Goal: Information Seeking & Learning: Learn about a topic

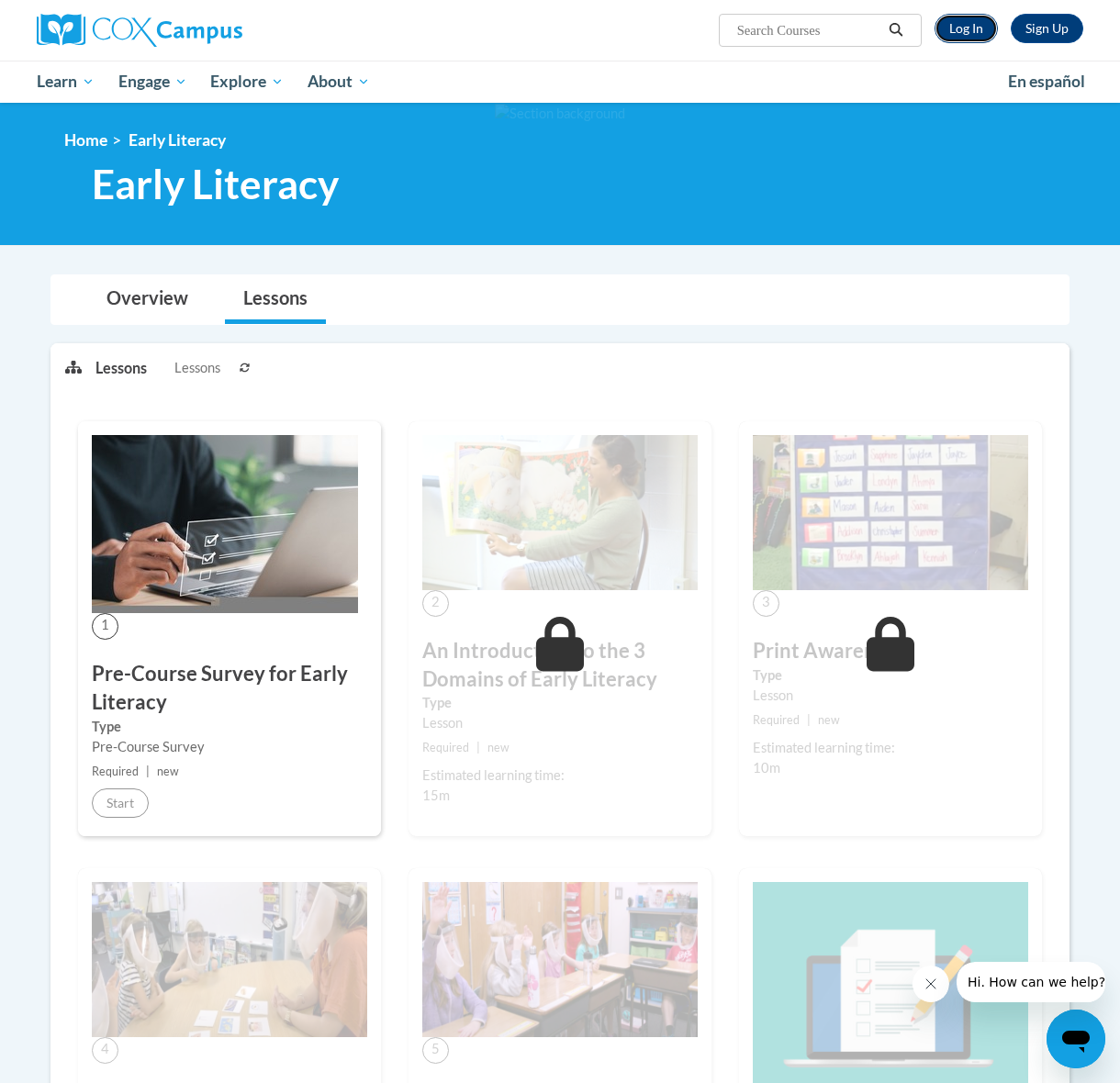
click at [956, 33] on link "Log In" at bounding box center [966, 29] width 63 height 30
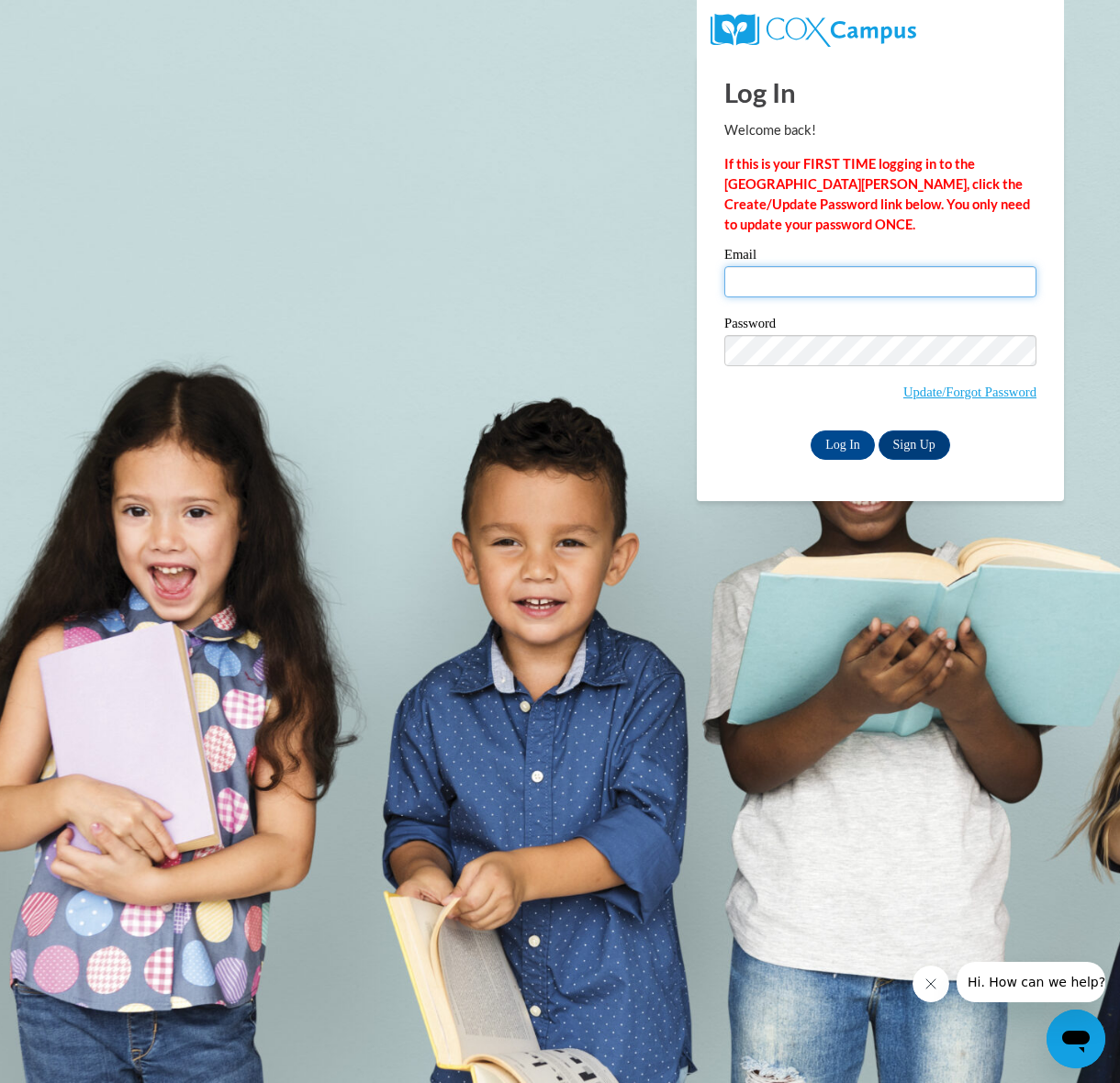
click at [772, 278] on input "Email" at bounding box center [880, 282] width 312 height 31
type input "reley@my.athens.edu"
click at [840, 451] on input "Log In" at bounding box center [842, 446] width 64 height 30
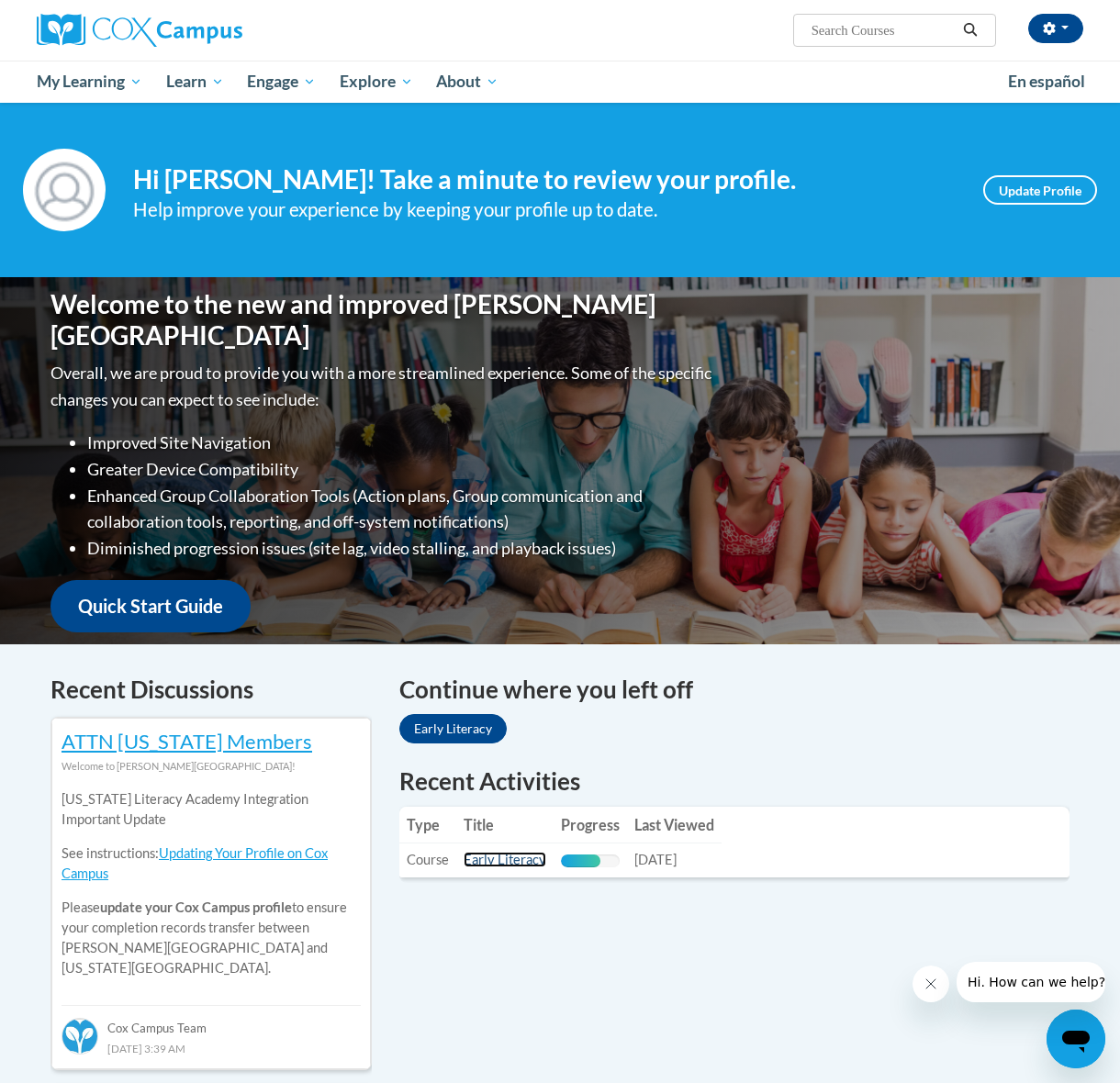
click at [512, 858] on link "Early Literacy" at bounding box center [504, 859] width 82 height 16
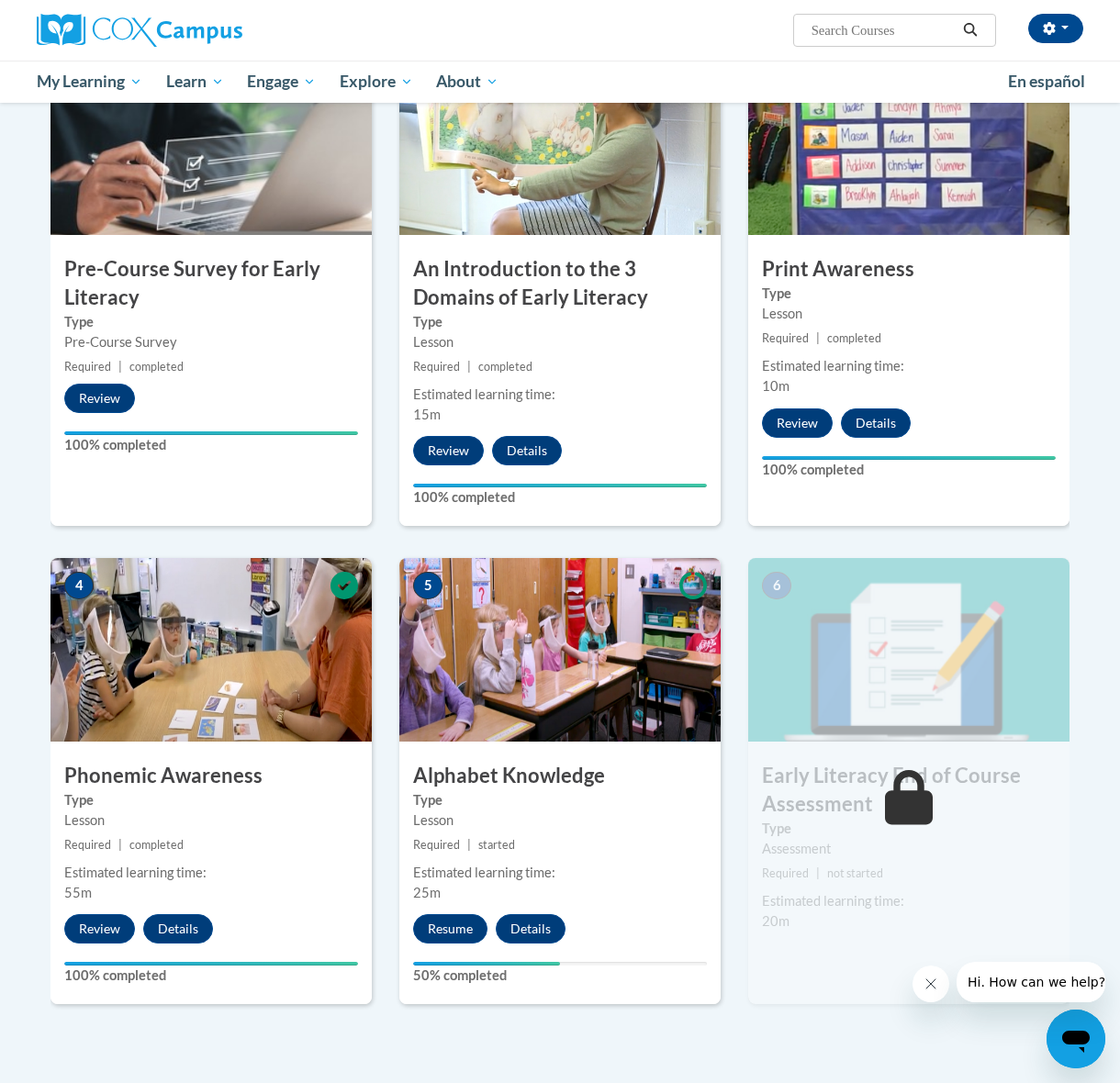
scroll to position [818, 0]
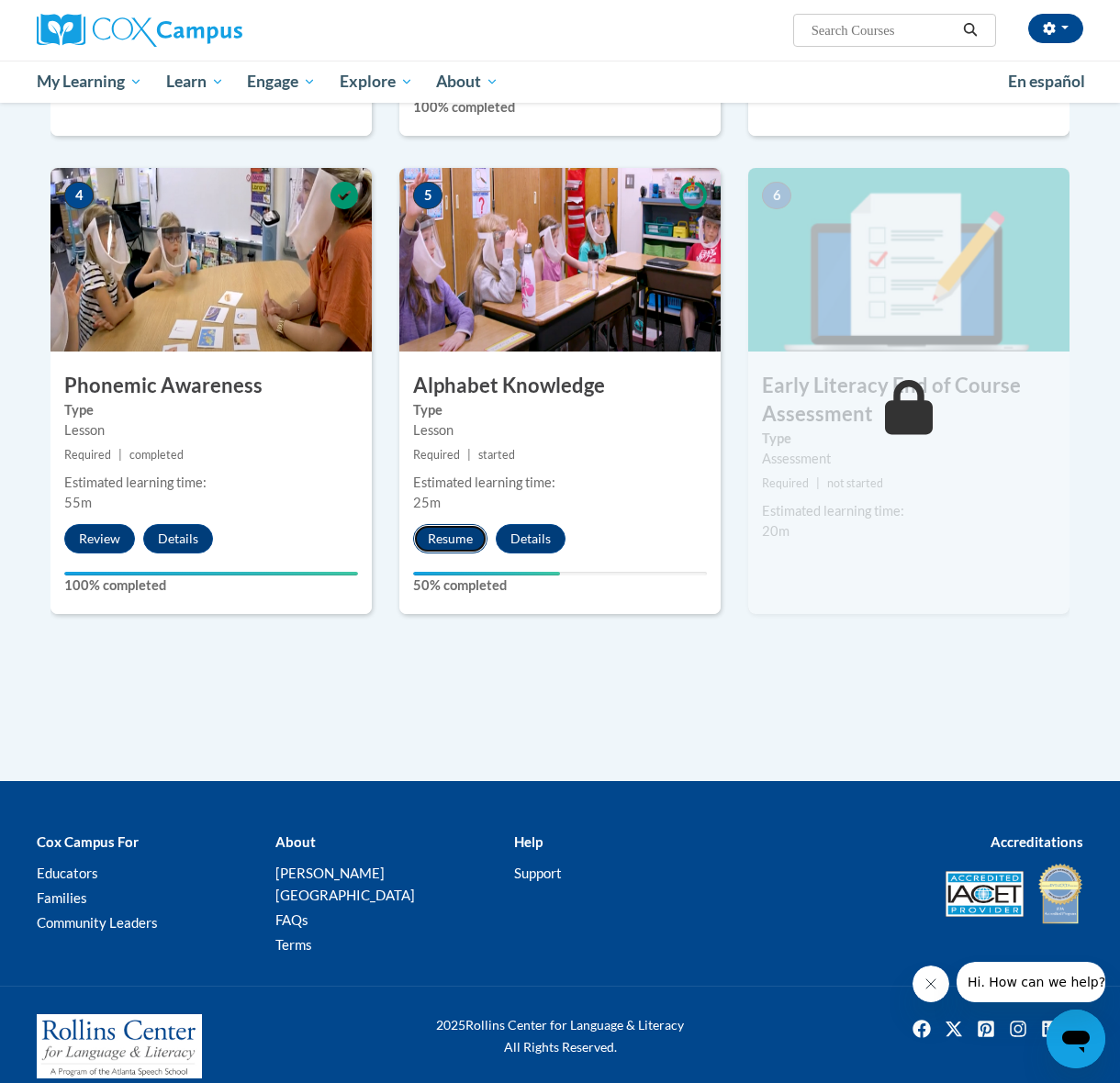
click at [457, 541] on button "Resume" at bounding box center [450, 539] width 74 height 30
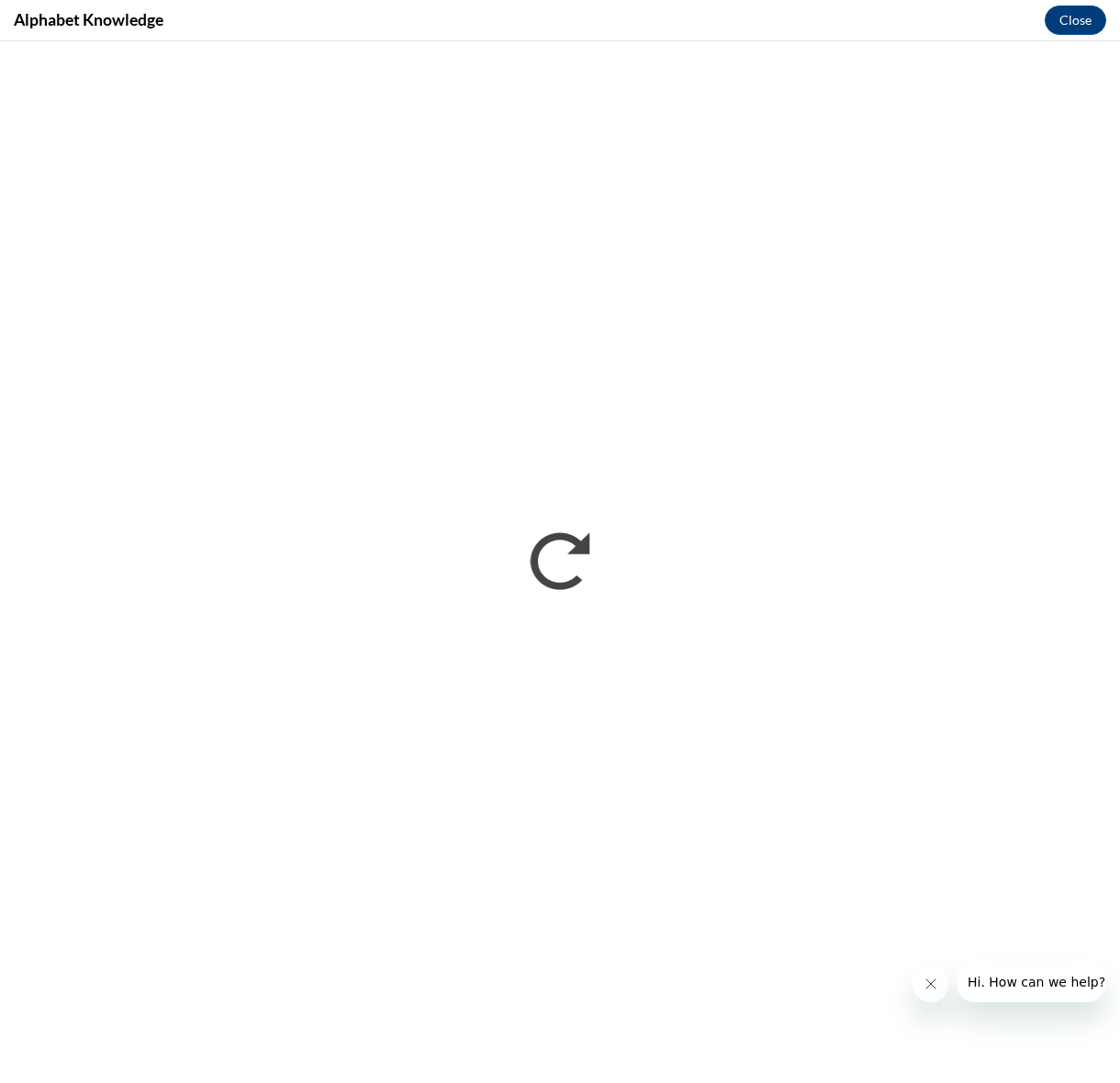
scroll to position [0, 0]
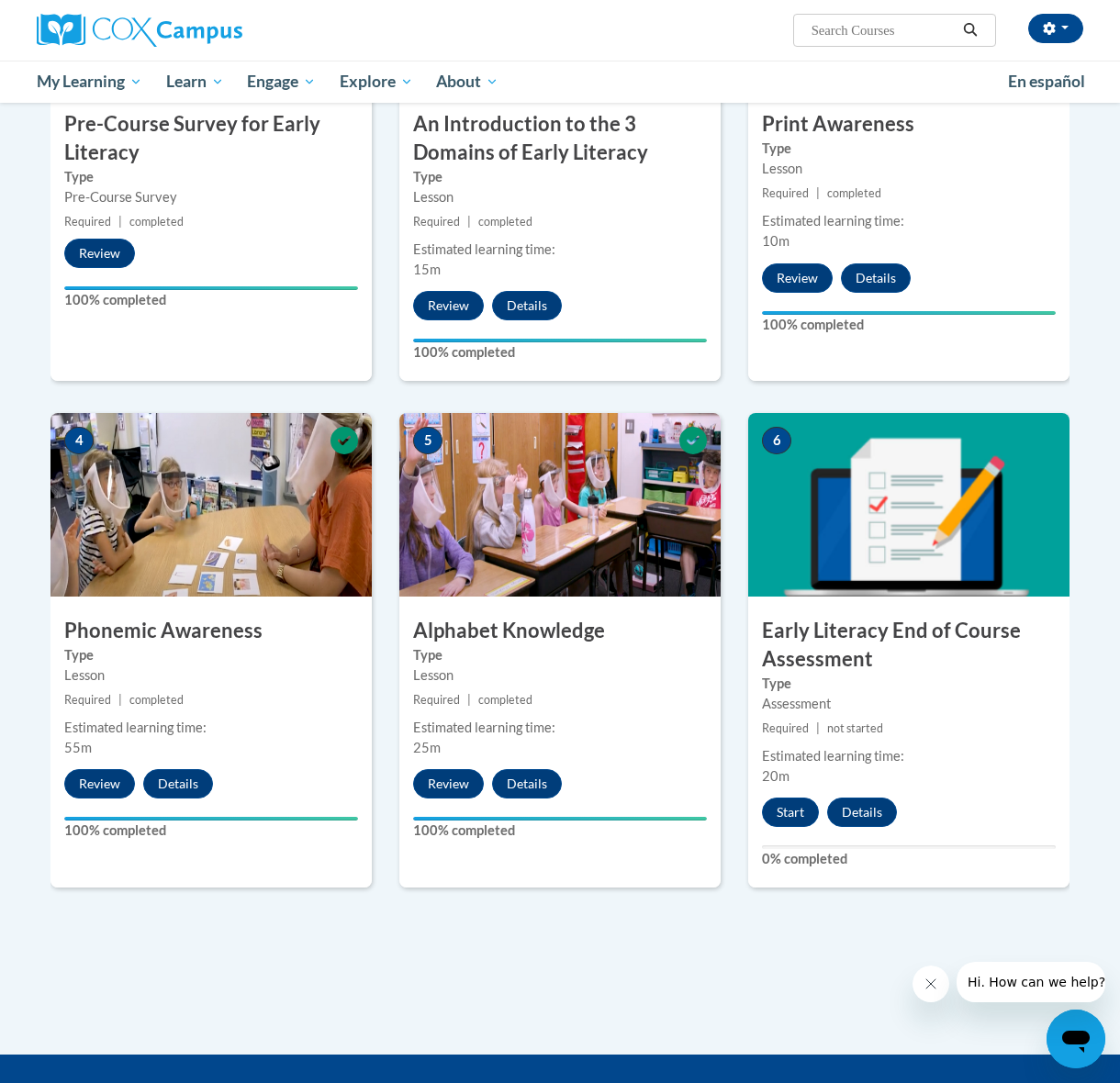
scroll to position [846, 0]
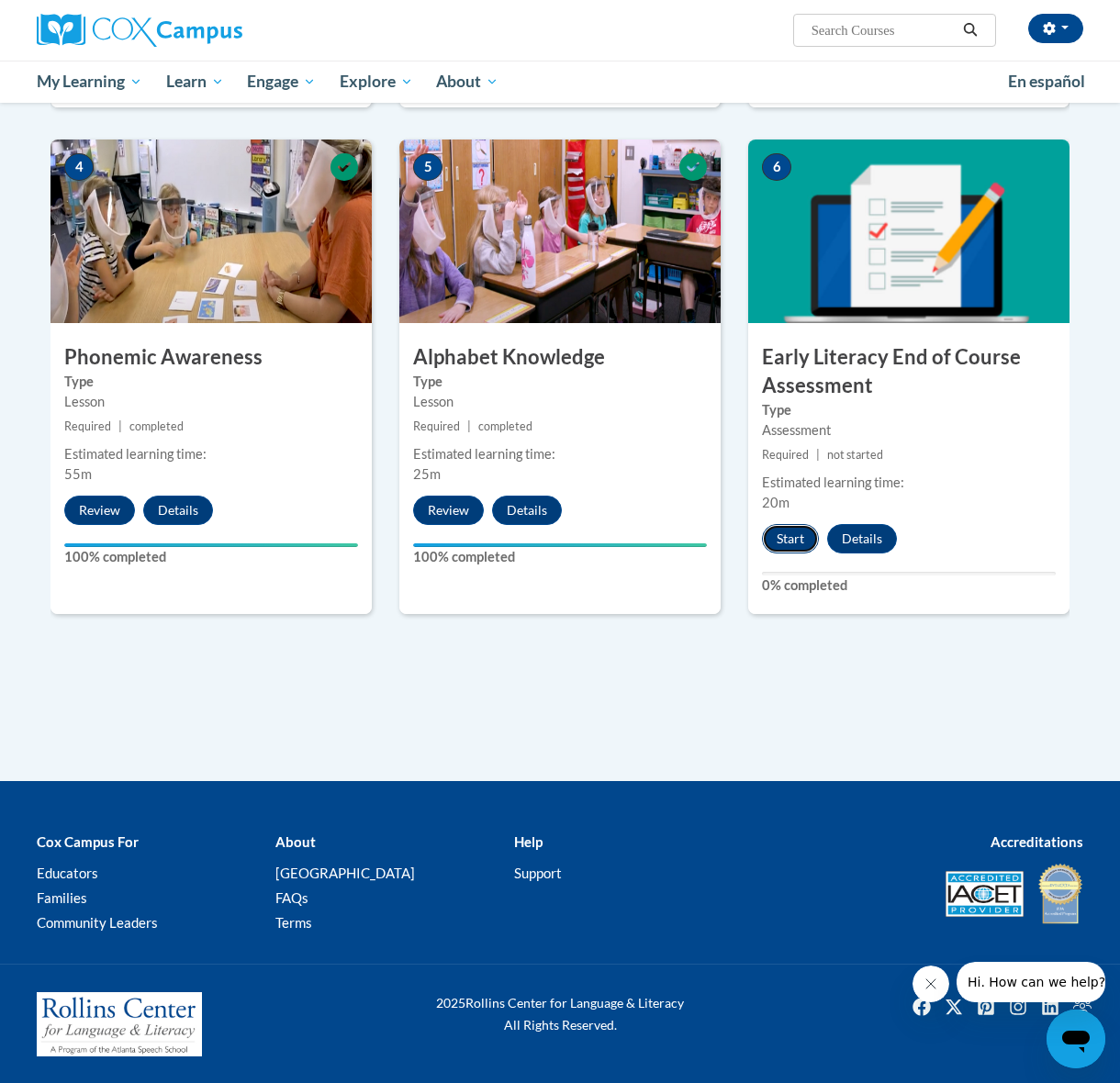
click at [779, 541] on button "Start" at bounding box center [789, 539] width 57 height 30
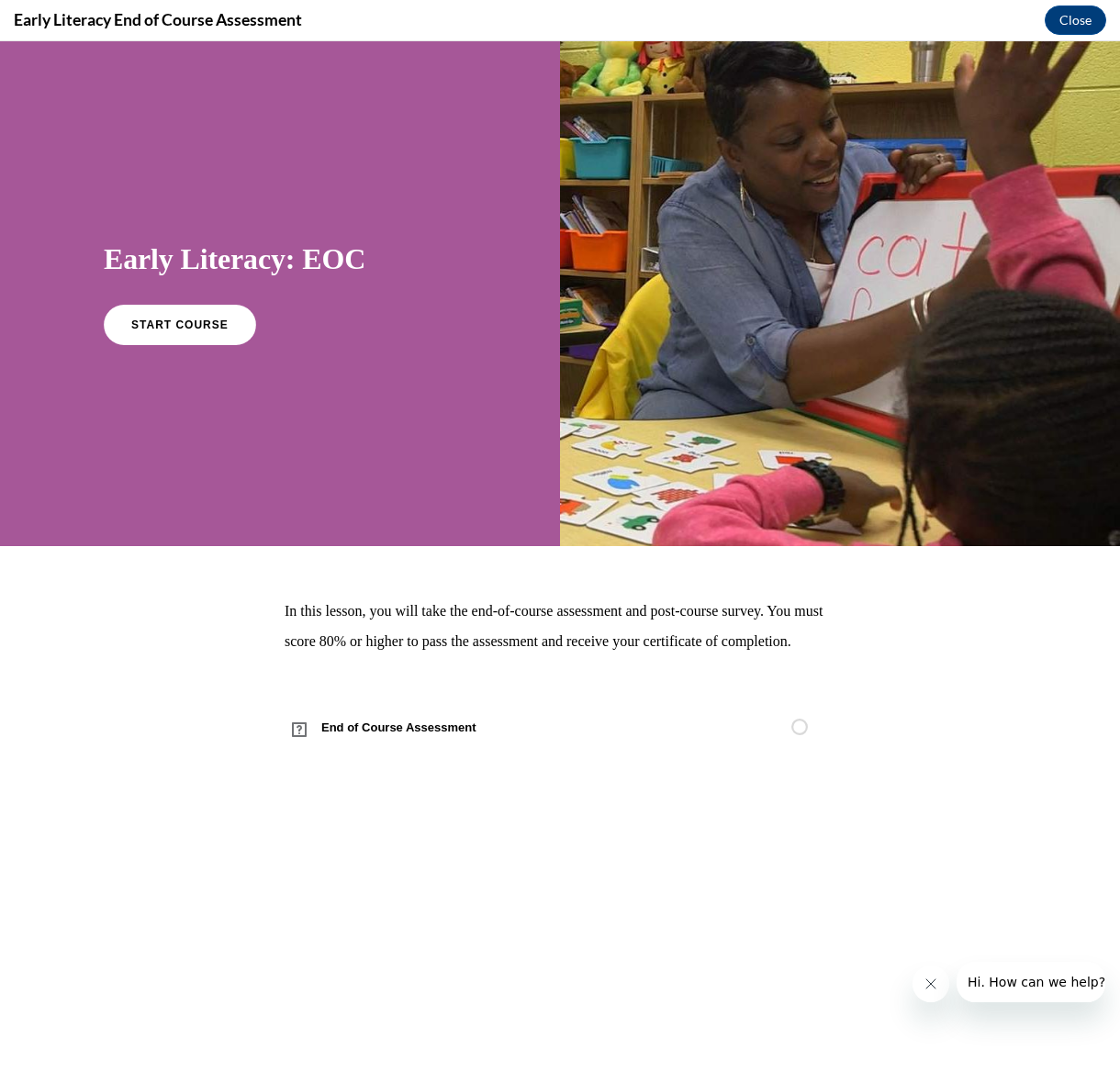
scroll to position [0, 0]
click at [135, 321] on span "START COURSE" at bounding box center [180, 325] width 102 height 14
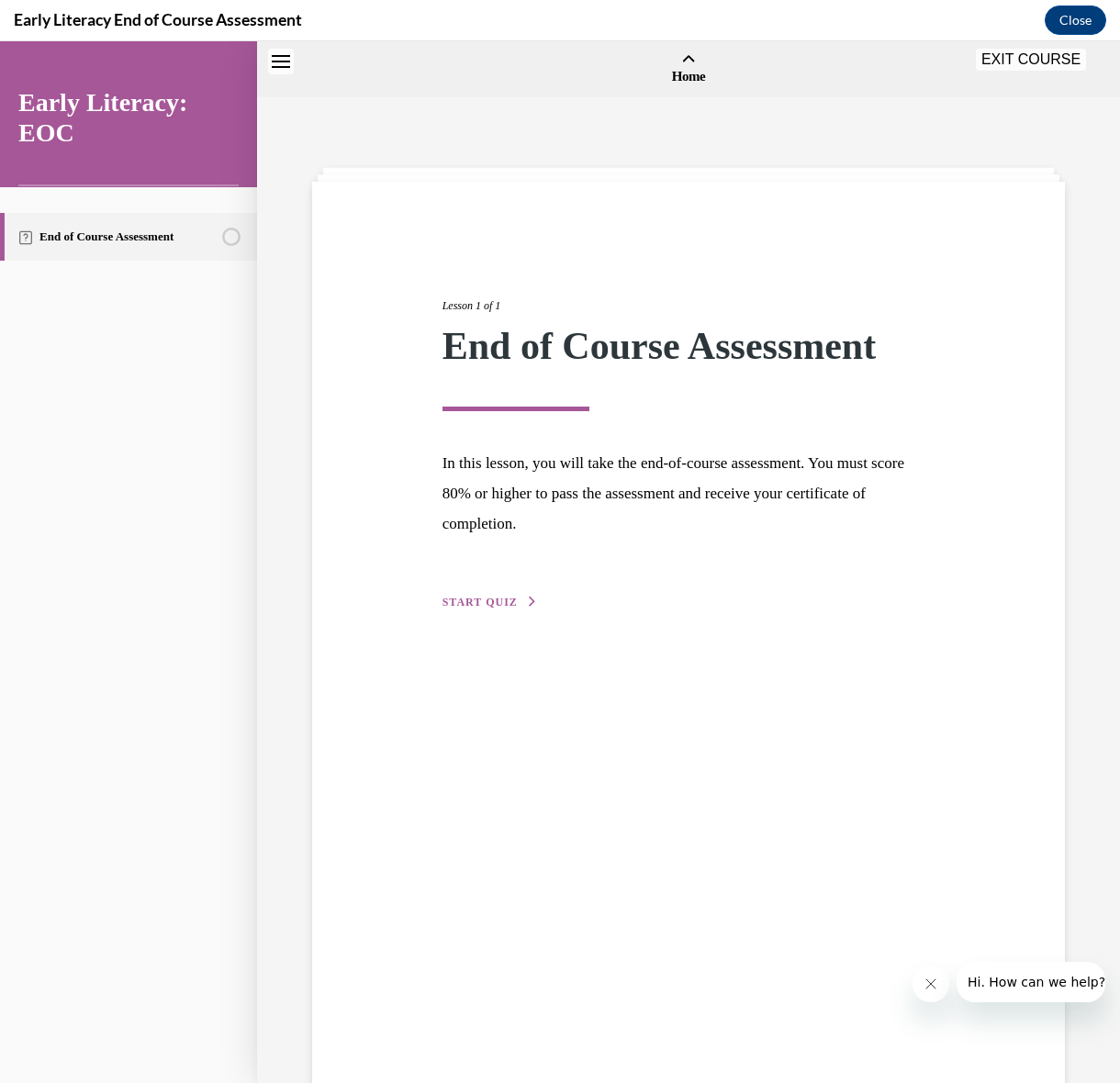
scroll to position [57, 0]
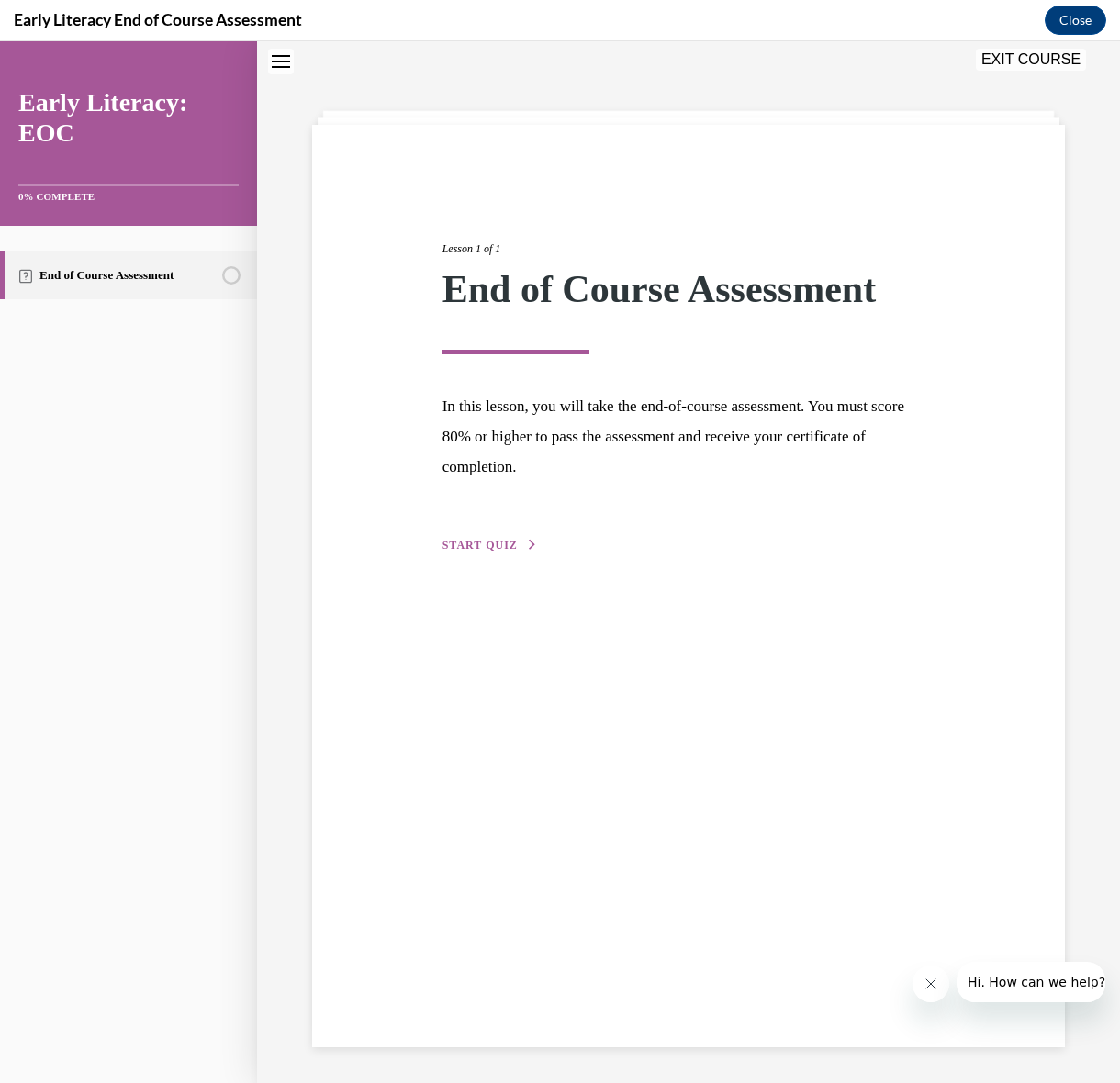
click at [499, 542] on span "START QUIZ" at bounding box center [480, 546] width 75 height 13
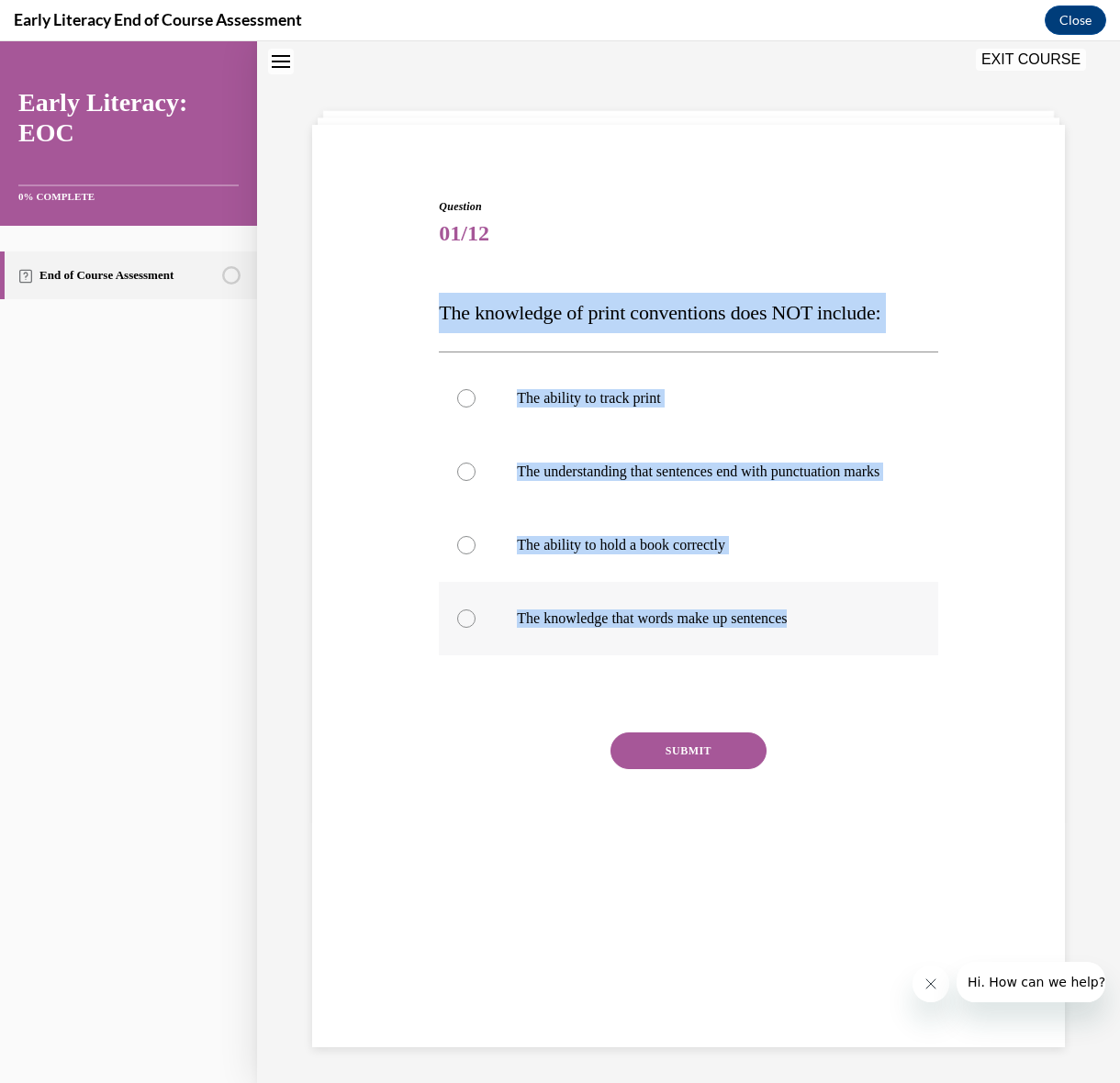
drag, startPoint x: 433, startPoint y: 304, endPoint x: 887, endPoint y: 646, distance: 568.4
click at [887, 646] on div "Question 01/12 The knowledge of print conventions does NOT include: The ability…" at bounding box center [688, 513] width 761 height 740
copy div "The knowledge of print conventions does NOT include: The ability to track print…"
click at [828, 554] on p "The ability to hold a book correctly" at bounding box center [704, 546] width 374 height 19
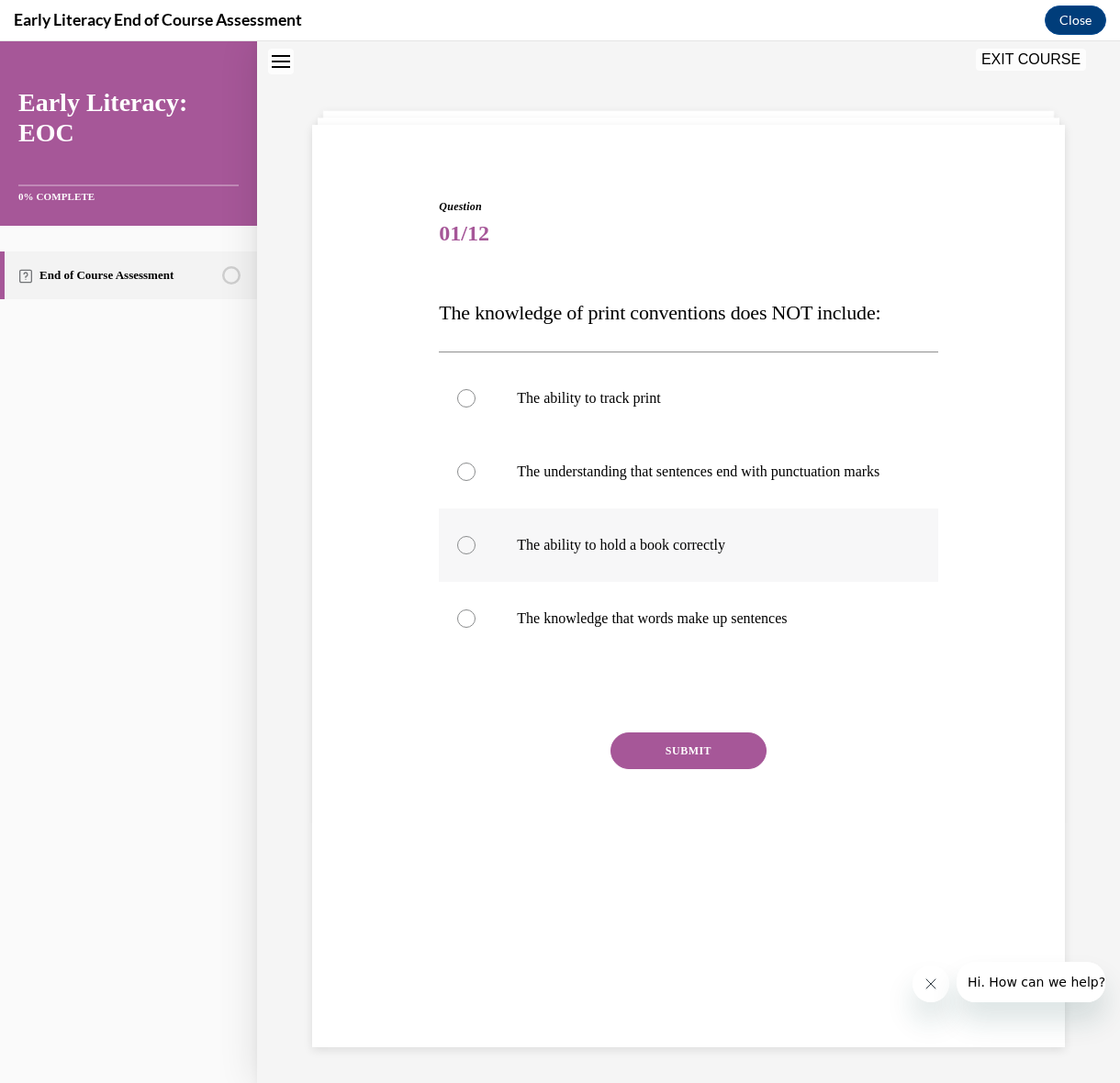
click at [828, 554] on p "The ability to hold a book correctly" at bounding box center [704, 546] width 374 height 19
click at [673, 769] on button "SUBMIT" at bounding box center [688, 751] width 156 height 37
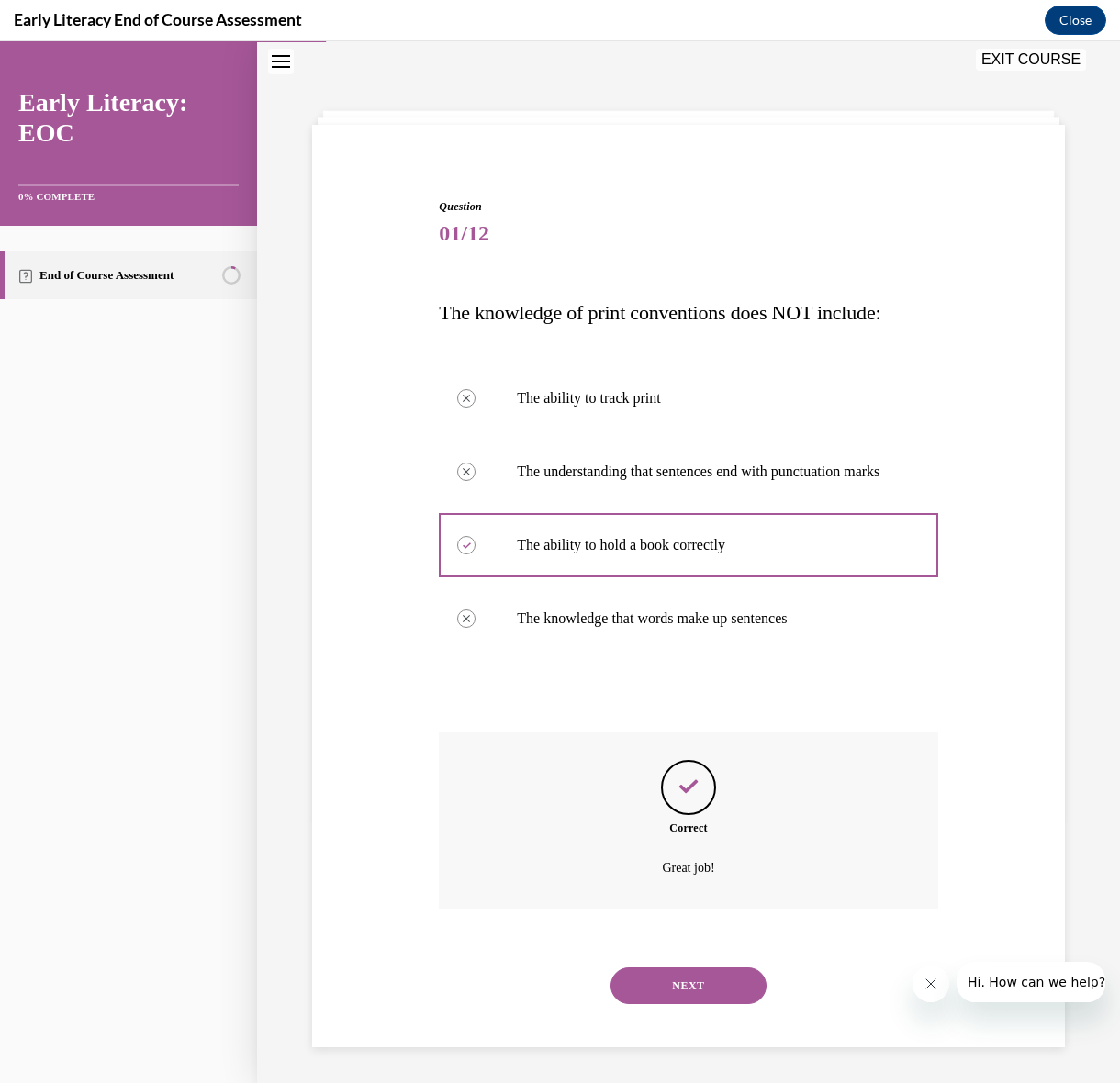
scroll to position [60, 0]
click at [685, 1003] on button "NEXT" at bounding box center [688, 985] width 156 height 37
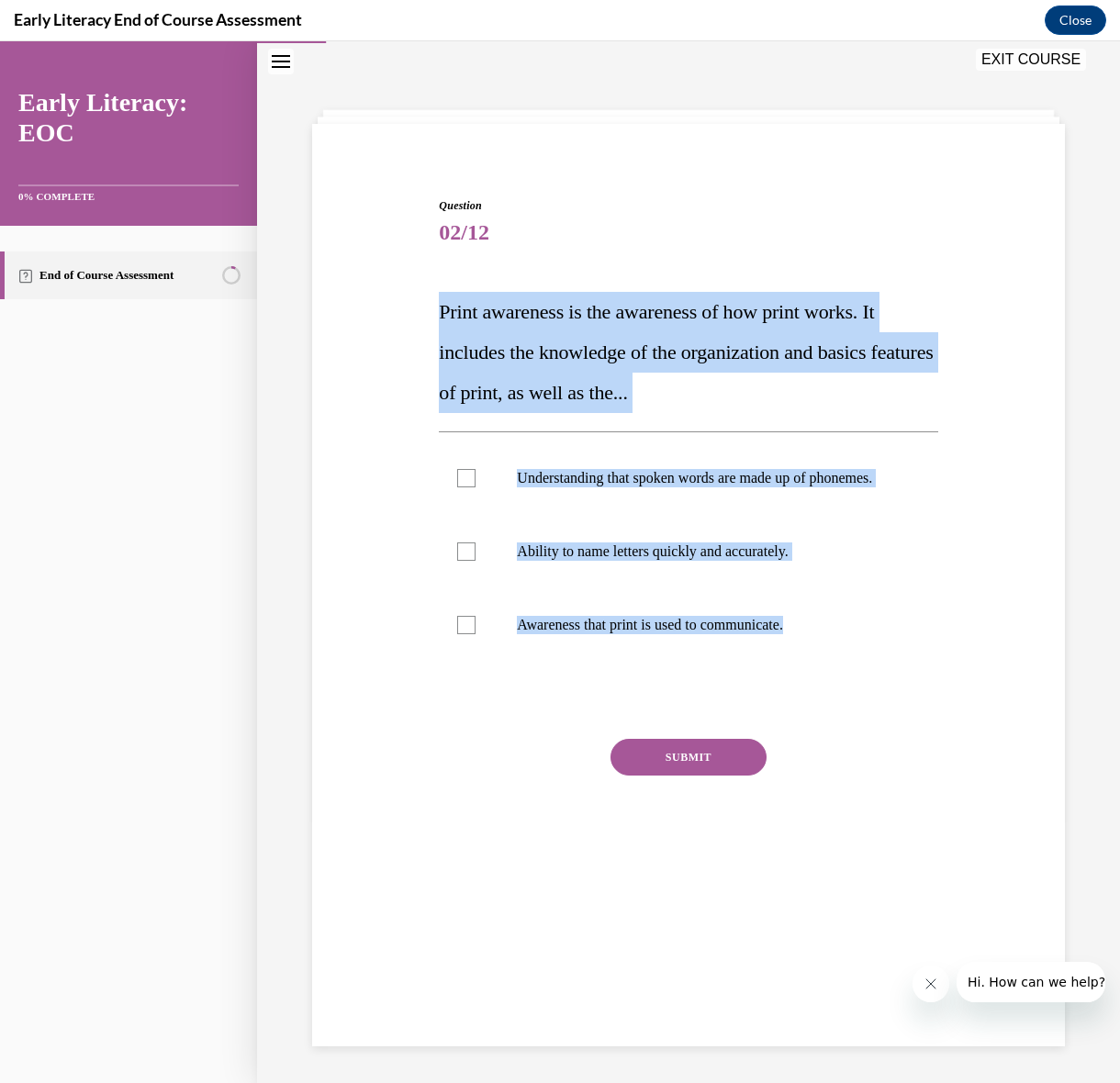
drag, startPoint x: 868, startPoint y: 685, endPoint x: 338, endPoint y: 313, distance: 647.5
click at [338, 311] on div "Question 02/12 Print awareness is the awareness of how print works. It includes…" at bounding box center [688, 516] width 761 height 747
copy div "Print awareness is the awareness of how print works. It includes the knowledge …"
click at [463, 635] on div at bounding box center [466, 625] width 19 height 19
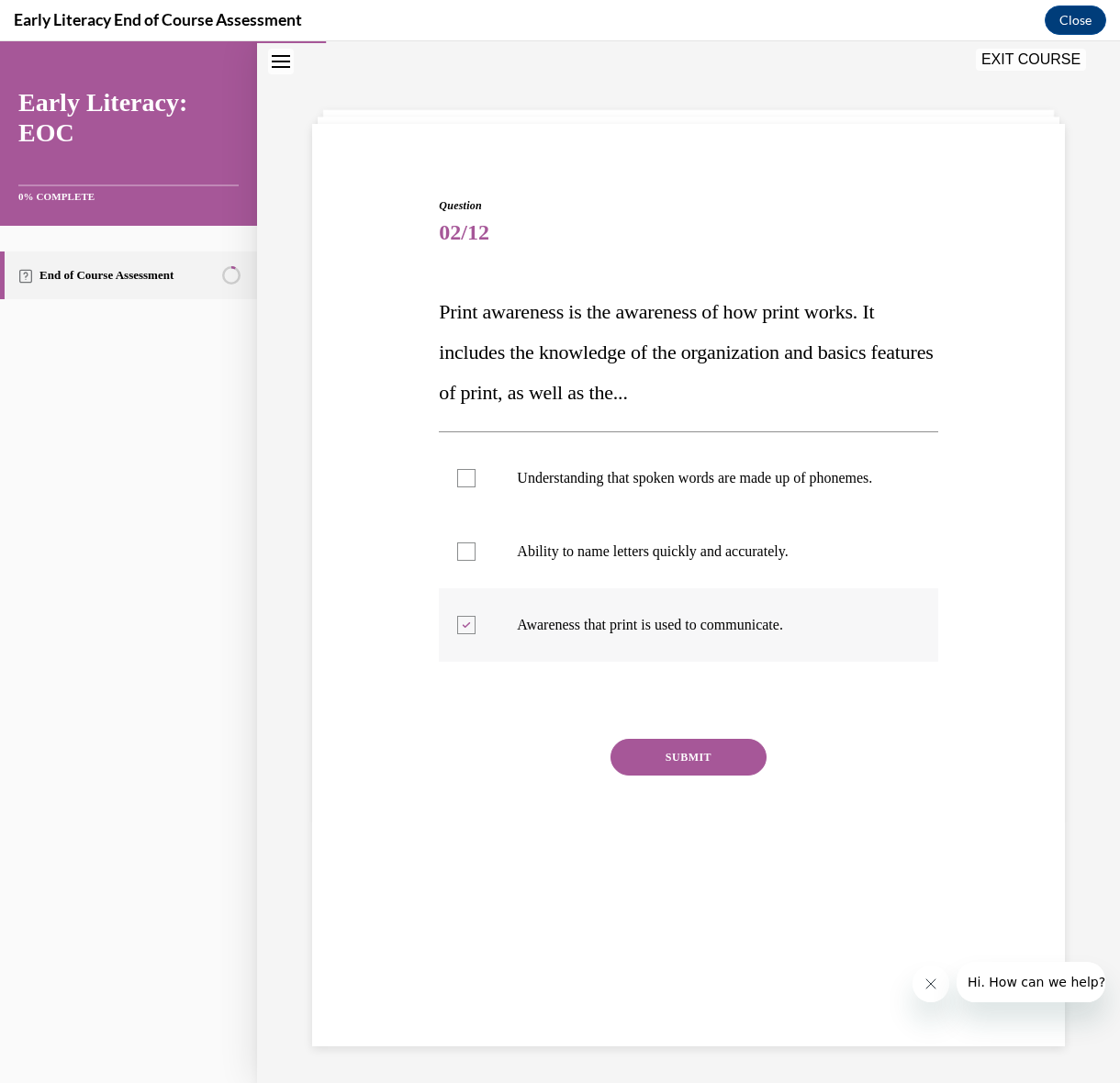
click at [480, 646] on div at bounding box center [688, 624] width 498 height 73
click at [467, 635] on div at bounding box center [466, 625] width 19 height 19
click at [735, 775] on button "SUBMIT" at bounding box center [688, 758] width 156 height 37
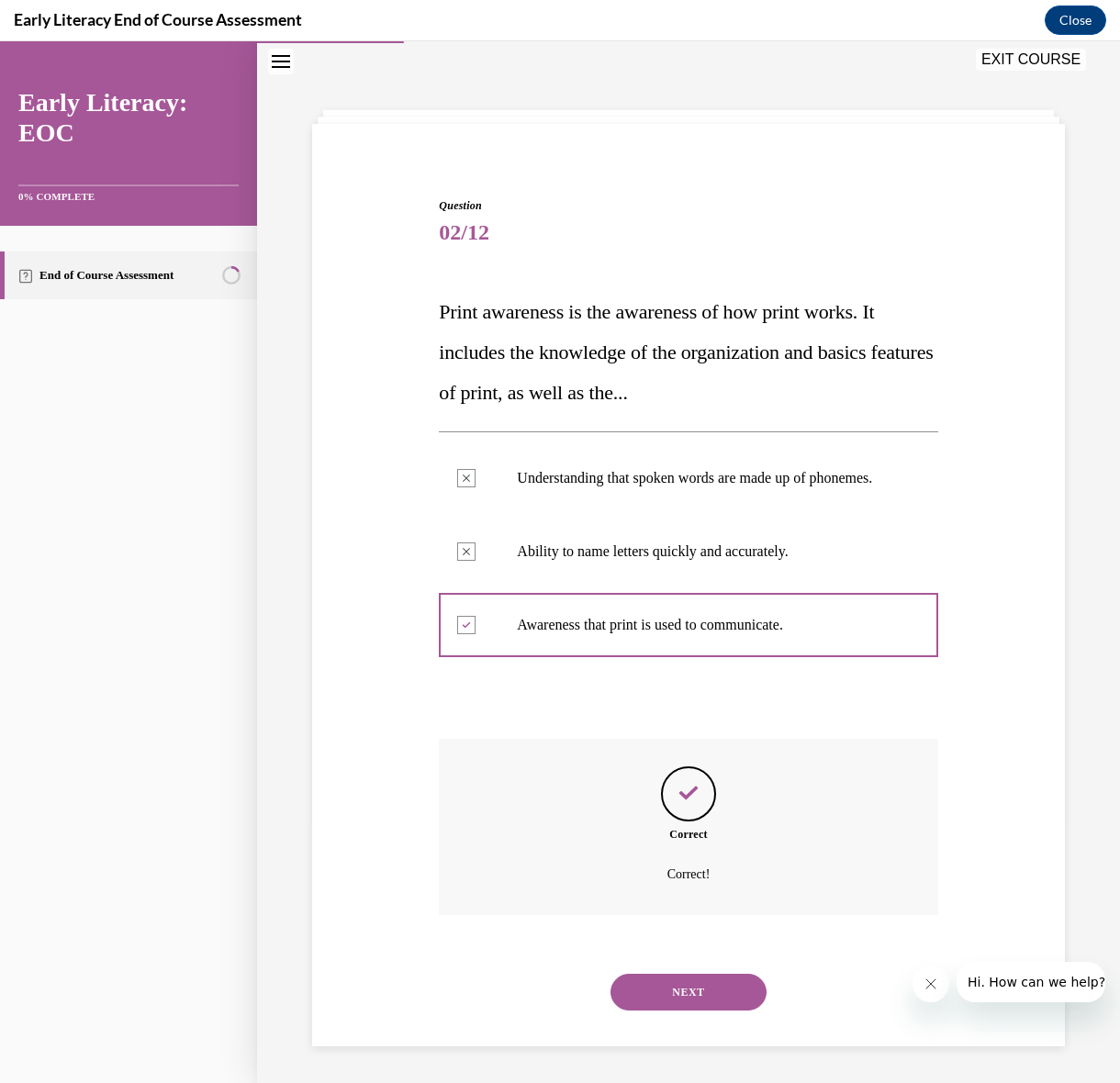
scroll to position [68, 0]
click at [676, 987] on button "NEXT" at bounding box center [688, 992] width 156 height 37
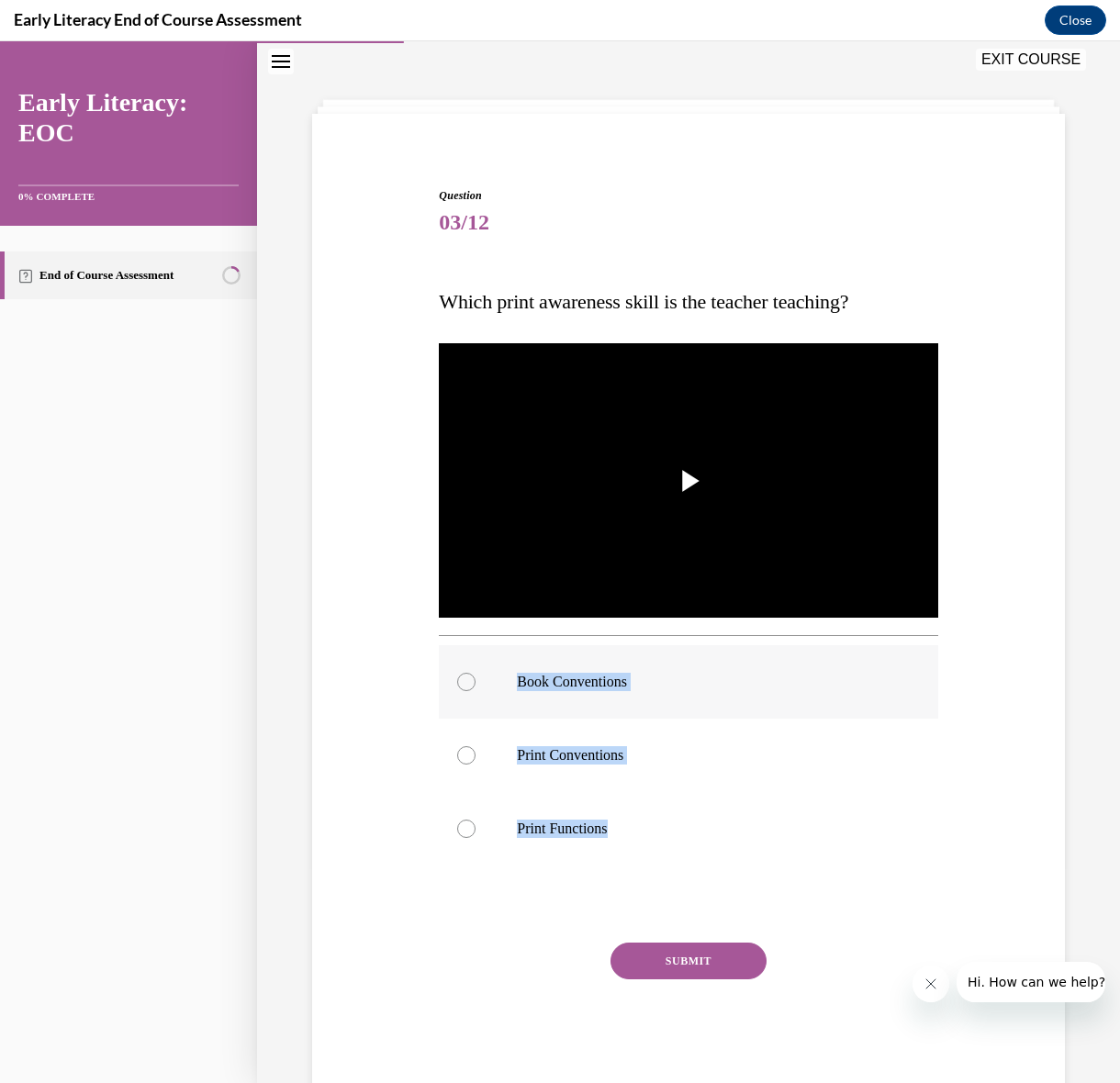
drag, startPoint x: 791, startPoint y: 884, endPoint x: 739, endPoint y: 646, distance: 243.6
click at [740, 646] on div "Question 03/12 Which print awareness skill is the teacher teaching? Video Playe…" at bounding box center [688, 640] width 498 height 906
click at [740, 787] on div at bounding box center [688, 755] width 498 height 73
click at [688, 481] on span "Video player" at bounding box center [688, 481] width 0 height 0
click at [610, 840] on div at bounding box center [688, 828] width 498 height 73
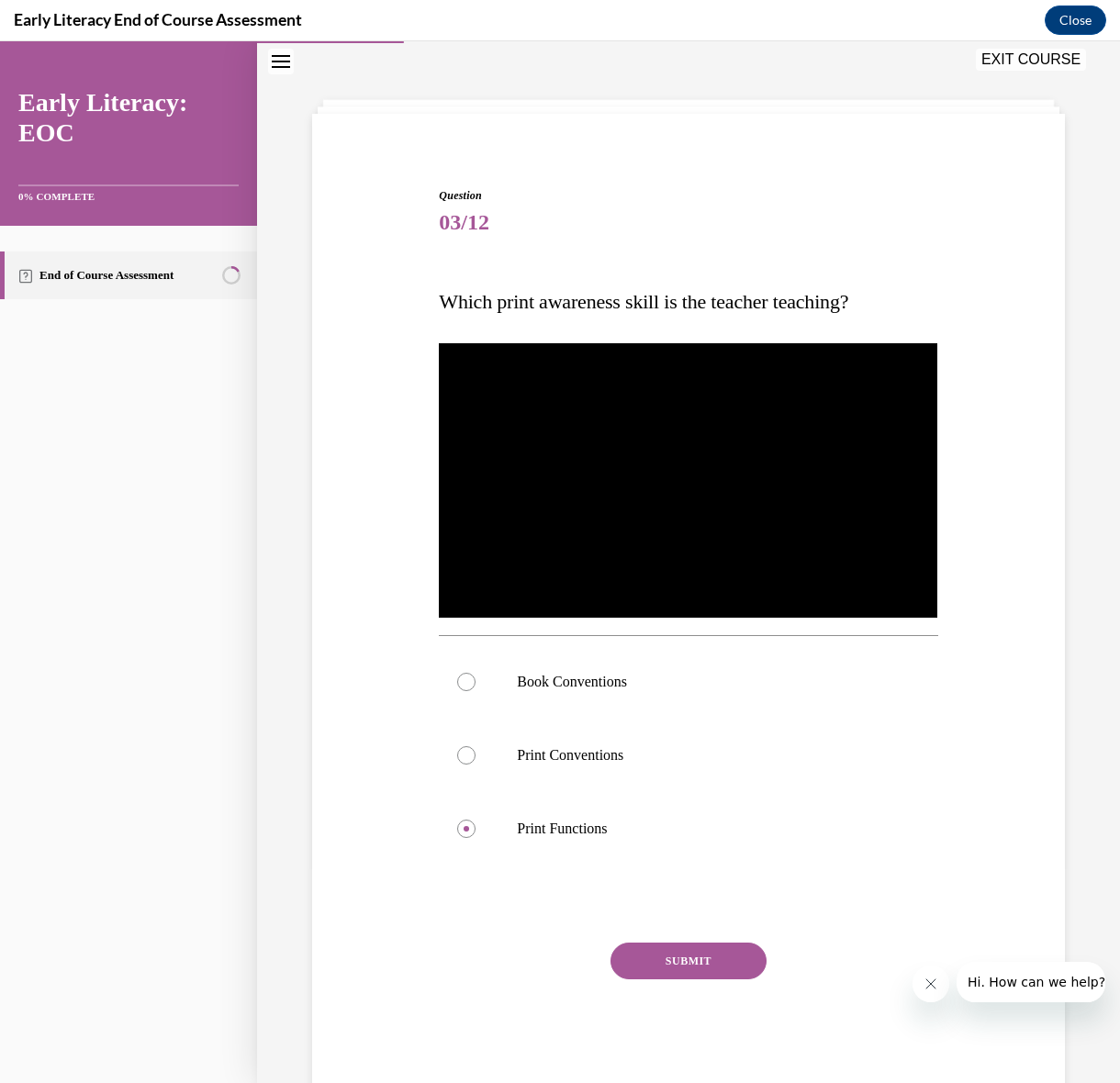
click at [668, 978] on button "SUBMIT" at bounding box center [688, 962] width 156 height 37
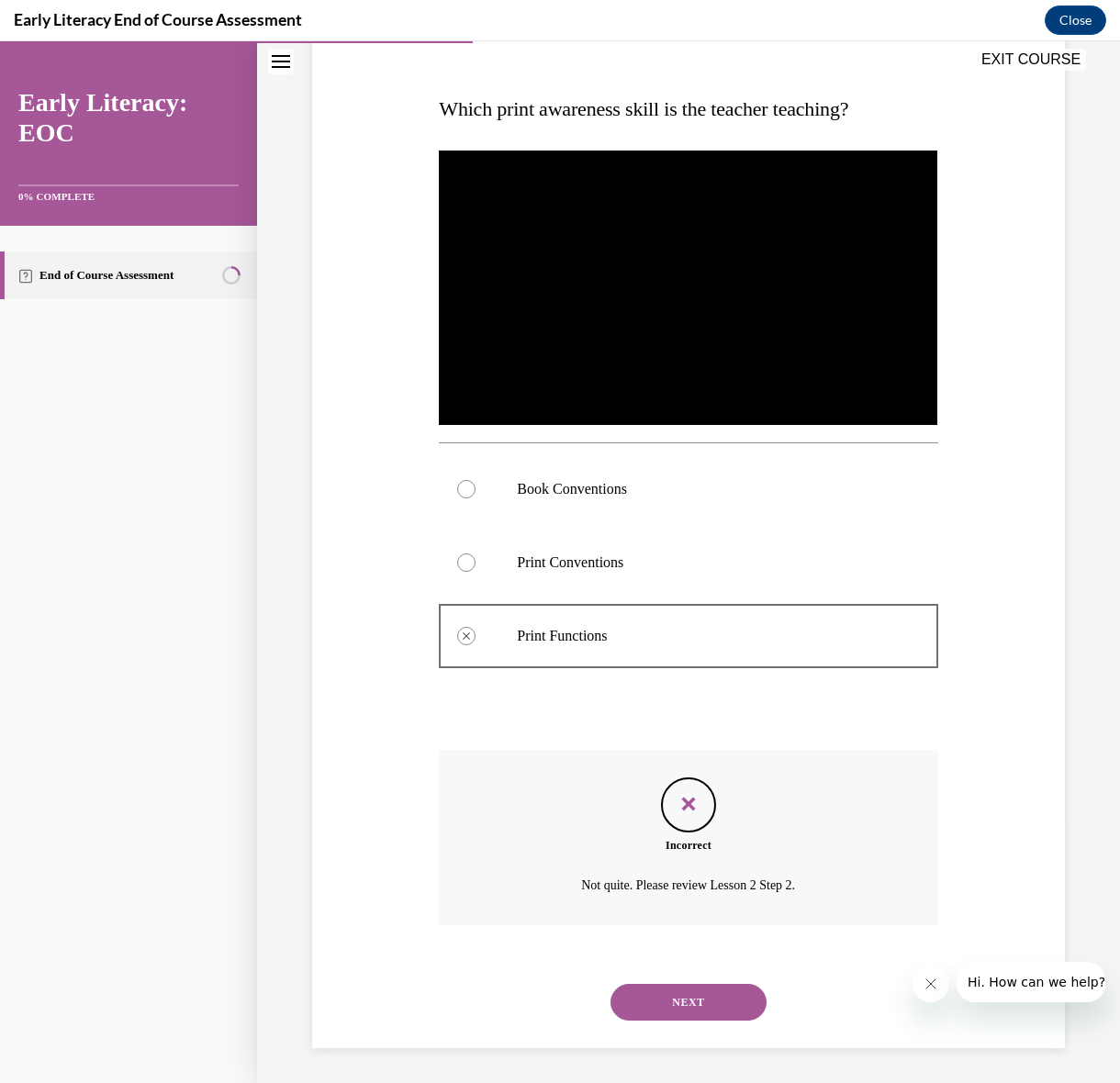
scroll to position [262, 0]
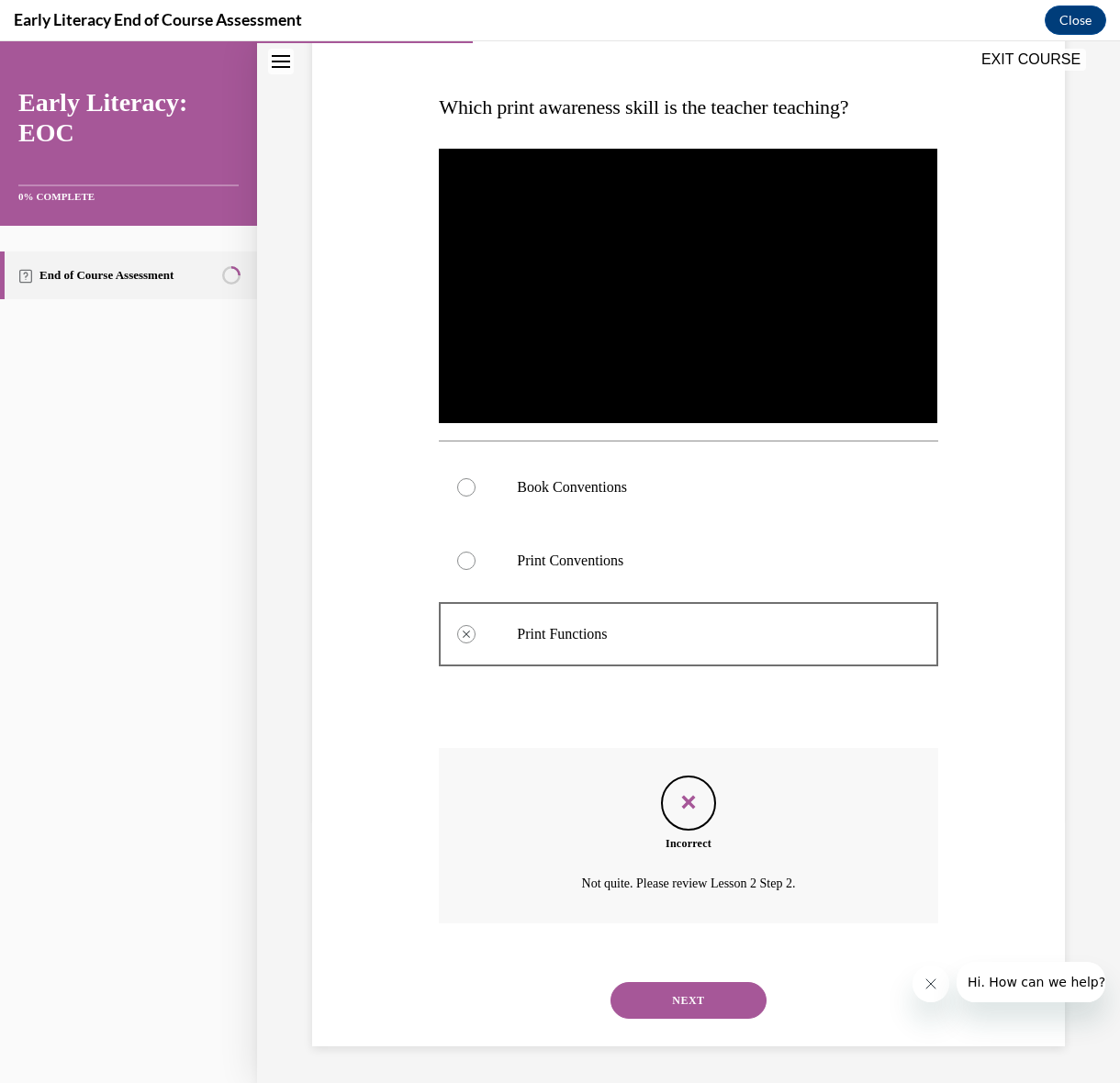
click at [677, 1005] on button "NEXT" at bounding box center [688, 1001] width 156 height 37
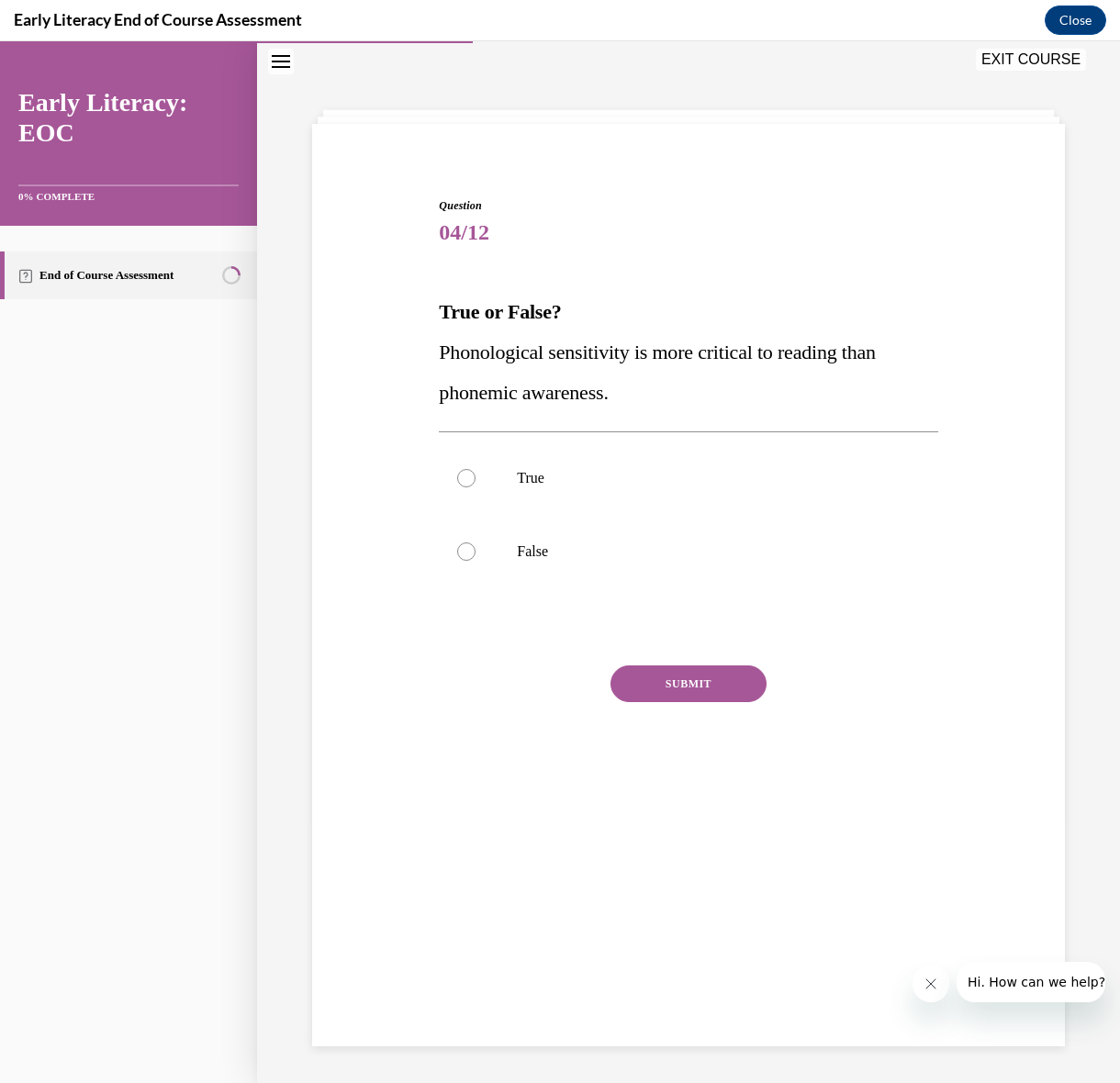
scroll to position [57, 0]
drag, startPoint x: 571, startPoint y: 560, endPoint x: 371, endPoint y: 224, distance: 391.0
click at [369, 223] on div "Question 04/12 True or False? Phonological sensitivity is more critical to read…" at bounding box center [688, 479] width 761 height 674
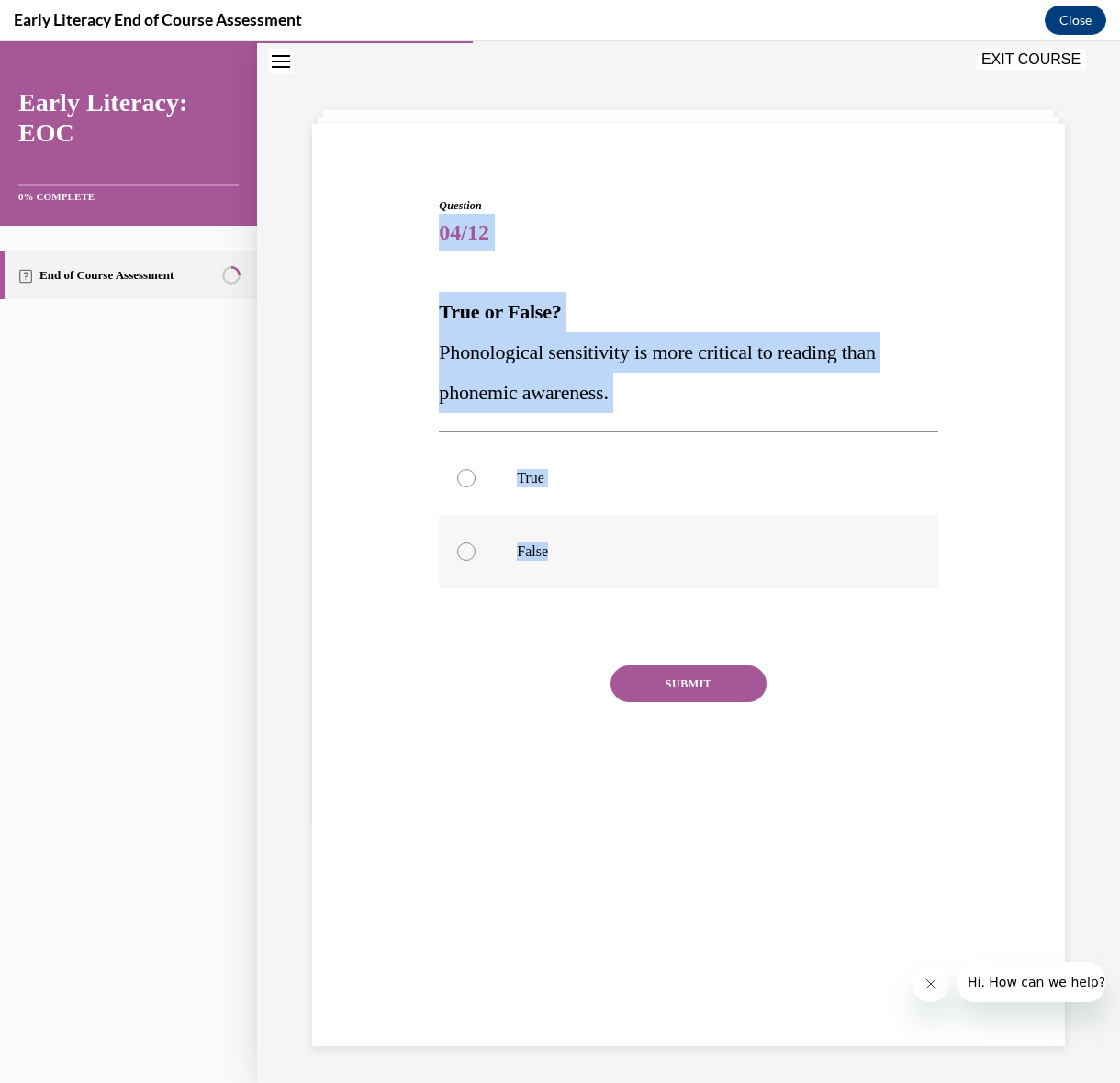
drag, startPoint x: 390, startPoint y: 214, endPoint x: 554, endPoint y: 552, distance: 375.7
click at [554, 552] on div "Question 04/12 True or False? Phonological sensitivity is more critical to read…" at bounding box center [688, 479] width 761 height 674
copy div "04/12 True or False? Phonological sensitivity is more critical to reading than …"
click at [479, 550] on div at bounding box center [688, 551] width 498 height 73
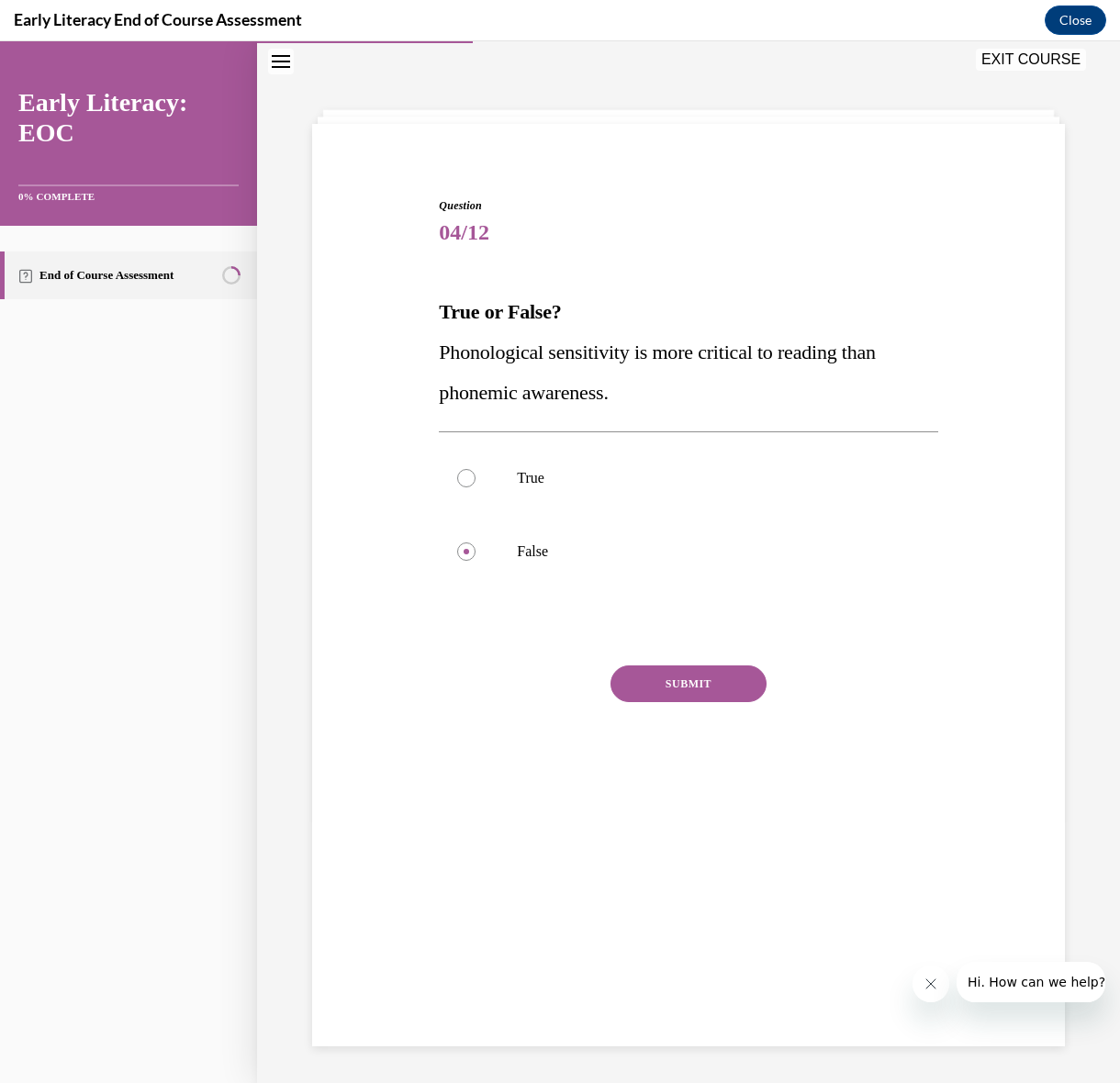
click at [698, 686] on button "SUBMIT" at bounding box center [688, 684] width 156 height 37
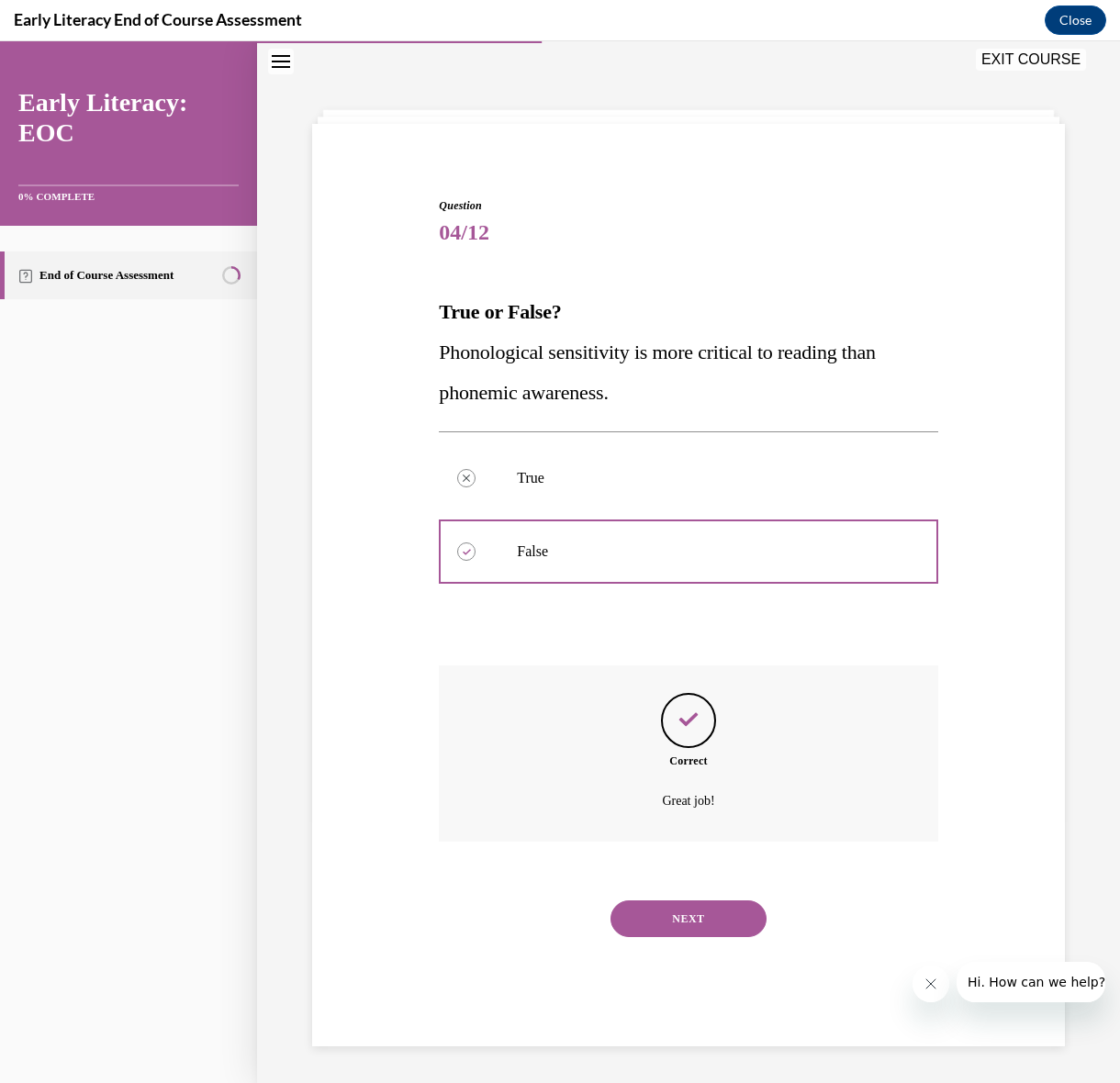
click at [696, 925] on button "NEXT" at bounding box center [688, 919] width 156 height 37
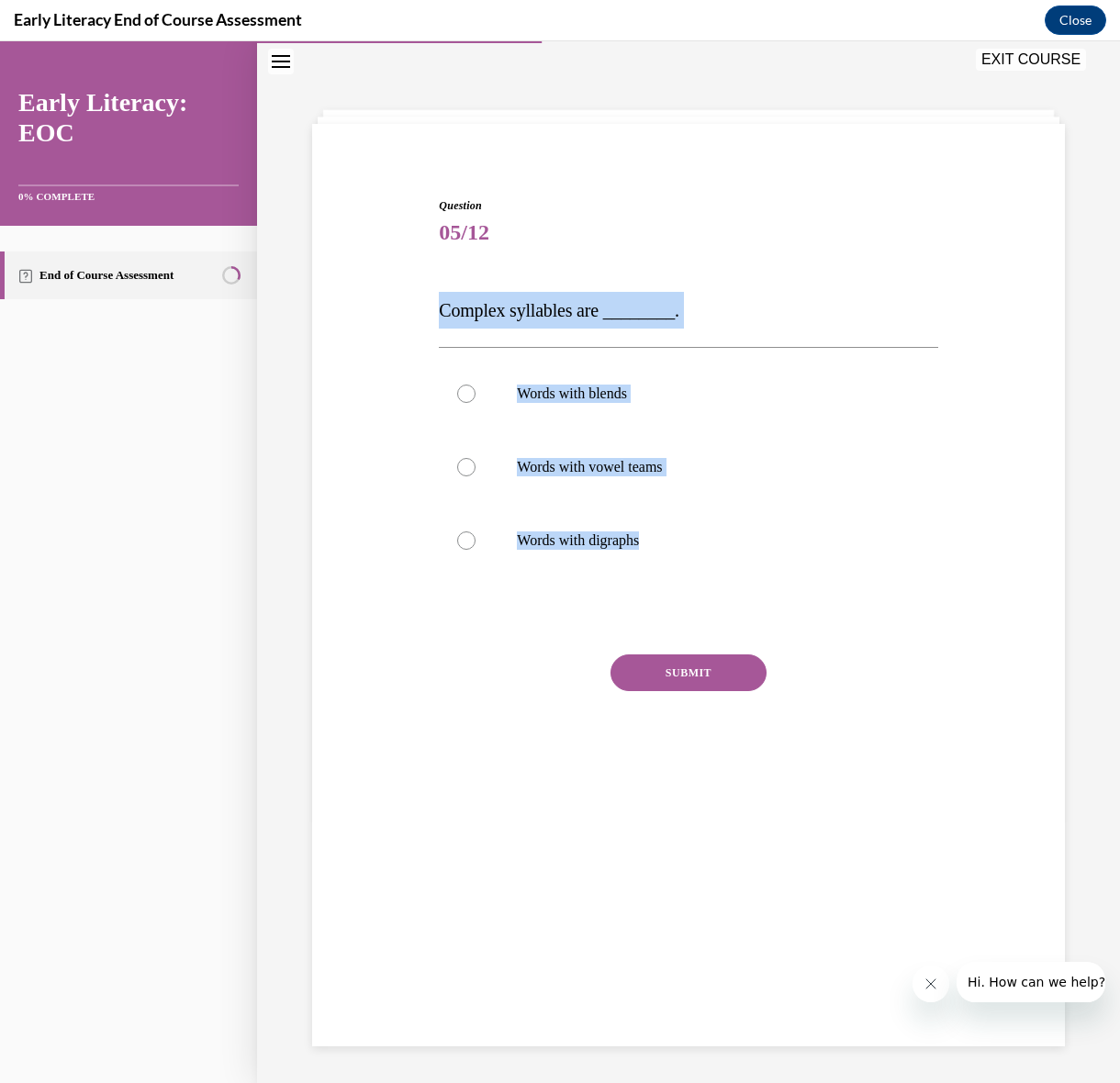
drag, startPoint x: 420, startPoint y: 303, endPoint x: 521, endPoint y: 626, distance: 338.4
click at [521, 627] on div "Question 05/12 Complex syllables are ________. Words with blends Words with vow…" at bounding box center [688, 473] width 761 height 662
copy div "Complex syllables are ________. Words with blends Words with vowel teams Words …"
click at [462, 392] on div at bounding box center [466, 394] width 19 height 19
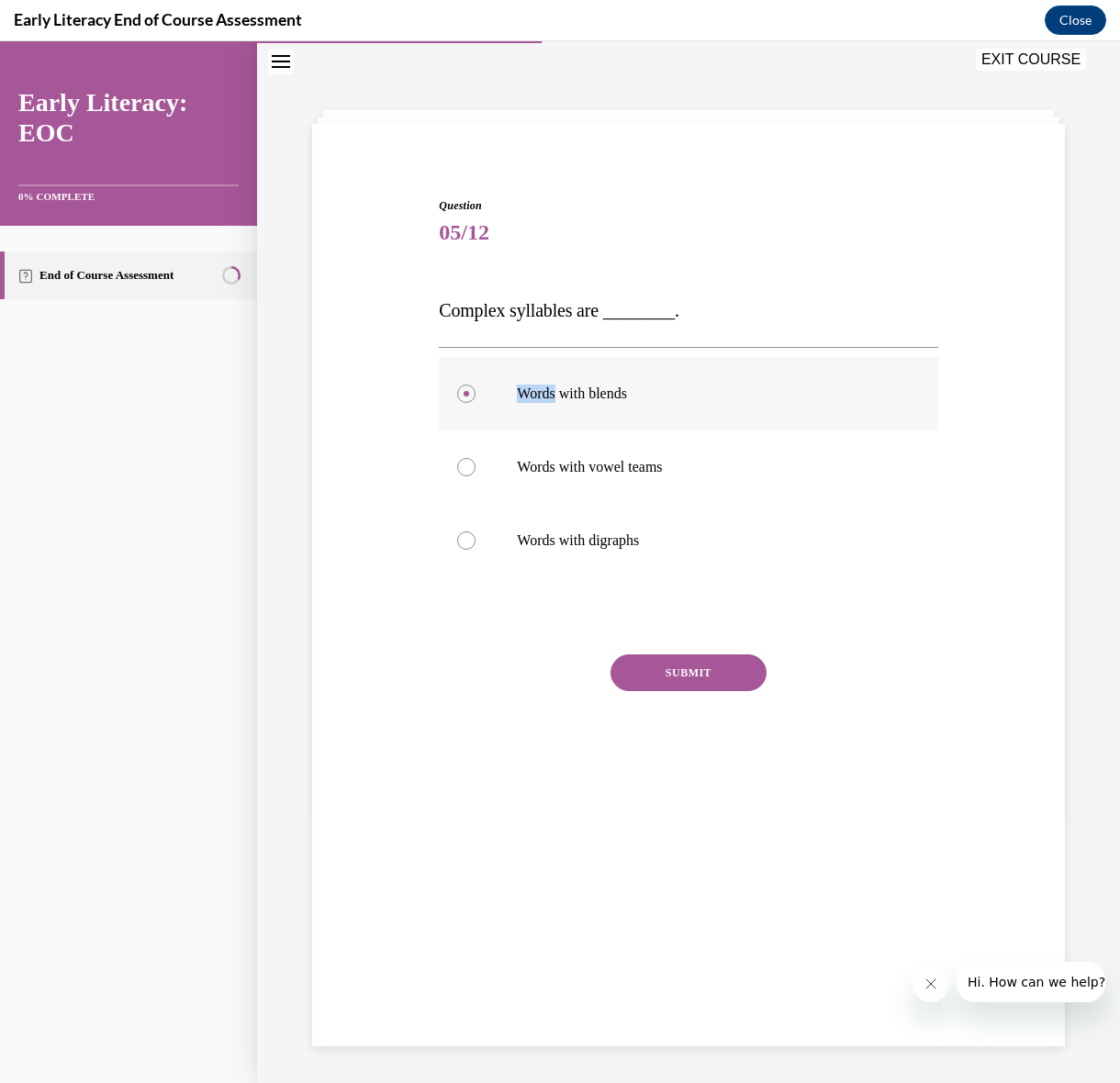
click at [462, 392] on div at bounding box center [466, 394] width 19 height 19
click at [702, 665] on button "SUBMIT" at bounding box center [688, 673] width 156 height 37
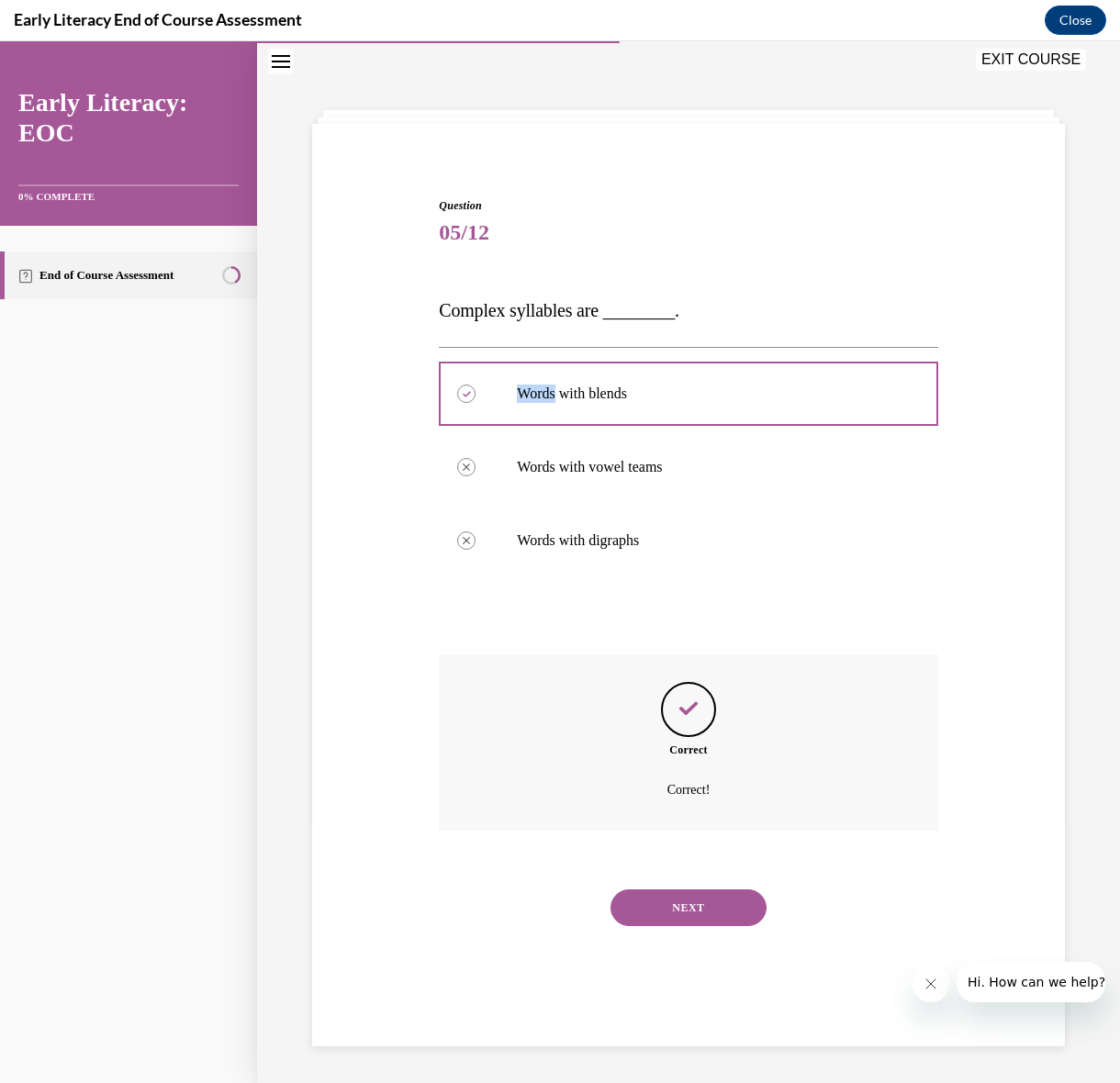
click at [669, 905] on button "NEXT" at bounding box center [688, 908] width 156 height 37
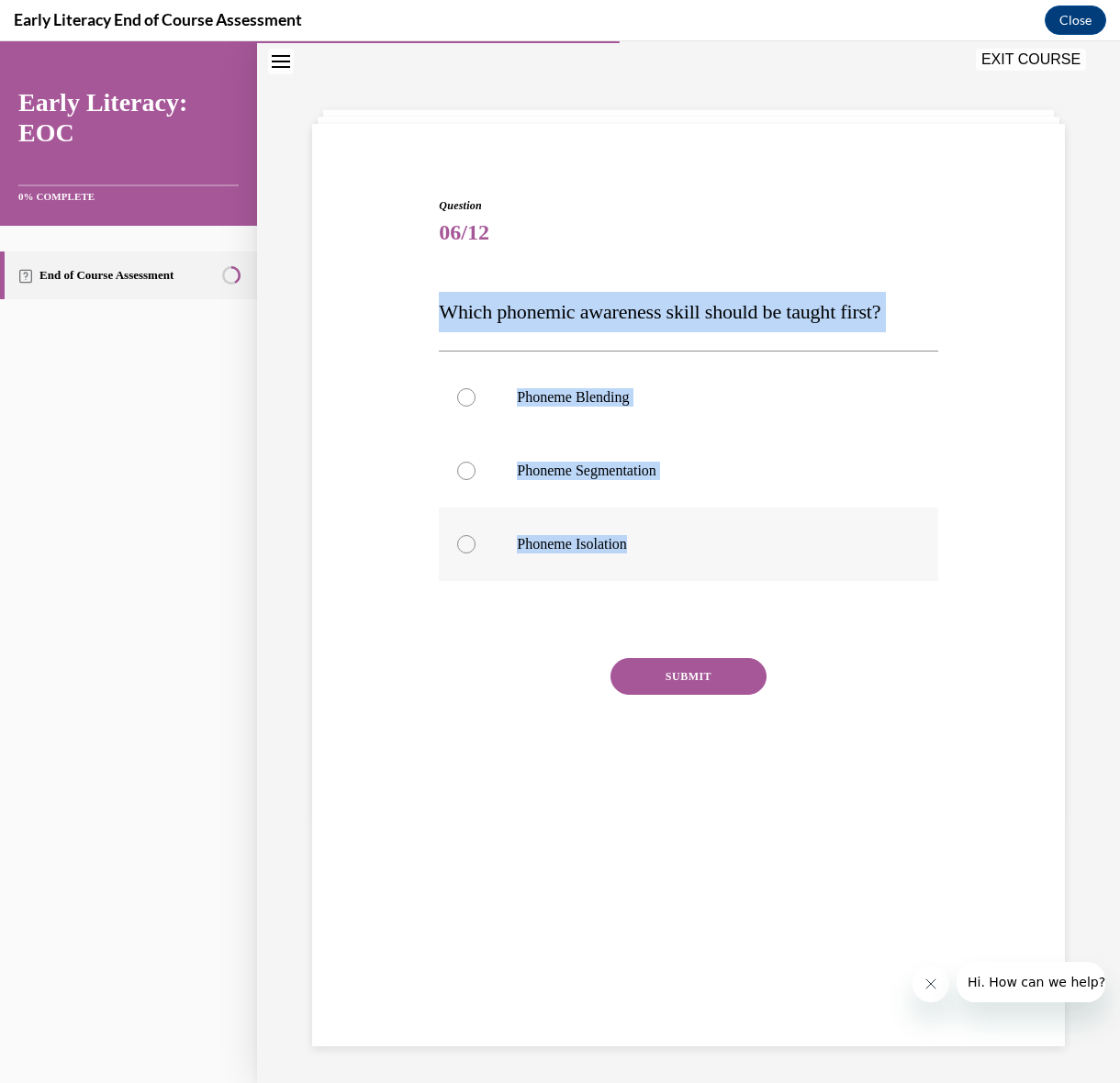
drag, startPoint x: 421, startPoint y: 283, endPoint x: 639, endPoint y: 545, distance: 340.8
click at [639, 545] on div "Question 06/12 Which phonemic awareness skill should be taught first? Phoneme B…" at bounding box center [688, 475] width 761 height 666
copy div "Which phonemic awareness skill should be taught first? Phoneme Blending Phoneme…"
click at [599, 533] on div at bounding box center [688, 544] width 498 height 73
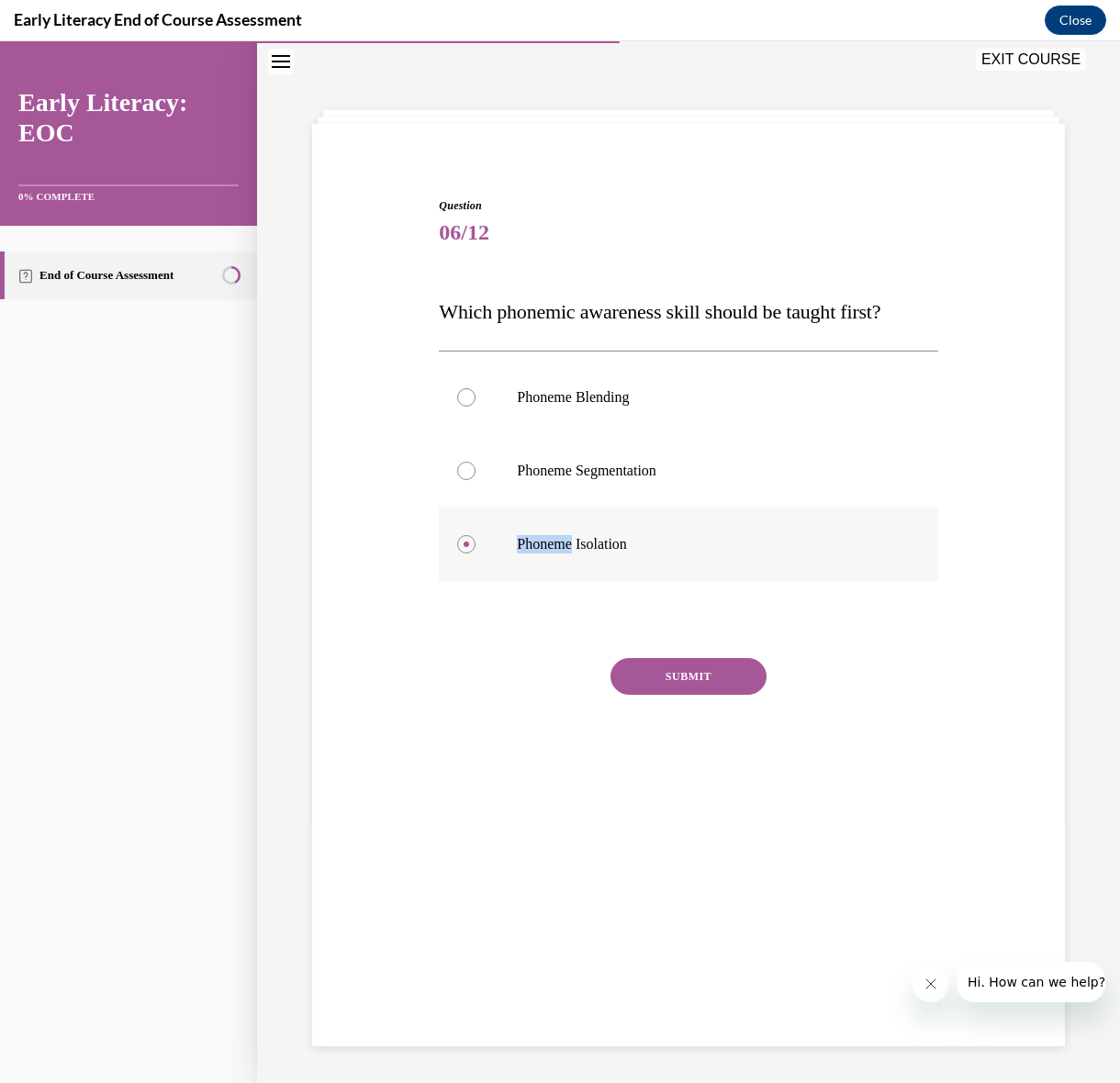
click at [599, 532] on div at bounding box center [688, 544] width 498 height 73
click at [720, 680] on button "SUBMIT" at bounding box center [688, 676] width 156 height 37
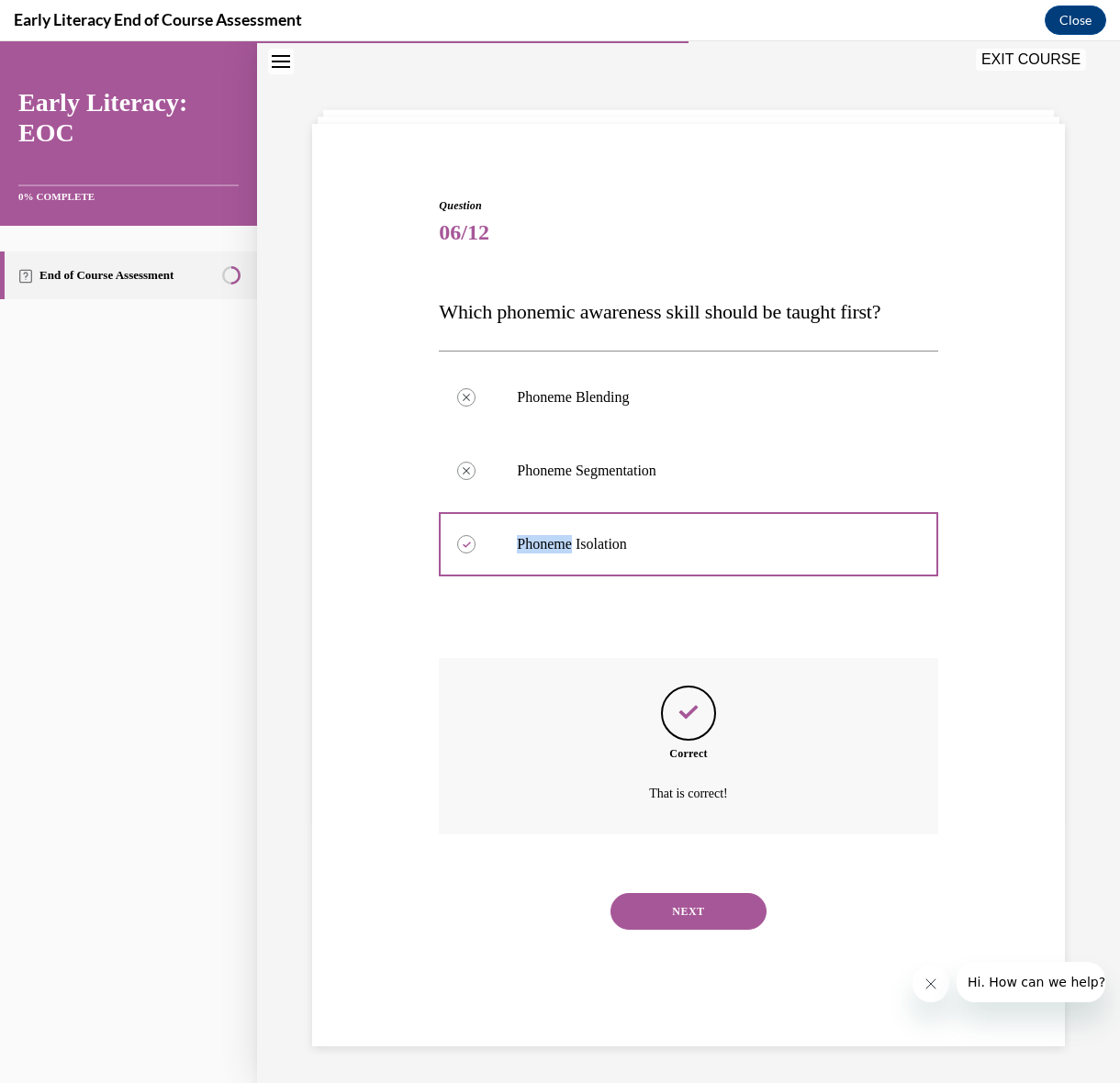
click at [708, 915] on button "NEXT" at bounding box center [688, 912] width 156 height 37
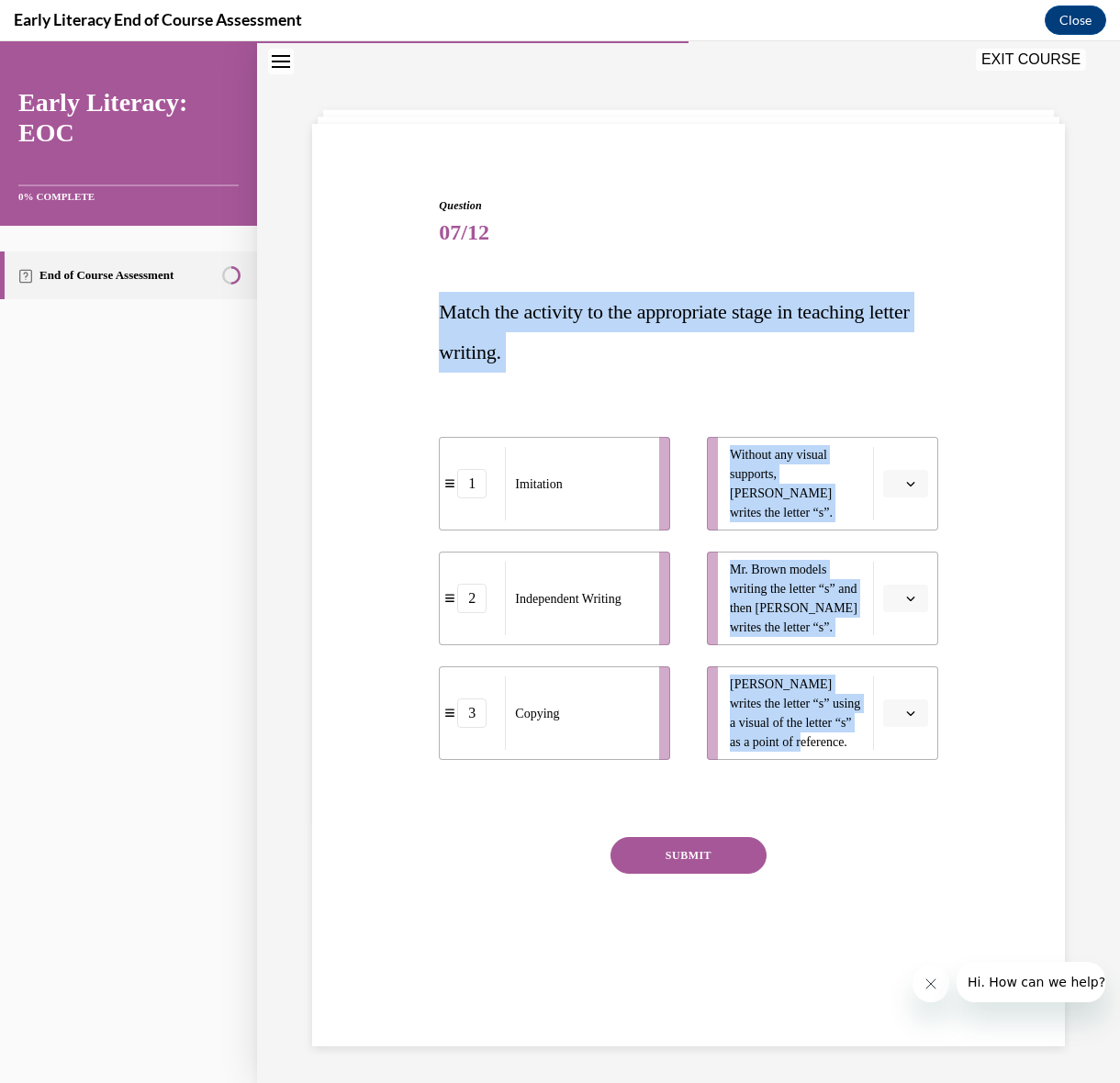
drag, startPoint x: 372, startPoint y: 283, endPoint x: 809, endPoint y: 746, distance: 636.7
click at [809, 746] on div "Question 07/12 Match the activity to the appropriate stage in teaching letter w…" at bounding box center [688, 565] width 761 height 845
copy div "Match the activity to the appropriate stage in teaching letter writing. 1 Imita…"
click at [912, 820] on div "Question 07/12 Match the activity to the appropriate stage in teaching letter w…" at bounding box center [688, 592] width 498 height 790
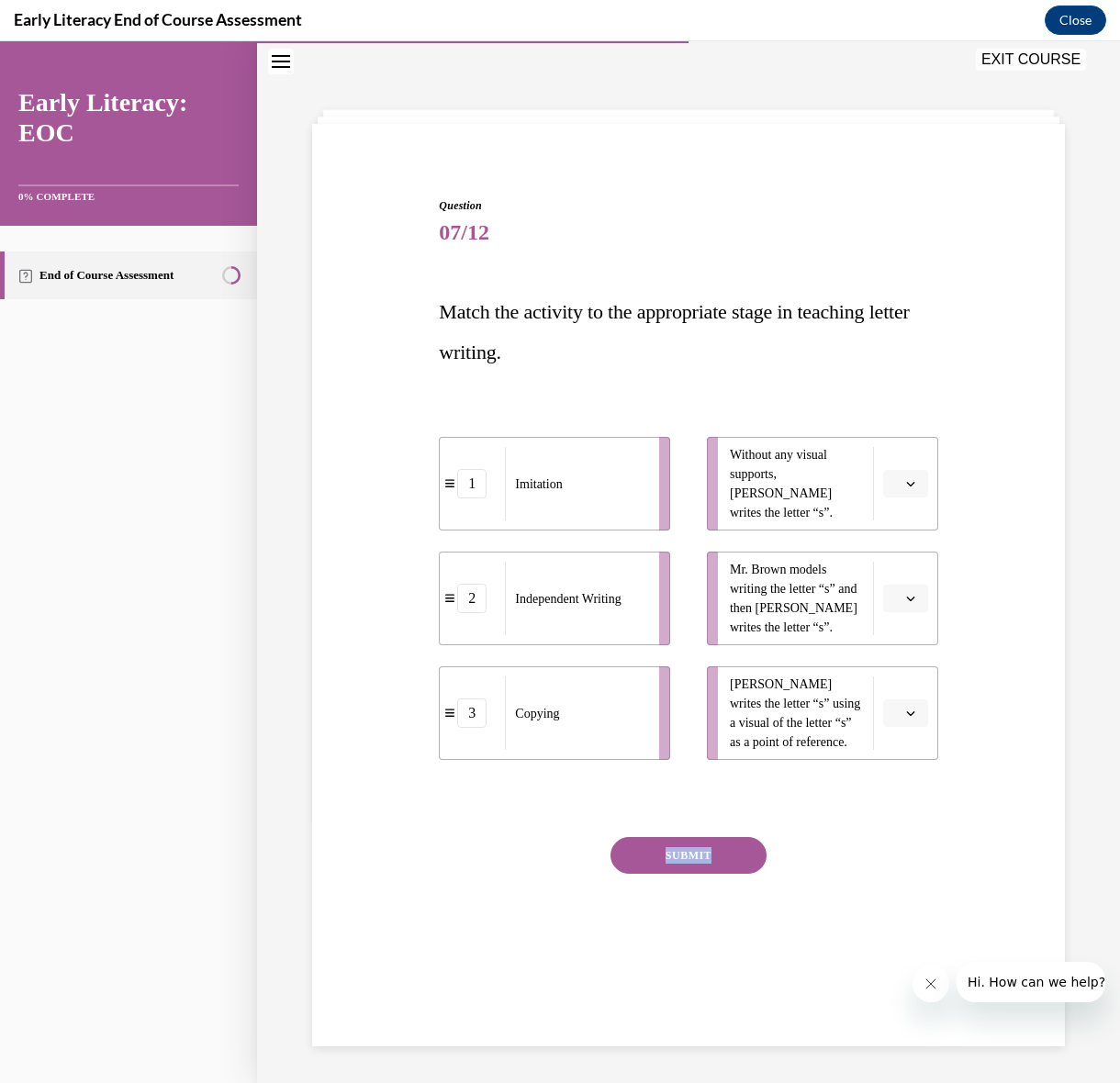
click at [912, 820] on div "Question 07/12 Match the activity to the appropriate stage in teaching letter w…" at bounding box center [688, 592] width 498 height 790
click at [479, 613] on li "2 Independent Writing" at bounding box center [555, 598] width 232 height 94
click at [848, 717] on span "Tina writes the letter “s” using a visual of the letter “s” as a point of refer…" at bounding box center [797, 712] width 134 height 77
click at [906, 710] on icon "button" at bounding box center [911, 713] width 9 height 9
click at [912, 826] on div "2" at bounding box center [903, 828] width 46 height 37
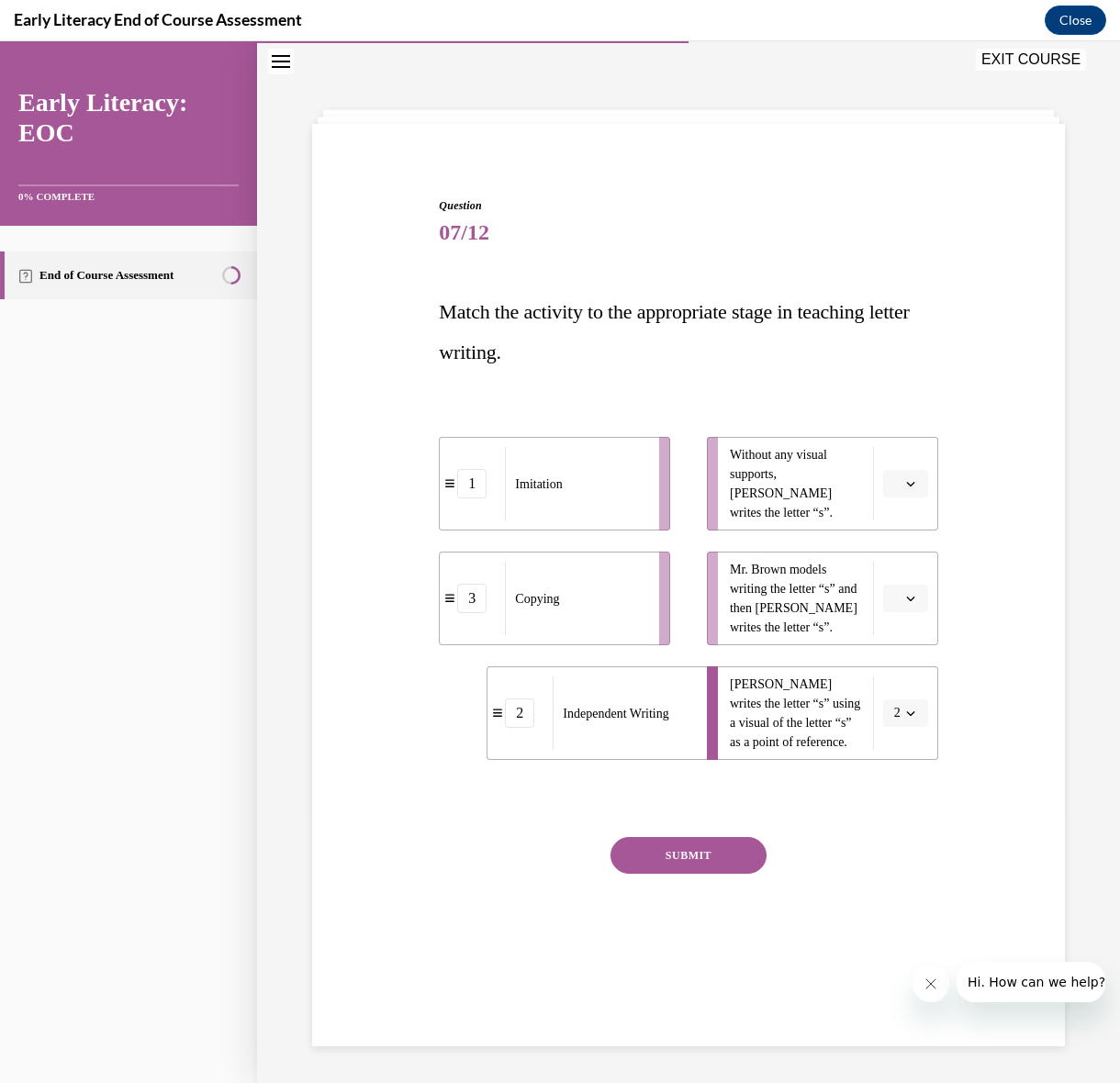
click at [895, 601] on span "Please select an option" at bounding box center [897, 598] width 6 height 19
click at [906, 675] on div "1" at bounding box center [903, 676] width 46 height 37
click at [906, 486] on icon "button" at bounding box center [911, 484] width 9 height 9
click at [914, 598] on div "2" at bounding box center [903, 598] width 46 height 37
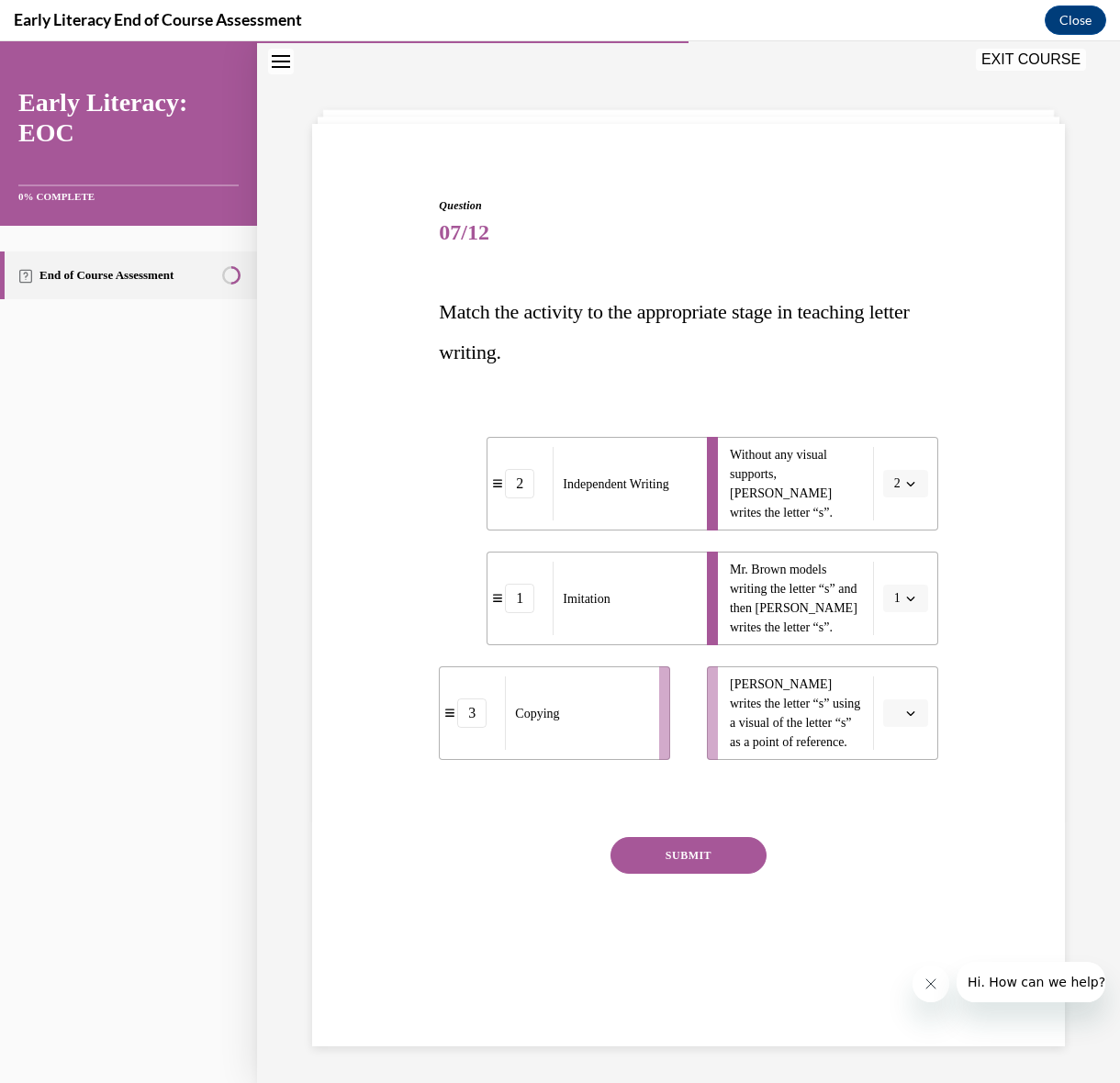
click at [911, 601] on icon "button" at bounding box center [911, 598] width 9 height 9
click at [971, 586] on div "Question 07/12 Match the activity to the appropriate stage in teaching letter w…" at bounding box center [688, 565] width 761 height 845
click at [904, 715] on span "button" at bounding box center [911, 713] width 13 height 13
click at [912, 874] on div "3" at bounding box center [903, 864] width 46 height 37
click at [692, 852] on button "SUBMIT" at bounding box center [688, 856] width 156 height 37
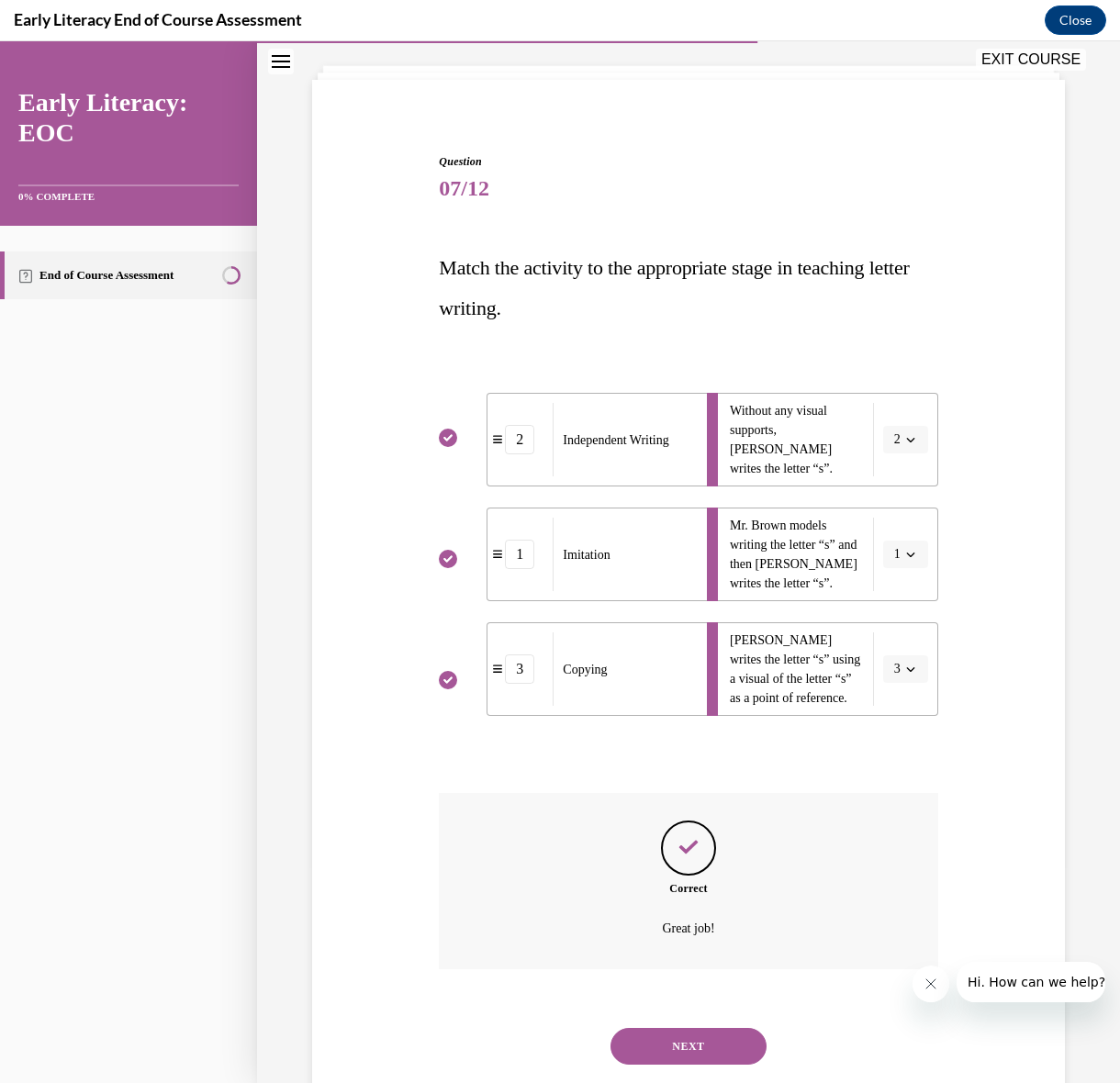
scroll to position [148, 0]
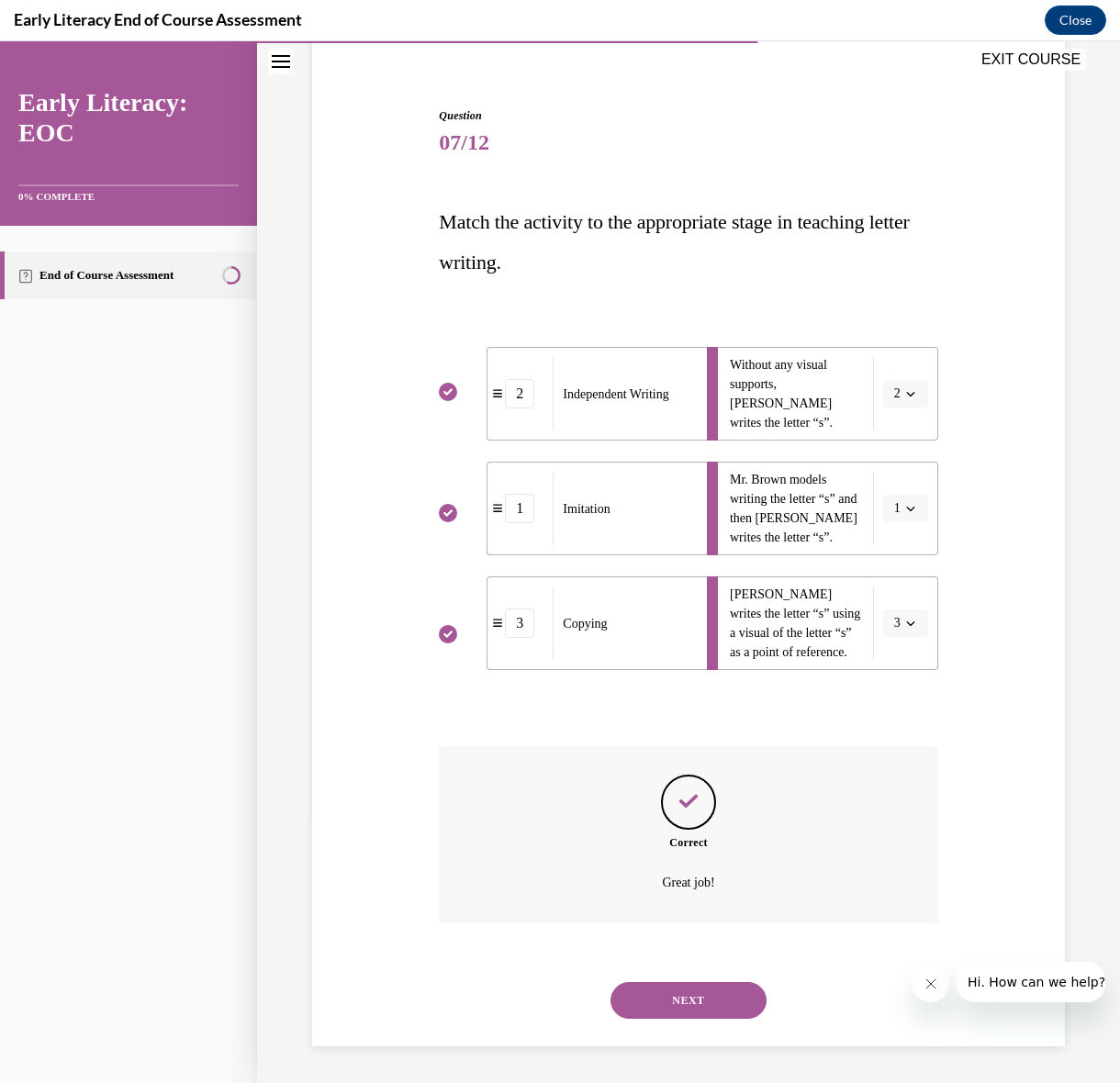
click at [734, 1001] on button "NEXT" at bounding box center [688, 1001] width 156 height 37
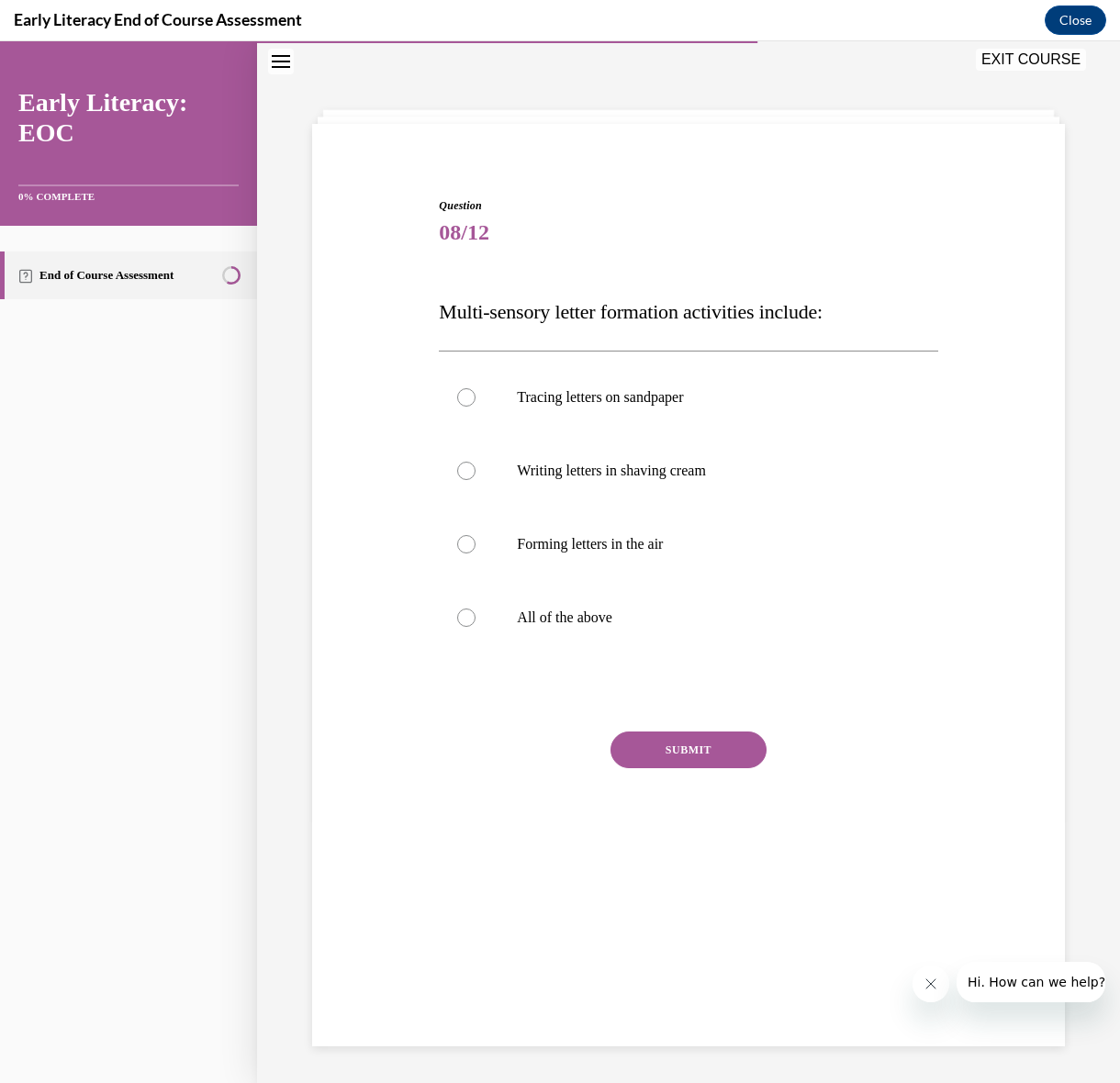
scroll to position [57, 0]
drag, startPoint x: 666, startPoint y: 637, endPoint x: 447, endPoint y: 405, distance: 319.0
click at [447, 405] on div "Tracing letters on sandpaper Writing letters in shaving cream Forming letters i…" at bounding box center [688, 507] width 498 height 294
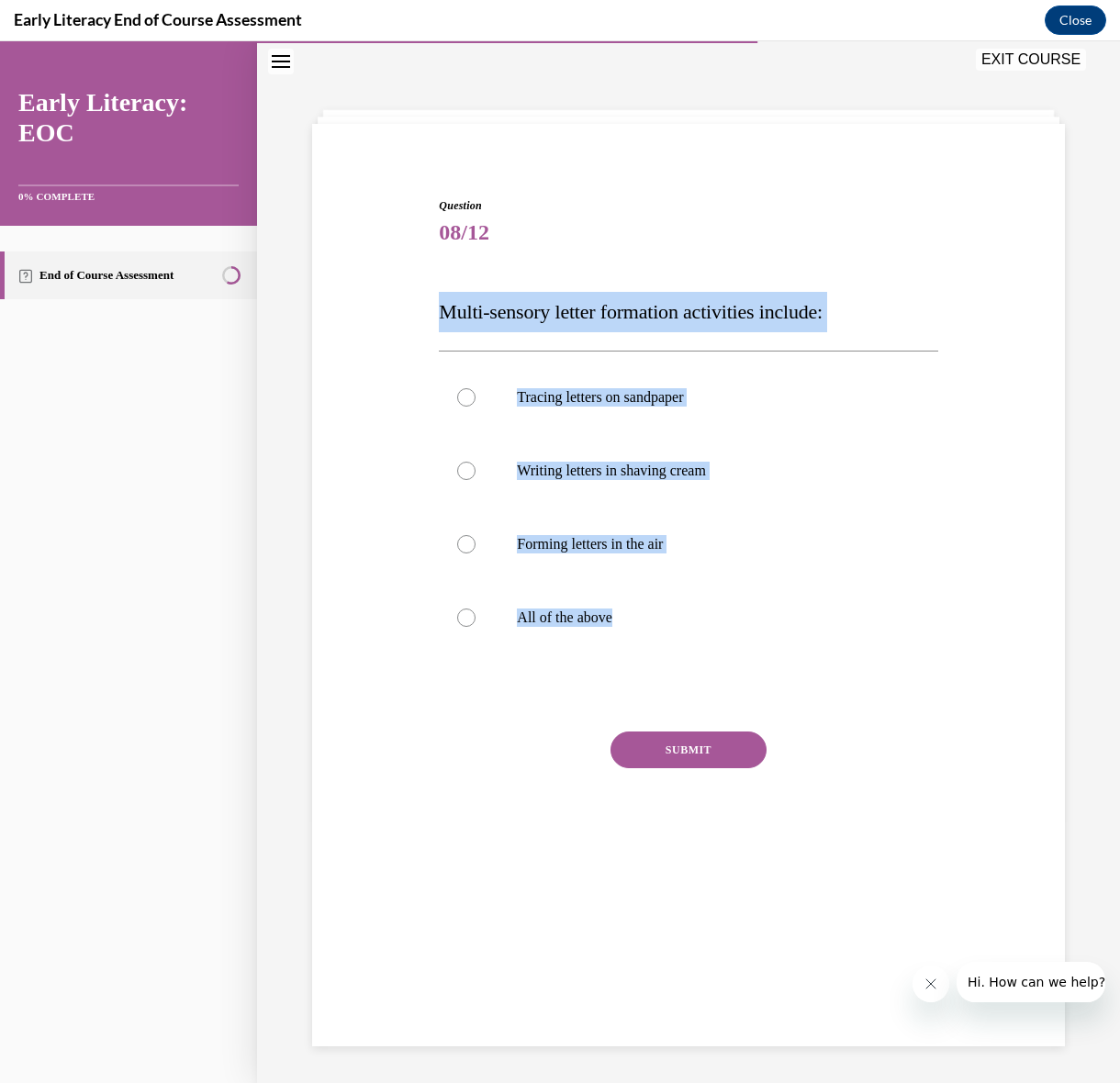
drag, startPoint x: 422, startPoint y: 308, endPoint x: 621, endPoint y: 668, distance: 411.3
click at [620, 667] on div "Question 08/12 Multi-sensory letter formation activities include: Tracing lette…" at bounding box center [688, 512] width 761 height 740
copy div "Multi-sensory letter formation activities include: Tracing letters on sandpaper…"
click at [569, 616] on p "All of the above" at bounding box center [704, 618] width 374 height 19
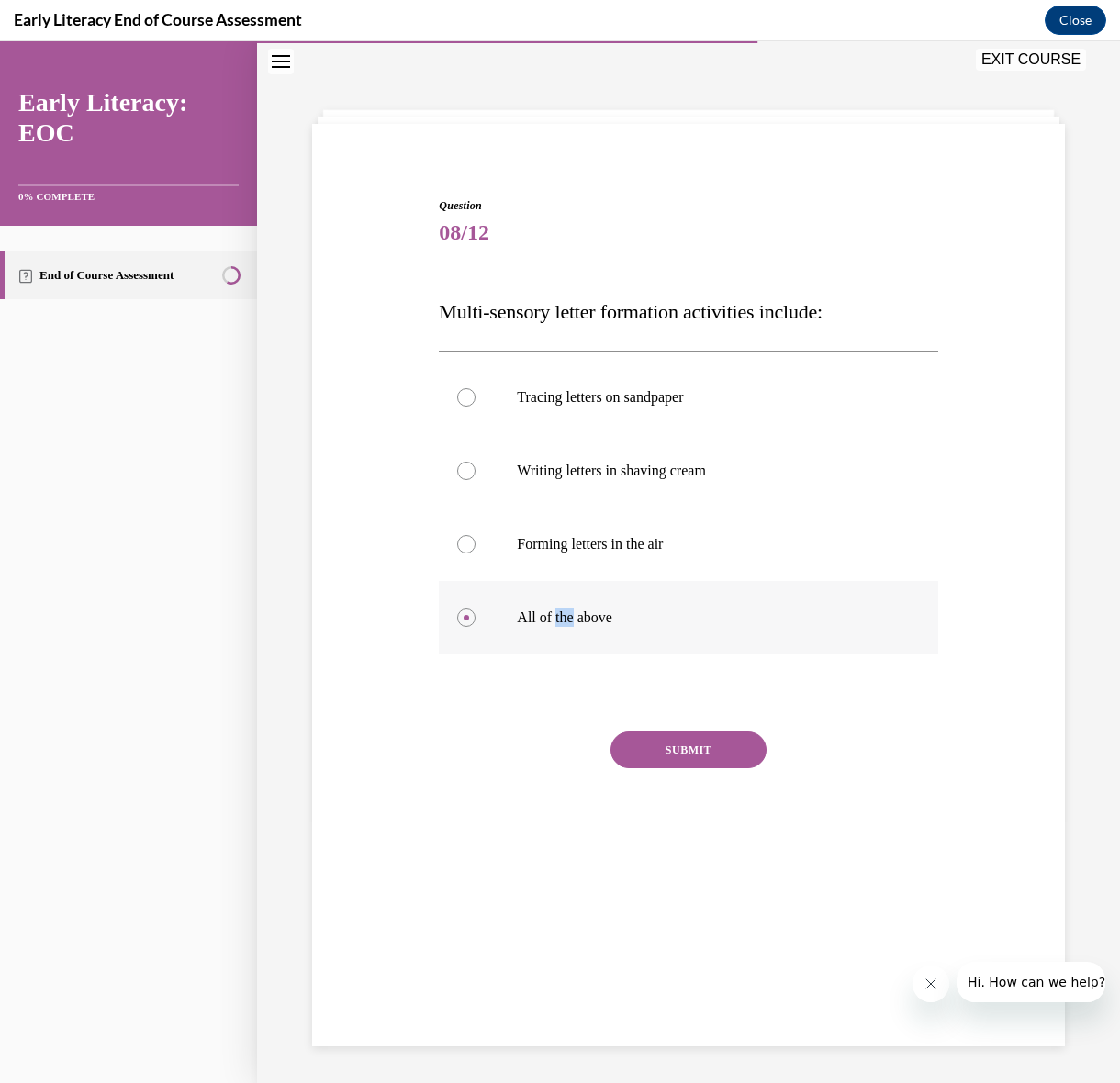
click at [569, 616] on p "All of the above" at bounding box center [704, 618] width 374 height 19
click at [729, 753] on button "SUBMIT" at bounding box center [688, 750] width 156 height 37
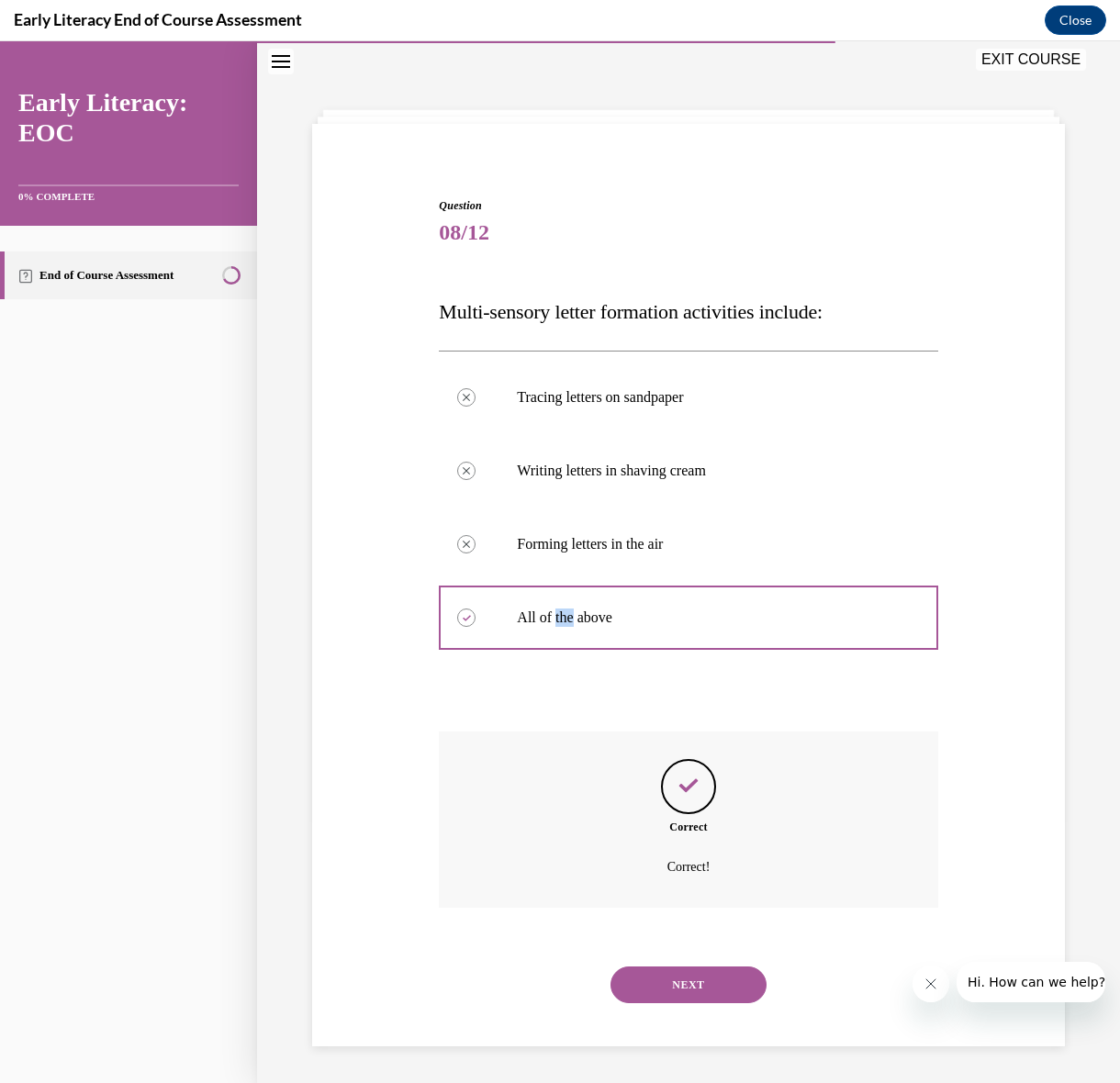
click at [677, 982] on button "NEXT" at bounding box center [688, 985] width 156 height 37
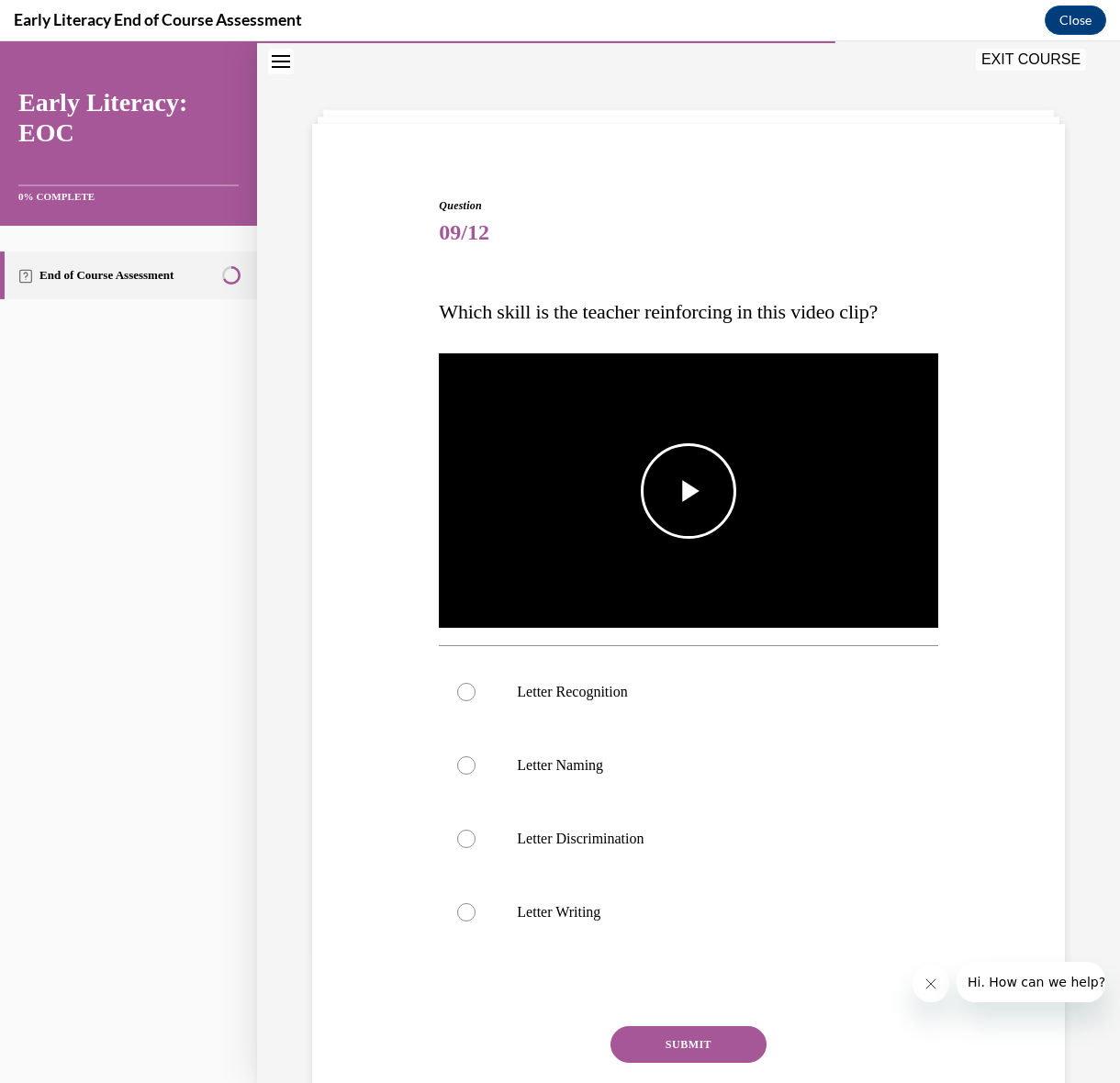
click at [688, 491] on span "Video player" at bounding box center [688, 491] width 0 height 0
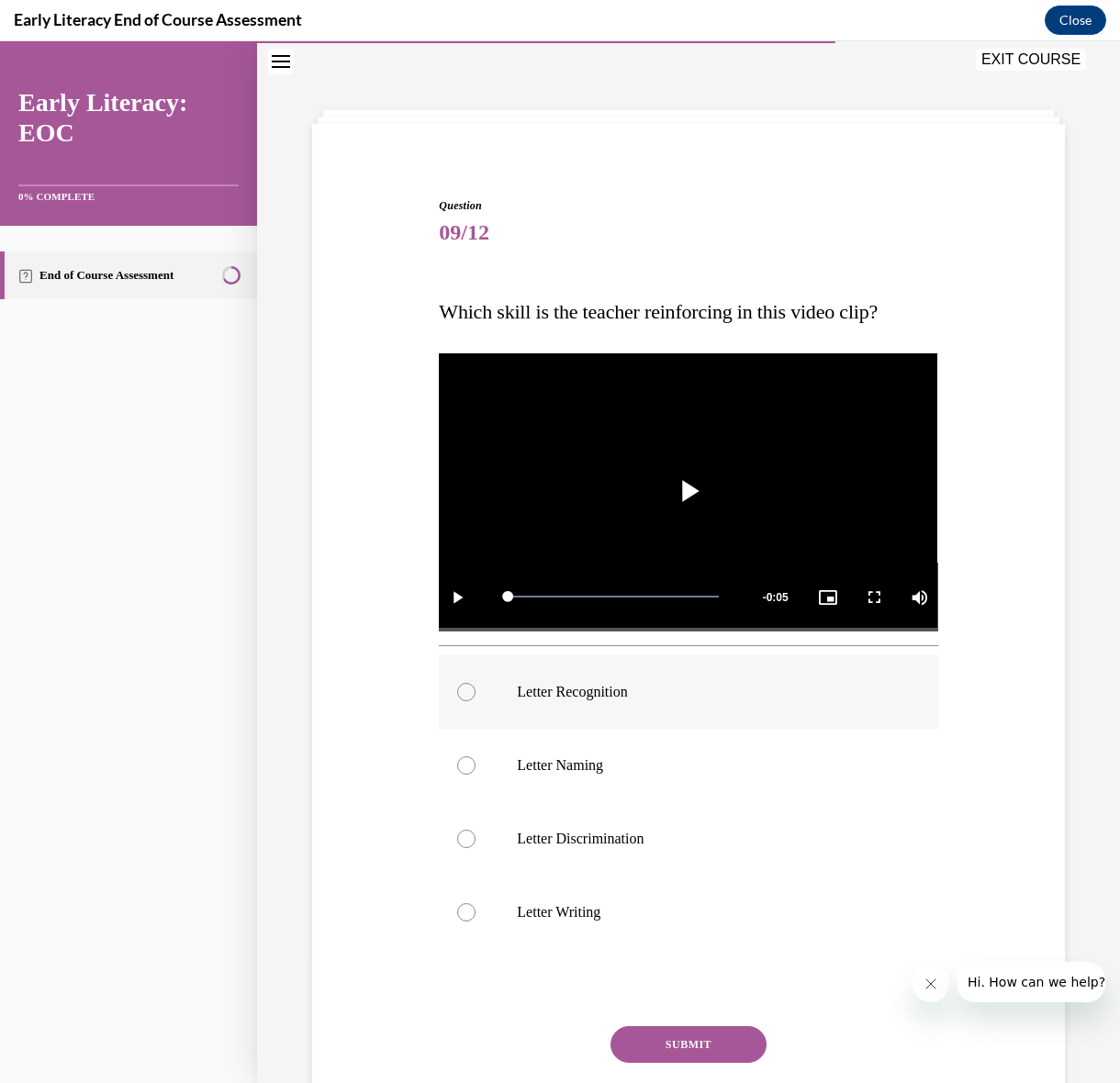
click at [606, 693] on p "Letter Recognition" at bounding box center [704, 692] width 374 height 19
click at [673, 1030] on button "SUBMIT" at bounding box center [688, 1045] width 156 height 37
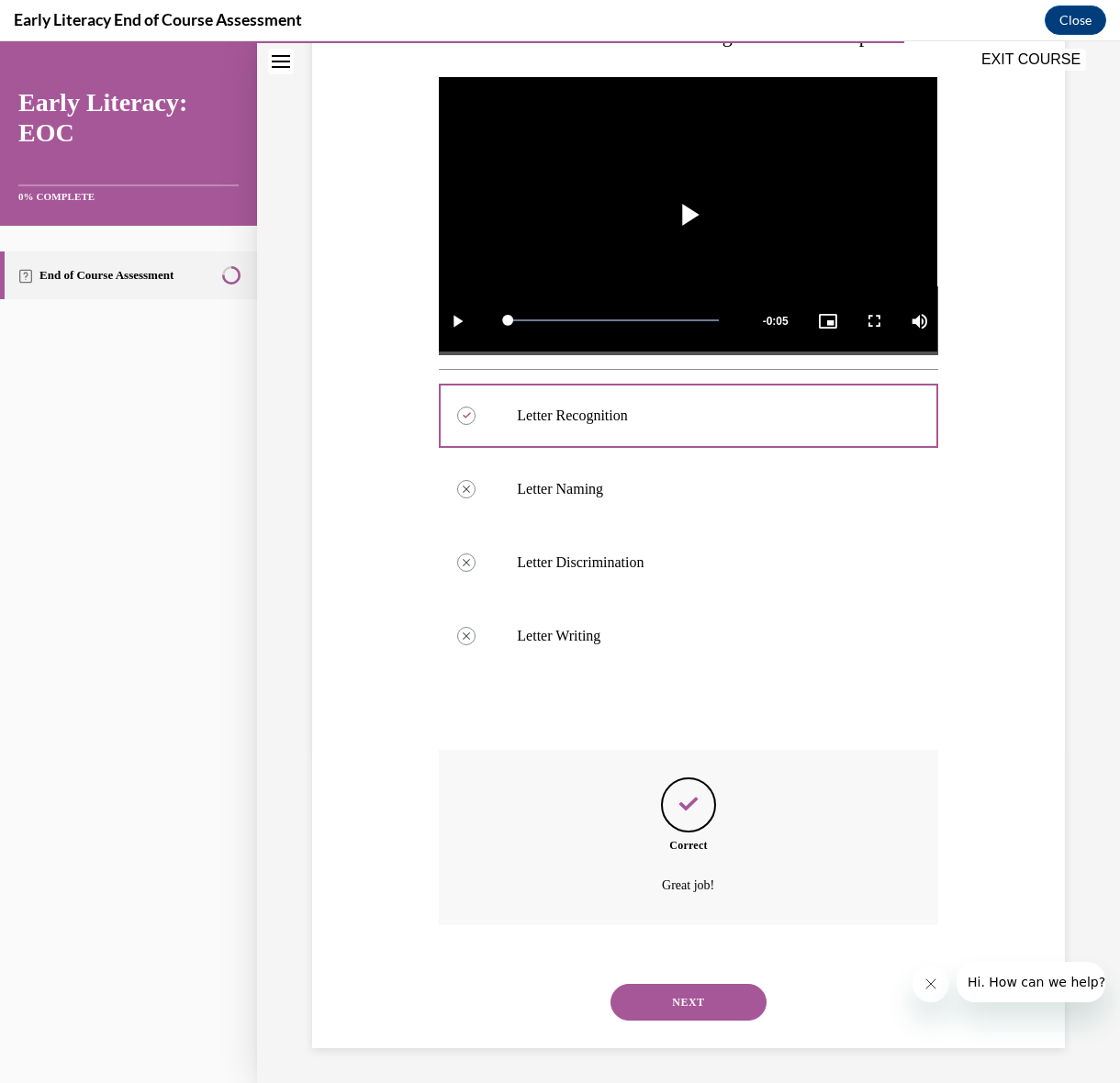
scroll to position [336, 0]
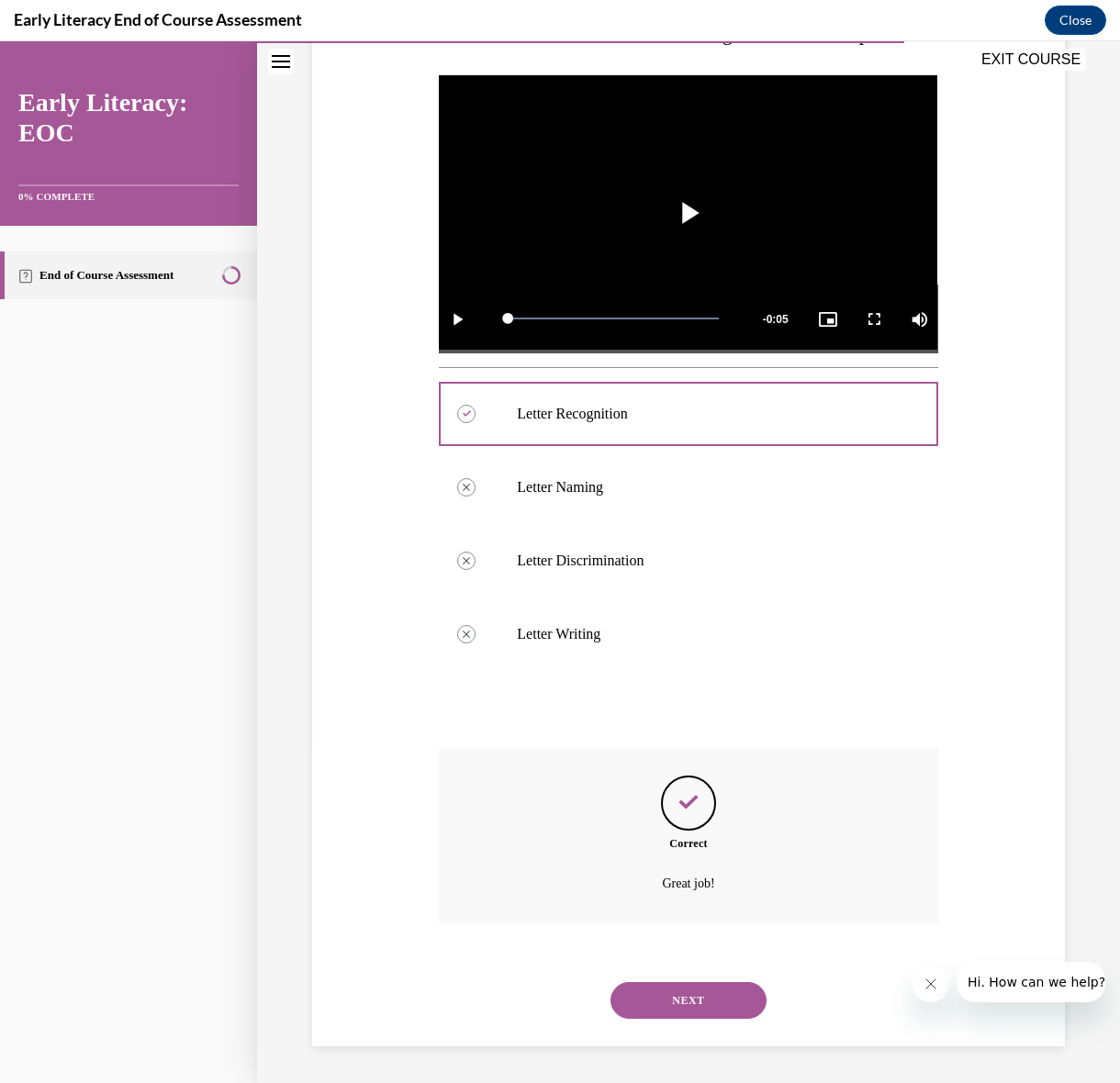
click at [687, 996] on button "NEXT" at bounding box center [688, 1001] width 156 height 37
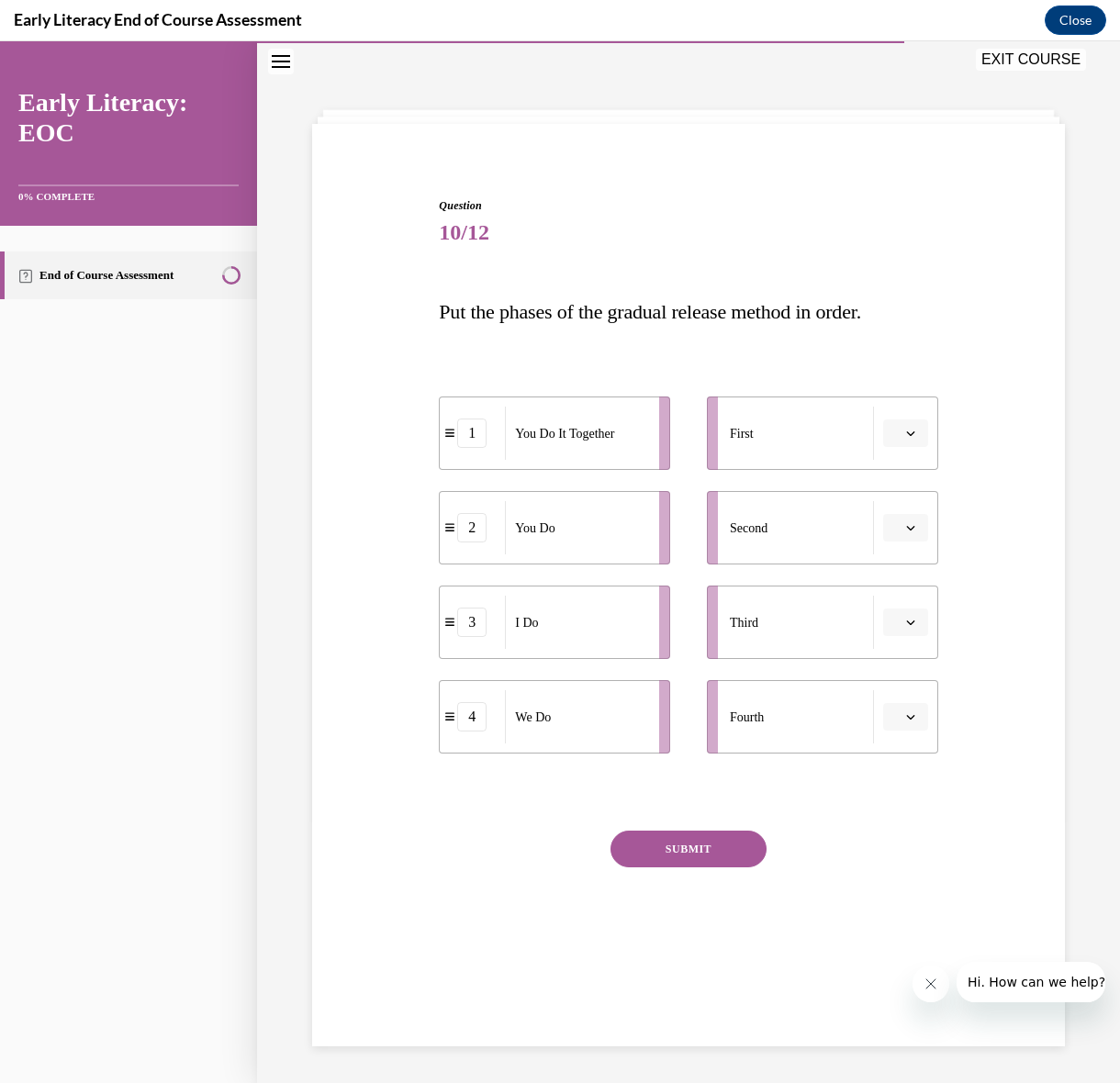
click at [925, 616] on button "button" at bounding box center [905, 623] width 45 height 28
click at [914, 707] on div "1" at bounding box center [903, 700] width 46 height 37
click at [912, 722] on span "button" at bounding box center [911, 717] width 13 height 13
click at [912, 836] on div "2" at bounding box center [903, 832] width 46 height 37
click at [909, 628] on span "button" at bounding box center [911, 623] width 13 height 13
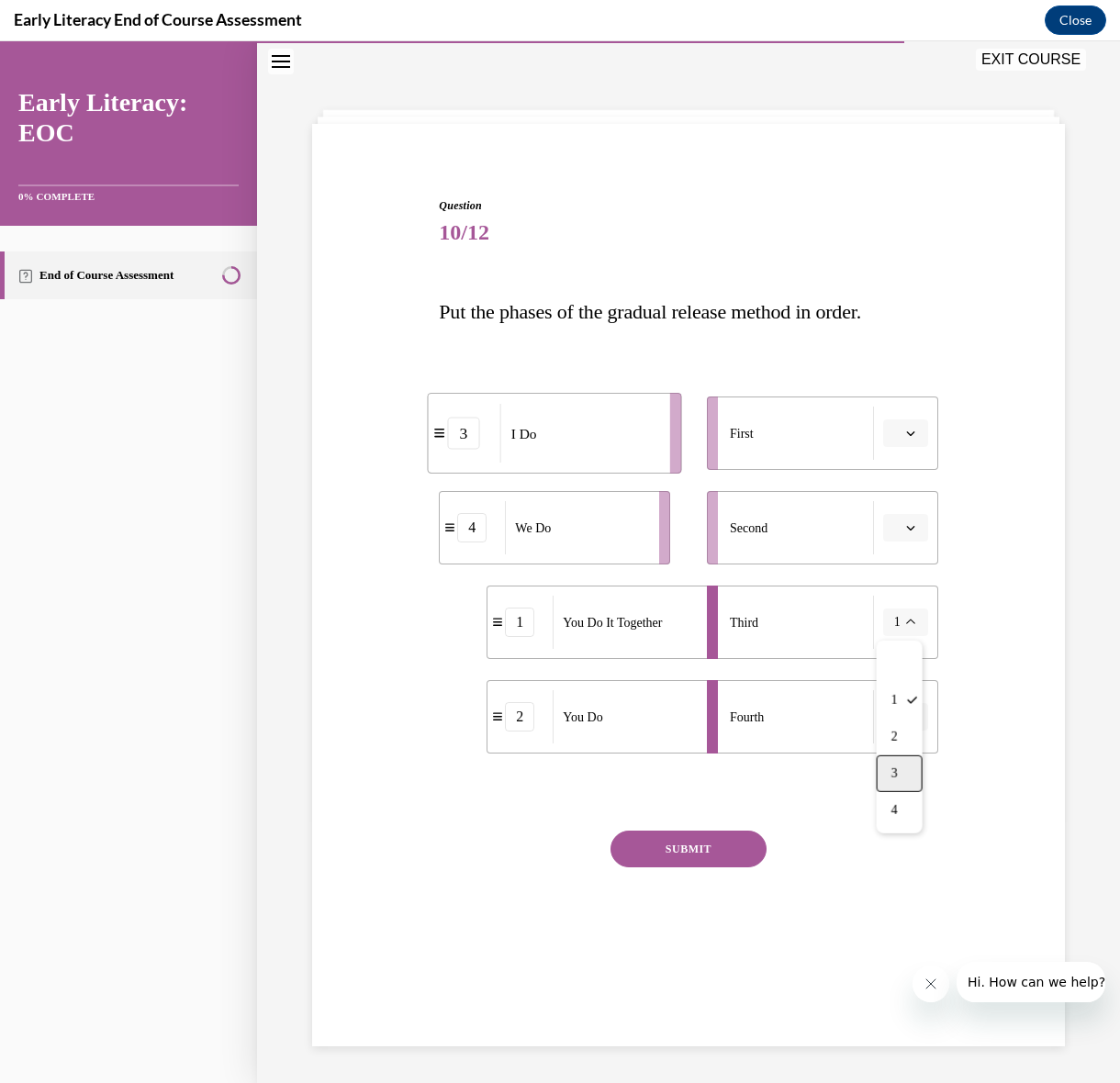
click at [910, 769] on div "3" at bounding box center [900, 774] width 46 height 37
click at [912, 716] on icon "button" at bounding box center [910, 717] width 8 height 5
click at [899, 908] on div "4" at bounding box center [900, 905] width 46 height 37
click at [913, 811] on div "Question 10/12 Put the phases of the gradual release method in order. 1 You Do …" at bounding box center [688, 589] width 498 height 784
click at [905, 615] on button "3" at bounding box center [905, 623] width 45 height 28
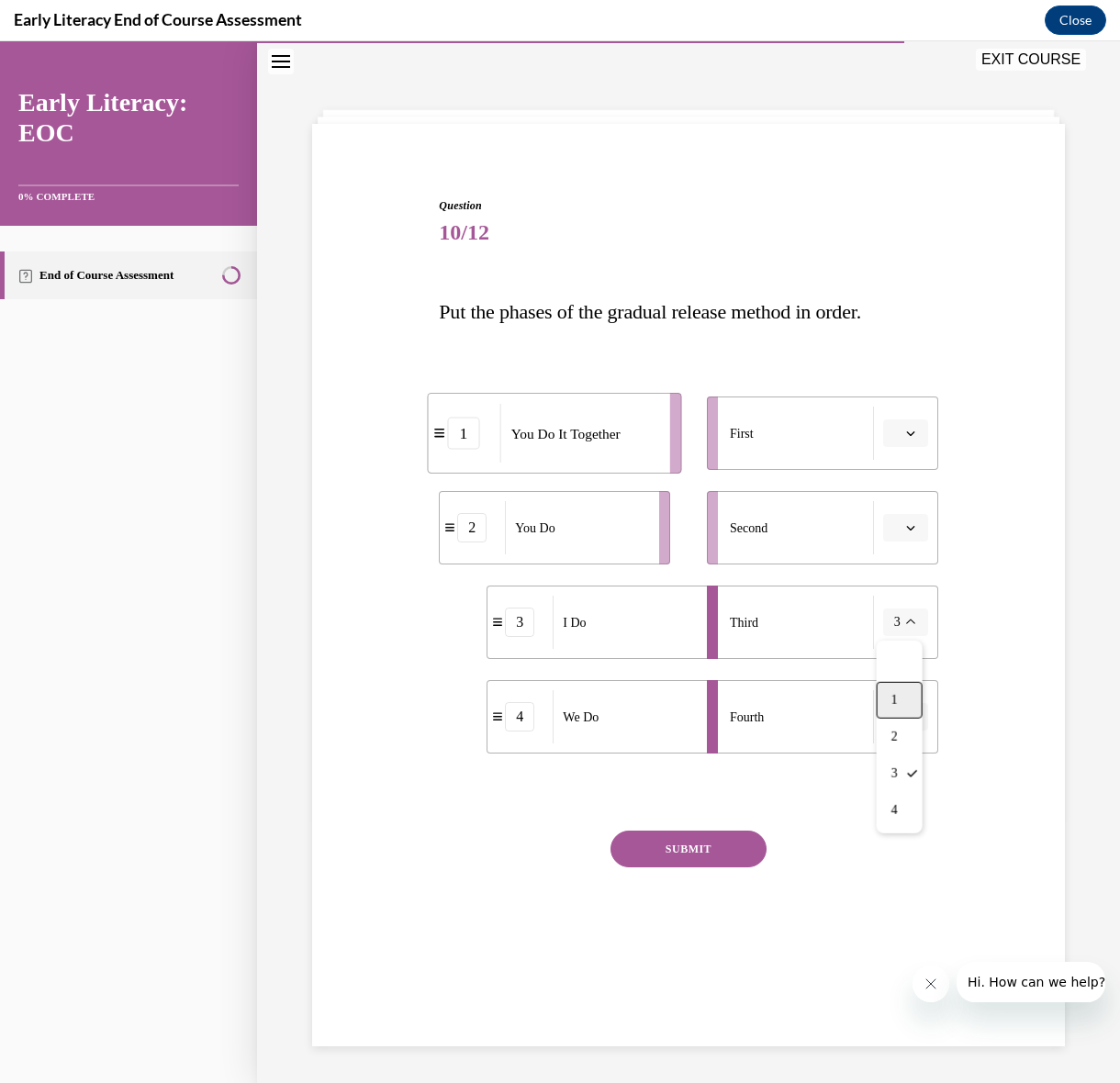
click at [913, 706] on div "1" at bounding box center [900, 700] width 46 height 37
click at [906, 711] on span "button" at bounding box center [911, 717] width 13 height 13
click at [912, 830] on div "2" at bounding box center [900, 832] width 46 height 37
click at [901, 625] on button "1" at bounding box center [905, 623] width 45 height 28
click at [911, 778] on div "3" at bounding box center [900, 774] width 46 height 37
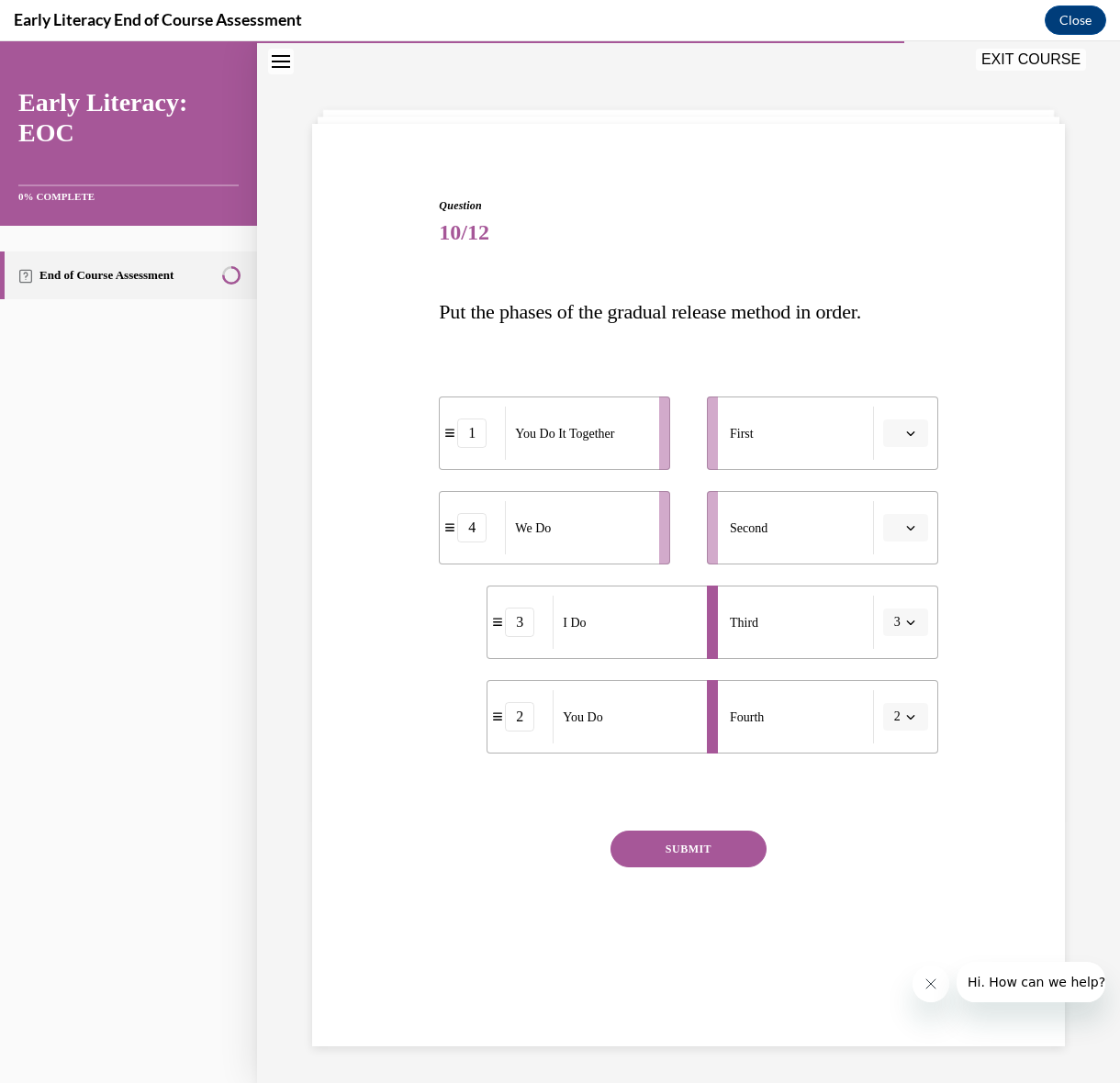
click at [598, 438] on span "You Do It Together" at bounding box center [564, 434] width 99 height 19
click at [602, 436] on span "You Do It Together" at bounding box center [572, 442] width 99 height 19
drag, startPoint x: 619, startPoint y: 617, endPoint x: 572, endPoint y: 416, distance: 206.4
click at [572, 416] on div "I Do" at bounding box center [578, 422] width 143 height 53
drag, startPoint x: 573, startPoint y: 439, endPoint x: 547, endPoint y: 462, distance: 34.7
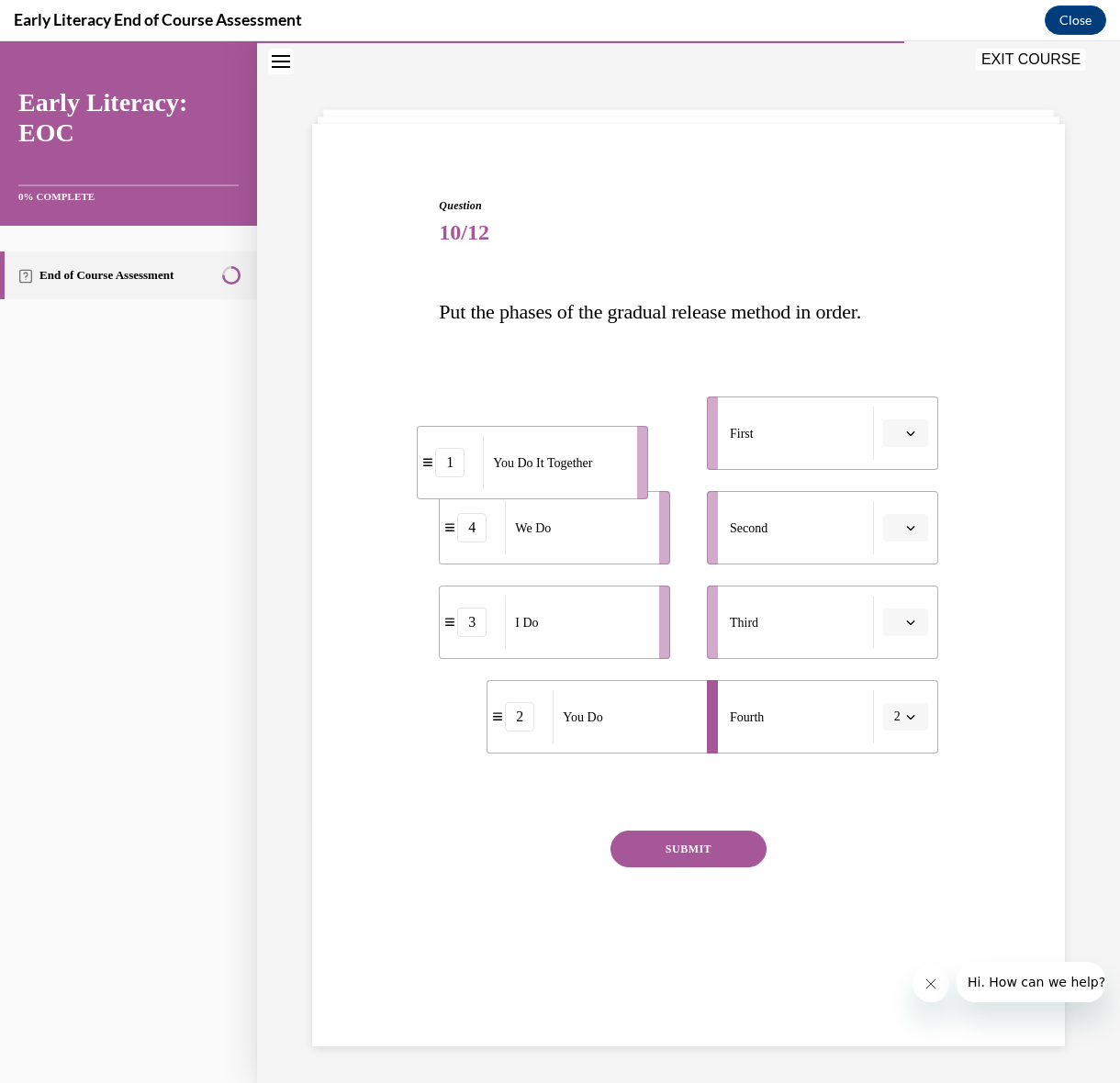
click at [547, 462] on span "You Do It Together" at bounding box center [542, 462] width 99 height 19
click at [792, 617] on div "Third" at bounding box center [802, 622] width 145 height 53
click at [912, 623] on icon "button" at bounding box center [910, 623] width 8 height 5
click at [913, 698] on div "1" at bounding box center [903, 700] width 46 height 37
drag, startPoint x: 609, startPoint y: 440, endPoint x: 776, endPoint y: 426, distance: 167.6
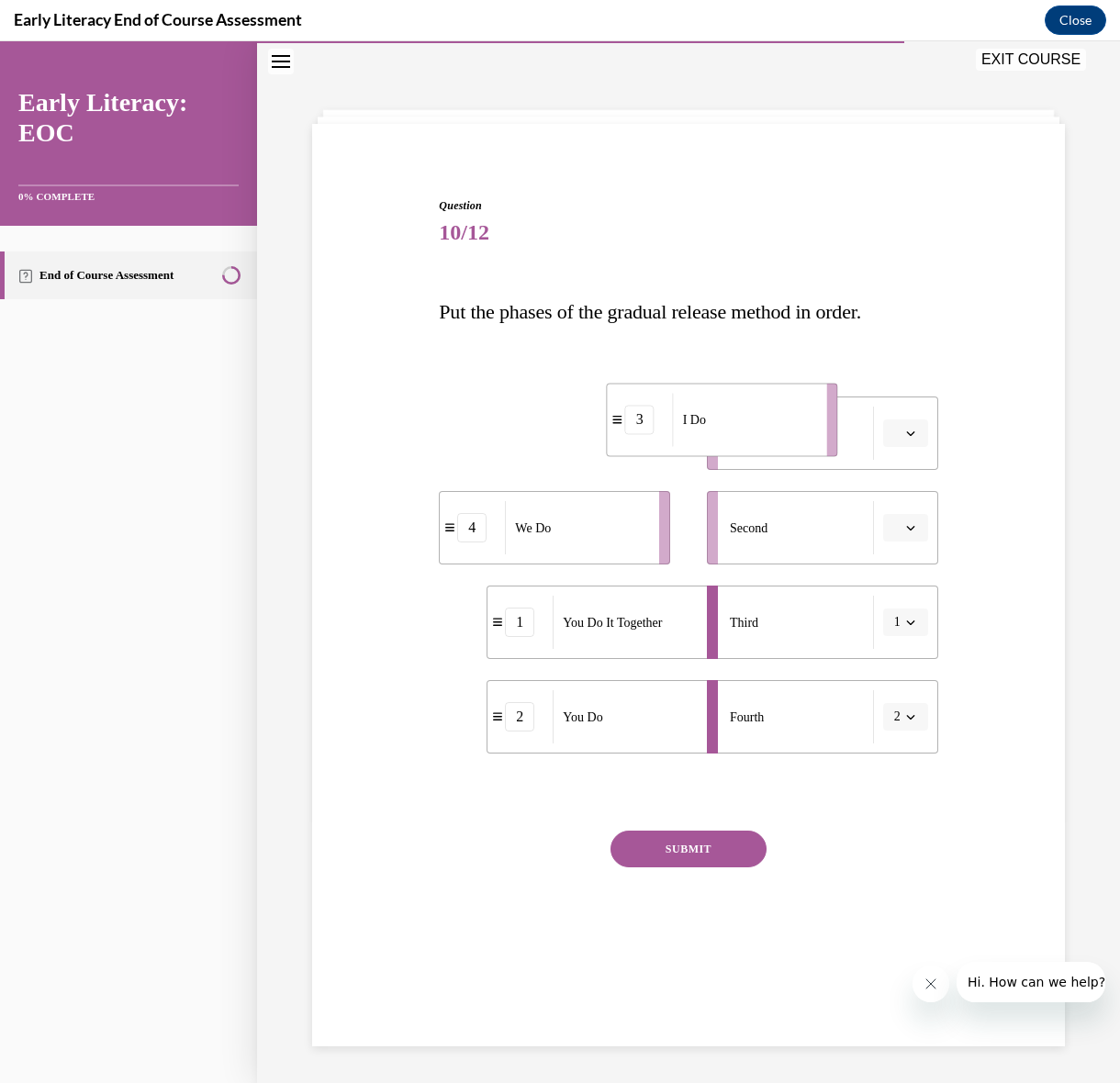
click at [776, 426] on div "I Do" at bounding box center [744, 419] width 143 height 53
drag, startPoint x: 635, startPoint y: 738, endPoint x: 636, endPoint y: 551, distance: 187.0
click at [636, 551] on div "You Do" at bounding box center [624, 530] width 143 height 53
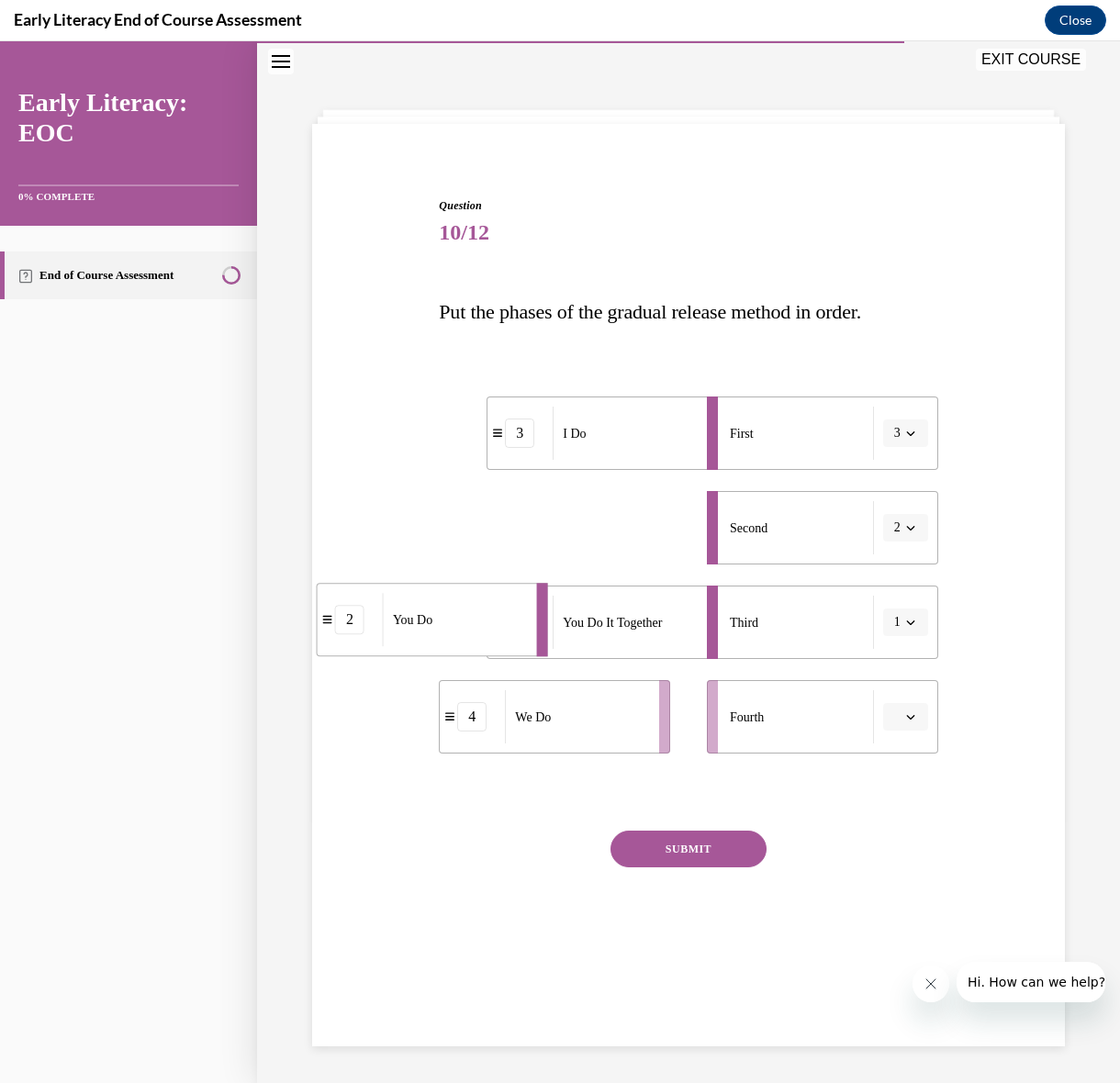
drag, startPoint x: 606, startPoint y: 508, endPoint x: 436, endPoint y: 599, distance: 192.8
click at [436, 599] on div "You Do" at bounding box center [454, 619] width 143 height 53
drag, startPoint x: 527, startPoint y: 738, endPoint x: 572, endPoint y: 549, distance: 194.3
click at [572, 549] on div "We Do" at bounding box center [622, 528] width 143 height 53
drag, startPoint x: 605, startPoint y: 729, endPoint x: 648, endPoint y: 729, distance: 43.0
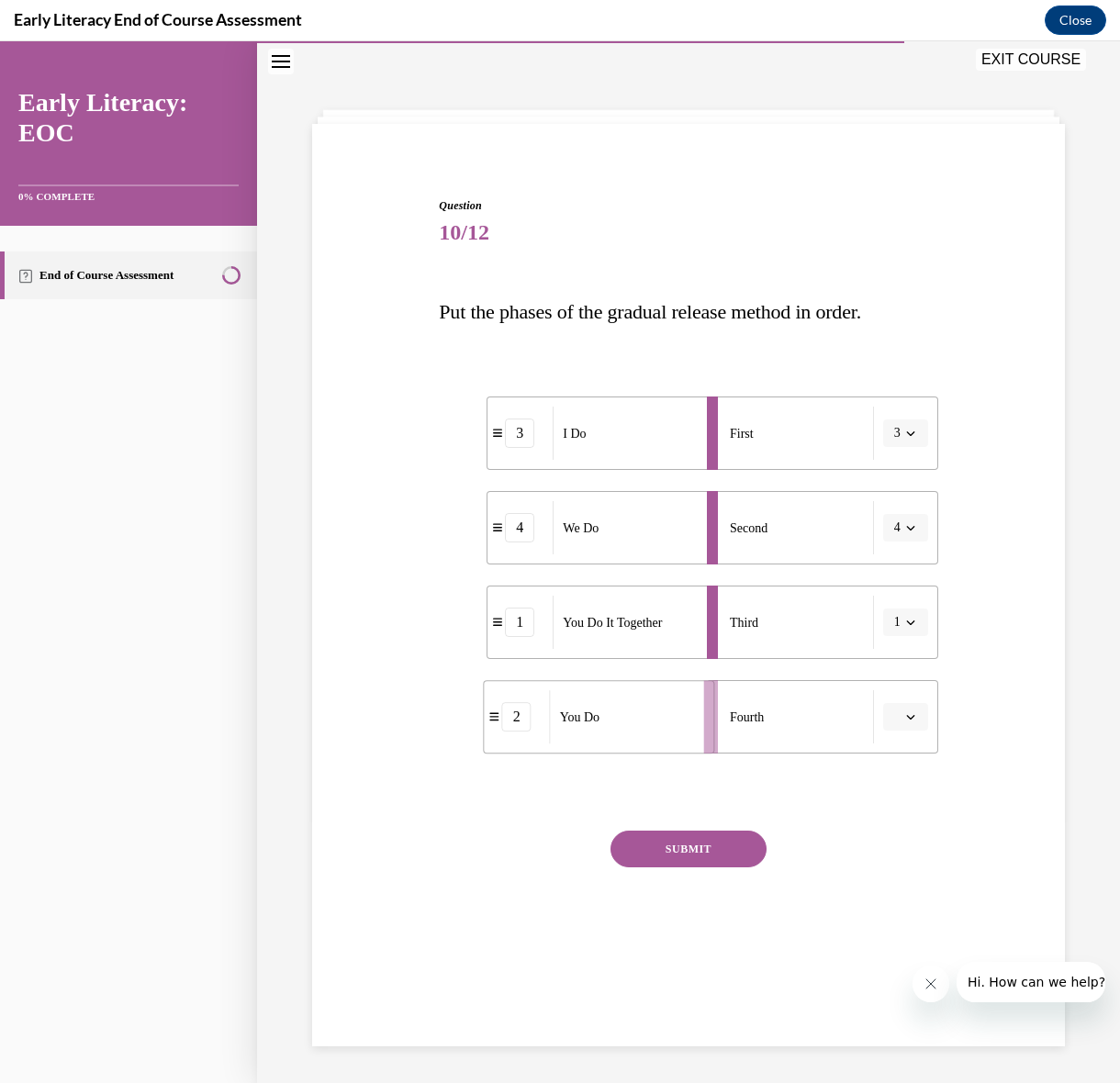
click at [648, 729] on div "You Do" at bounding box center [621, 716] width 143 height 53
click at [704, 861] on button "SUBMIT" at bounding box center [688, 850] width 156 height 37
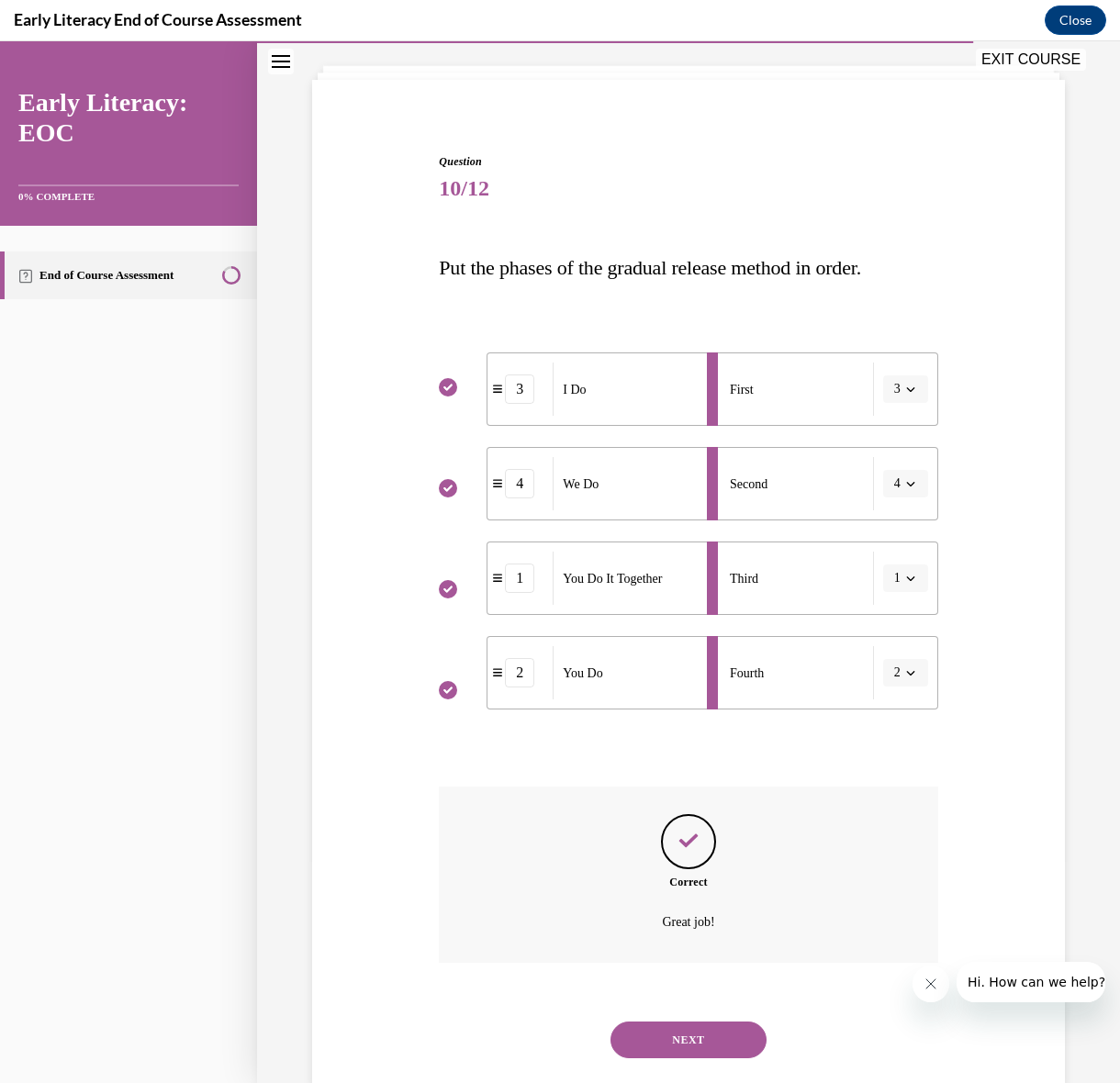
scroll to position [142, 0]
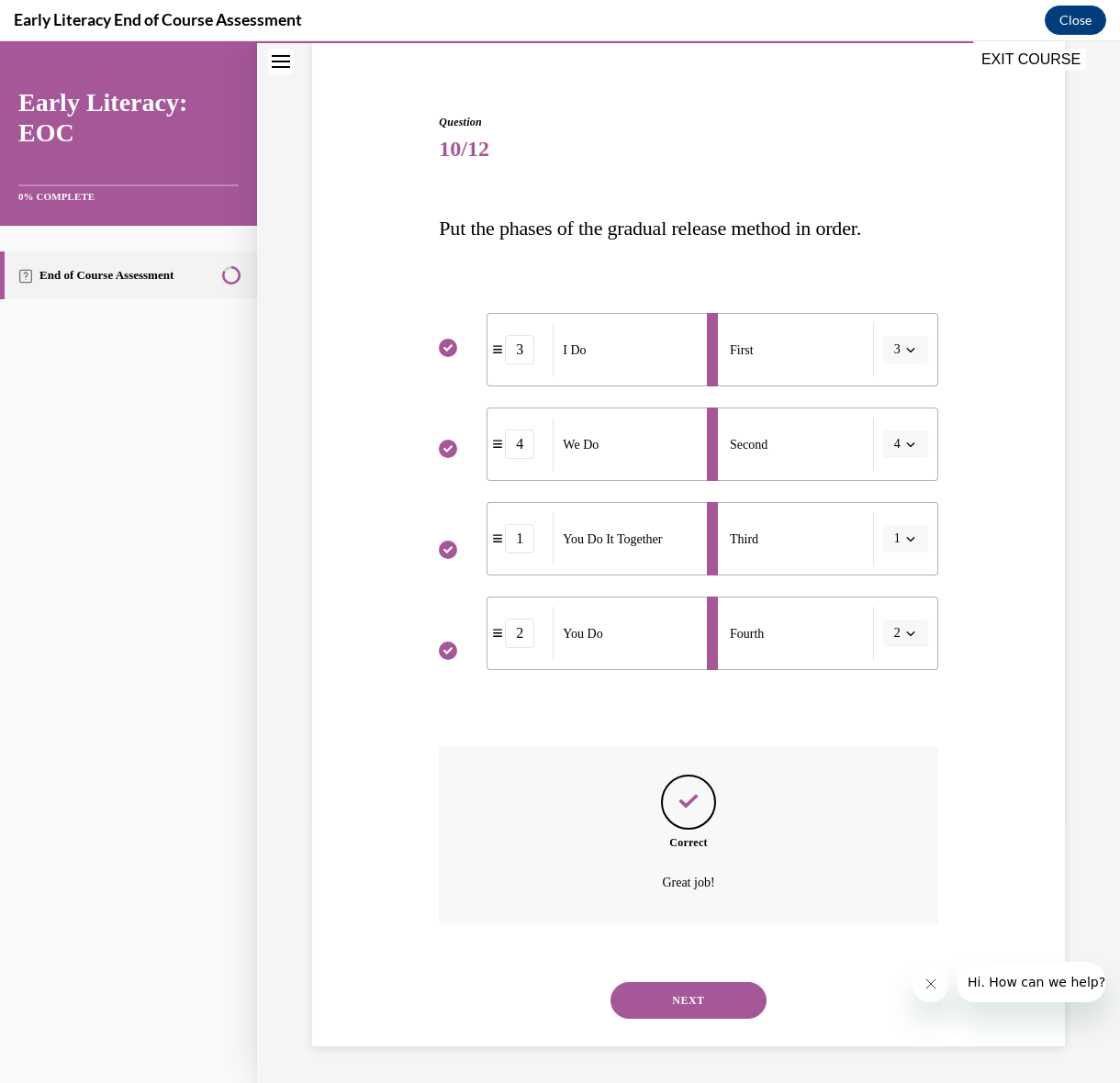
click at [708, 1008] on button "NEXT" at bounding box center [688, 1001] width 156 height 37
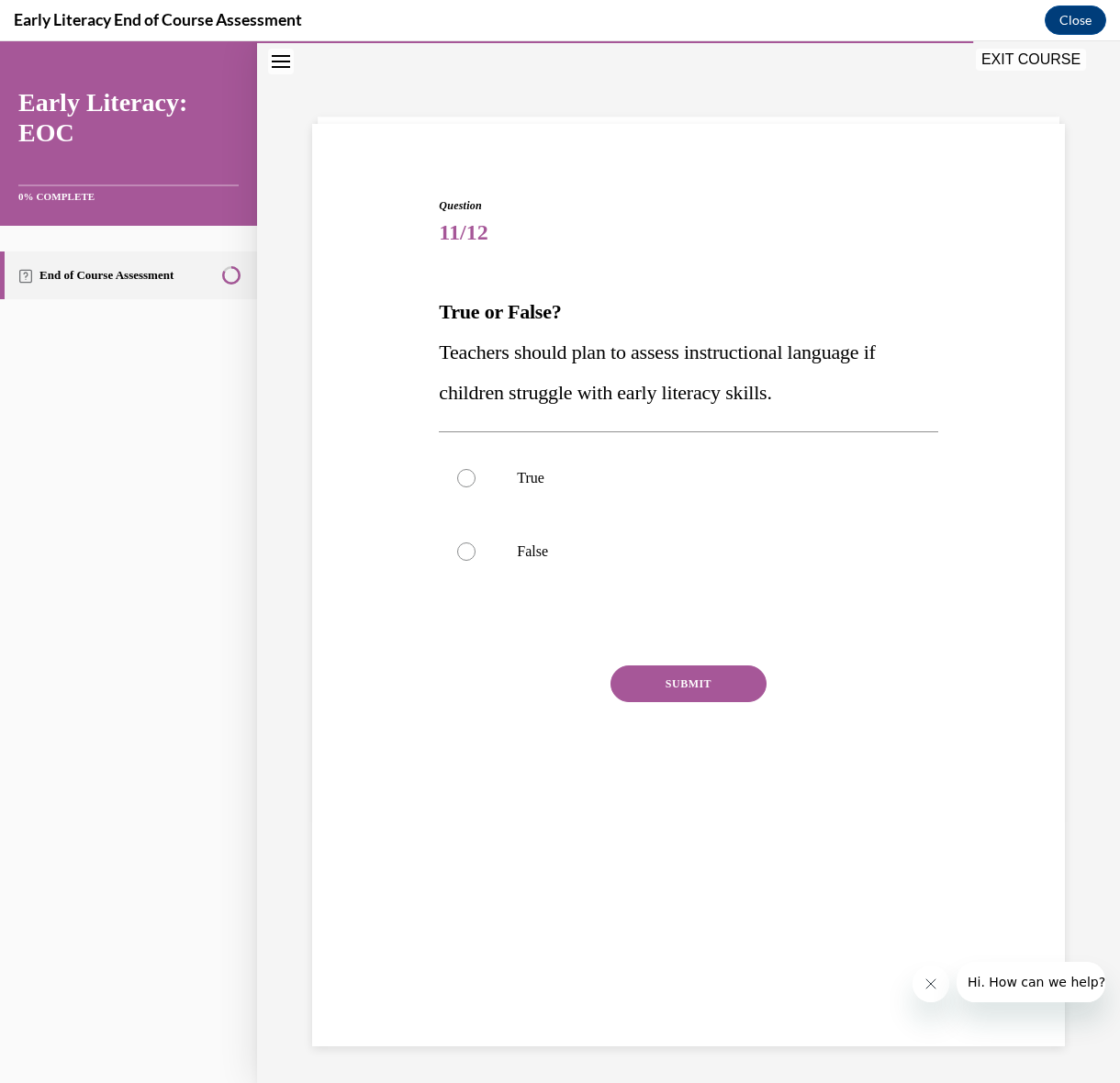
scroll to position [57, 0]
click at [578, 486] on p "True" at bounding box center [704, 478] width 374 height 19
click at [678, 688] on button "SUBMIT" at bounding box center [688, 684] width 156 height 37
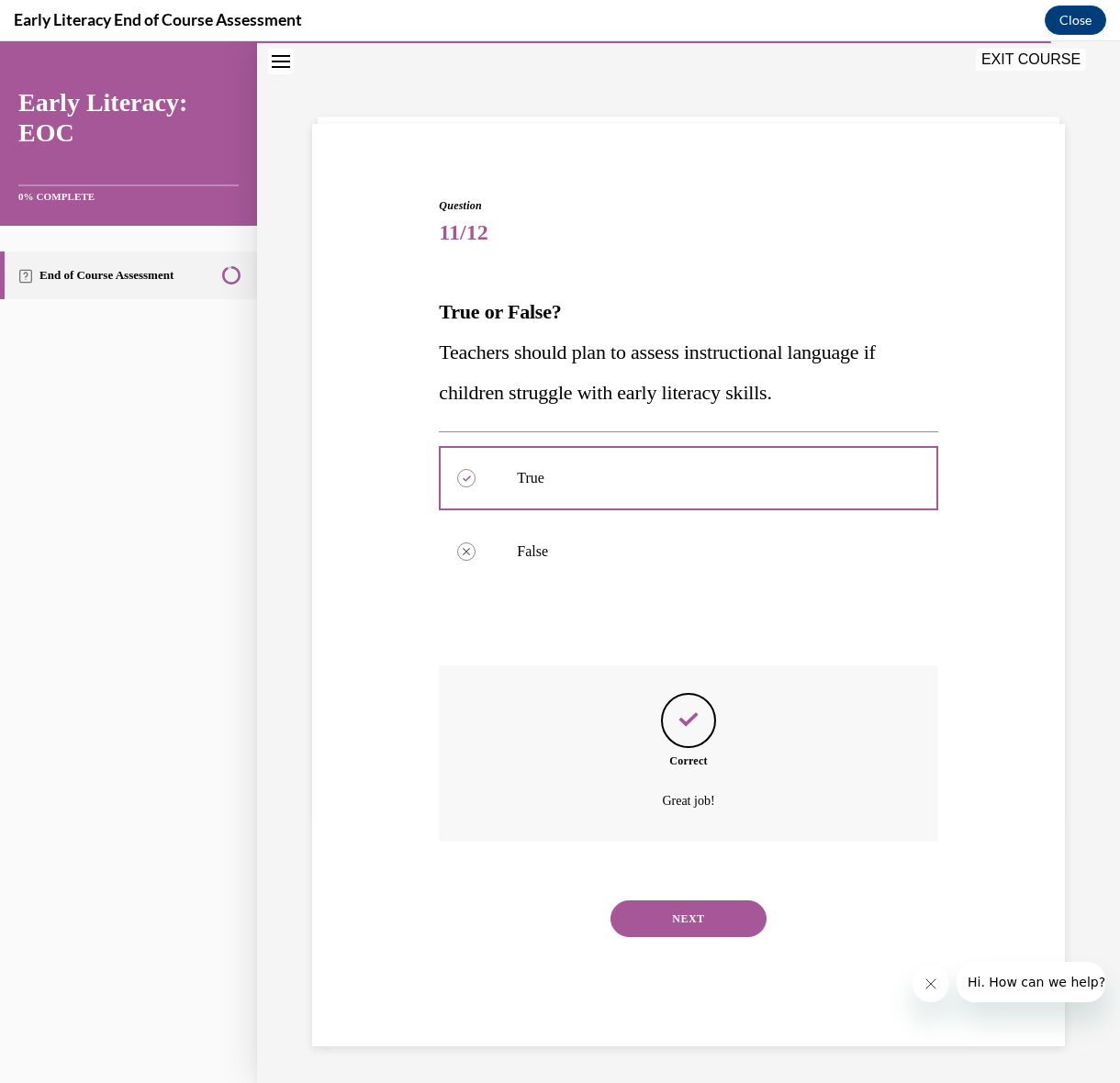
click at [719, 917] on button "NEXT" at bounding box center [688, 919] width 156 height 37
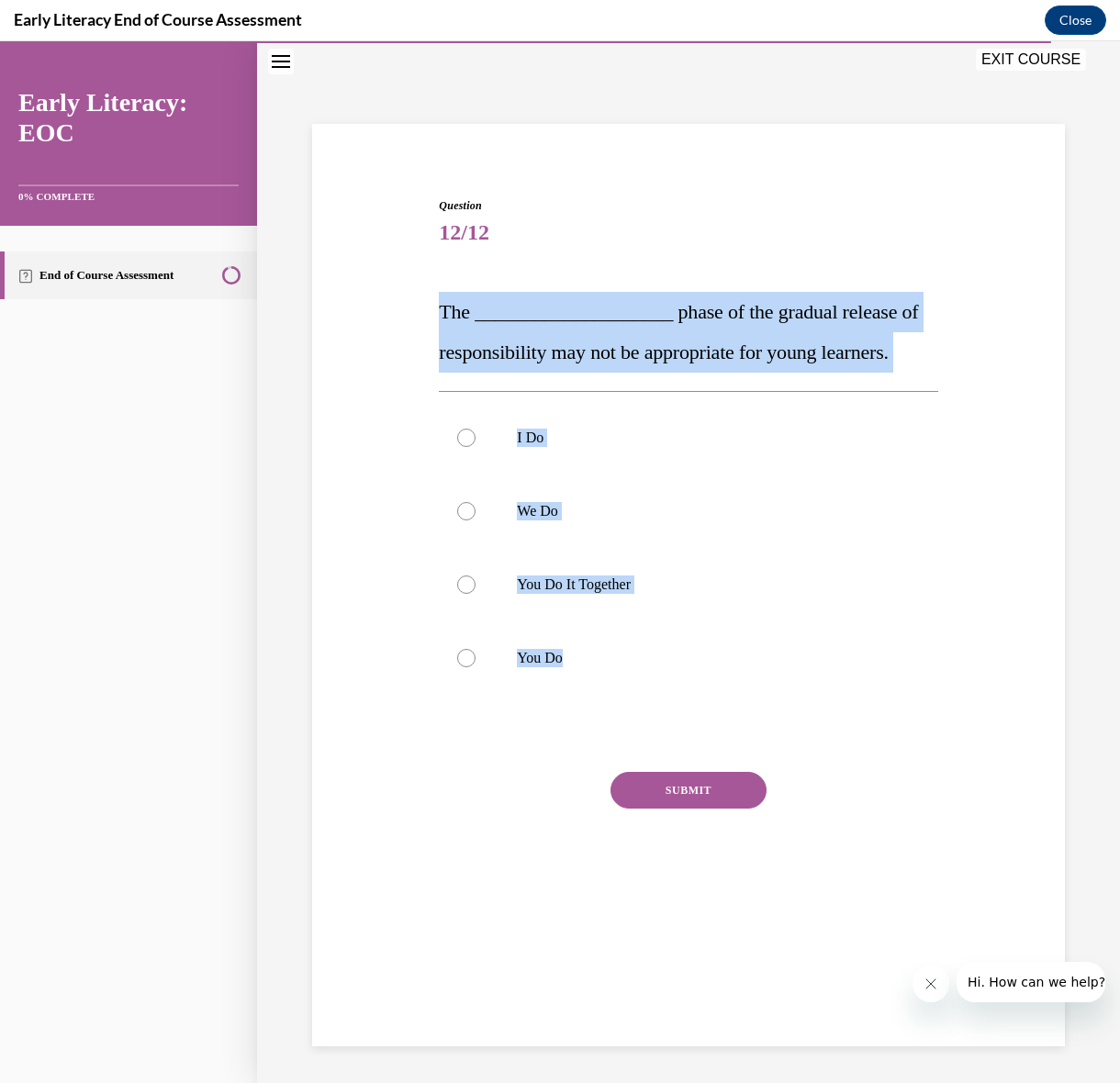
drag, startPoint x: 596, startPoint y: 660, endPoint x: 428, endPoint y: 313, distance: 385.5
click at [428, 313] on div "Question 12/12 The ____________________ phase of the gradual release of respons…" at bounding box center [688, 533] width 761 height 780
copy div "The ____________________ phase of the gradual release of responsibility may not…"
click at [513, 664] on div at bounding box center [688, 658] width 498 height 73
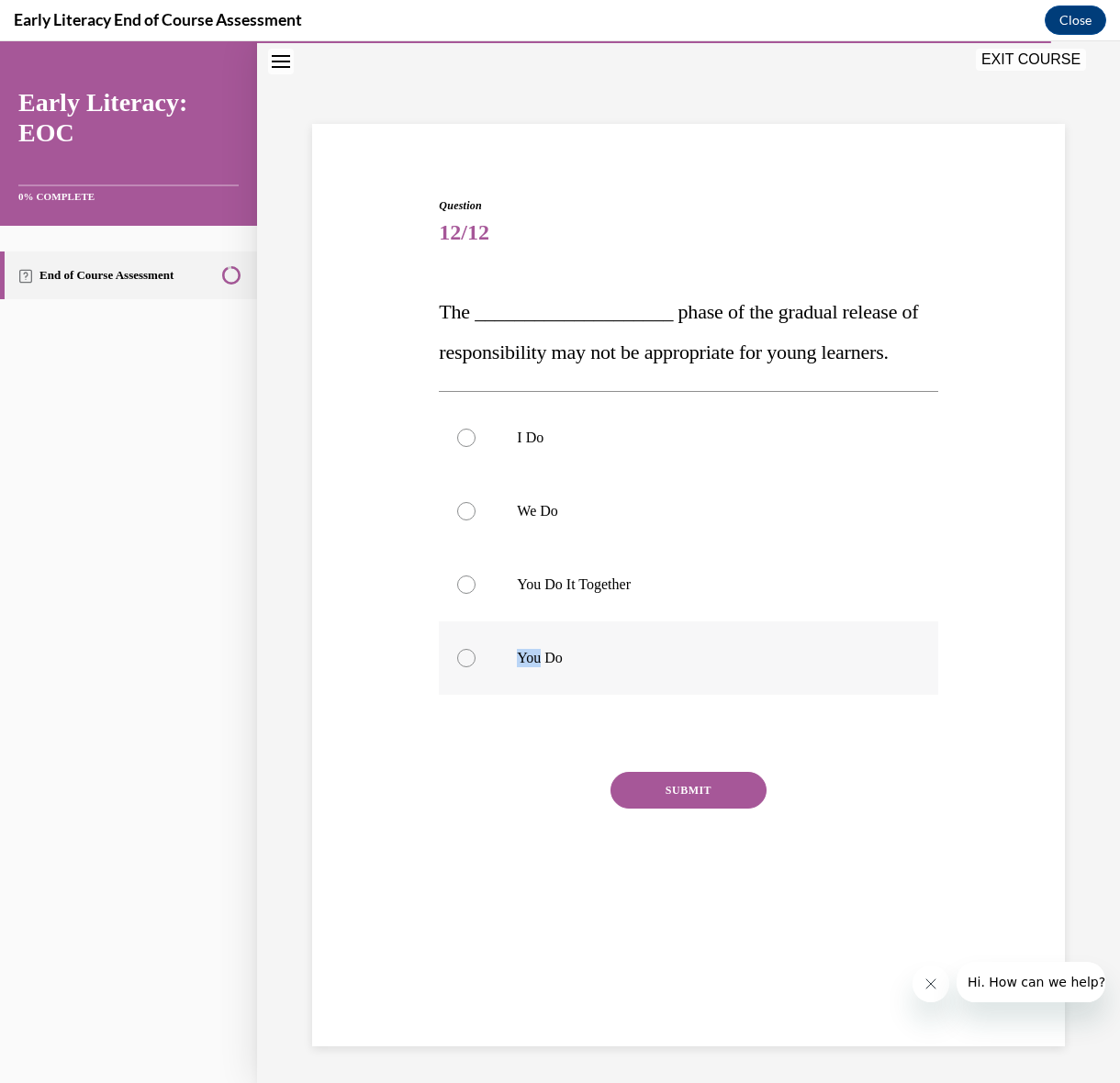
click at [513, 664] on div at bounding box center [688, 658] width 498 height 73
click at [648, 809] on div "SUBMIT" at bounding box center [688, 817] width 498 height 92
click at [652, 793] on button "SUBMIT" at bounding box center [688, 790] width 156 height 37
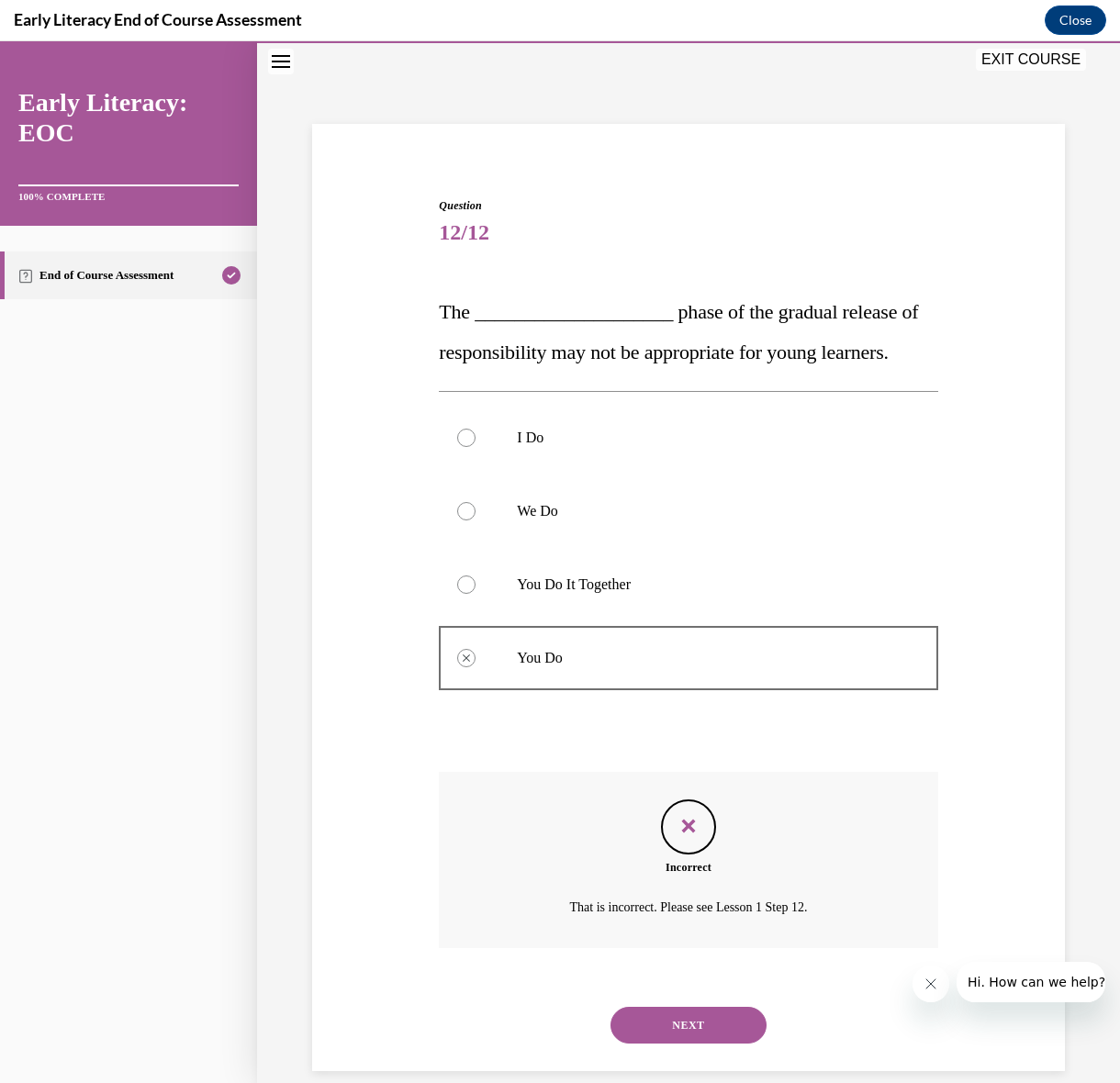
scroll to position [82, 0]
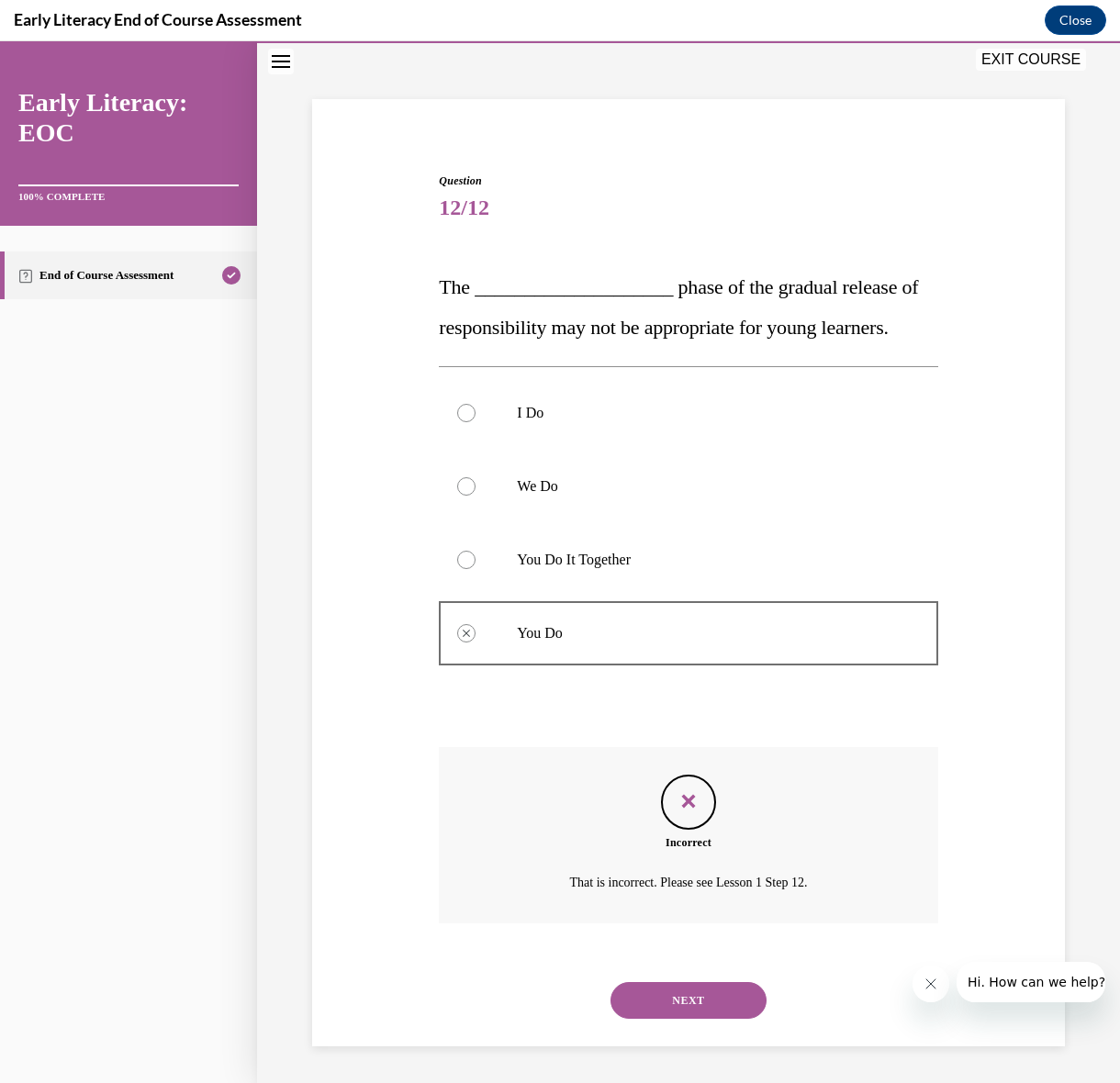
click at [699, 998] on button "NEXT" at bounding box center [688, 1001] width 156 height 37
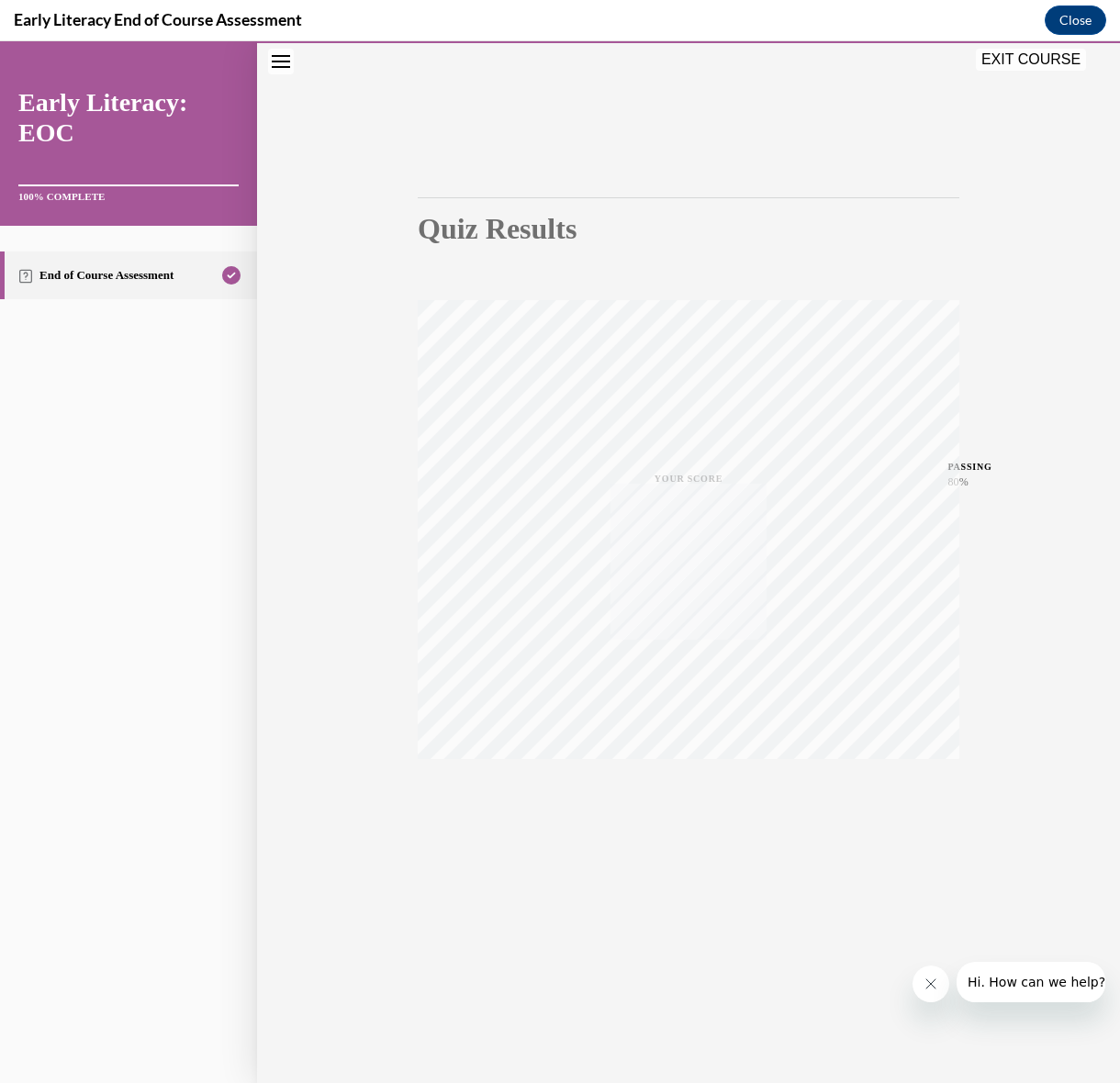
scroll to position [57, 0]
click at [1057, 55] on button "EXIT COURSE" at bounding box center [1030, 60] width 110 height 22
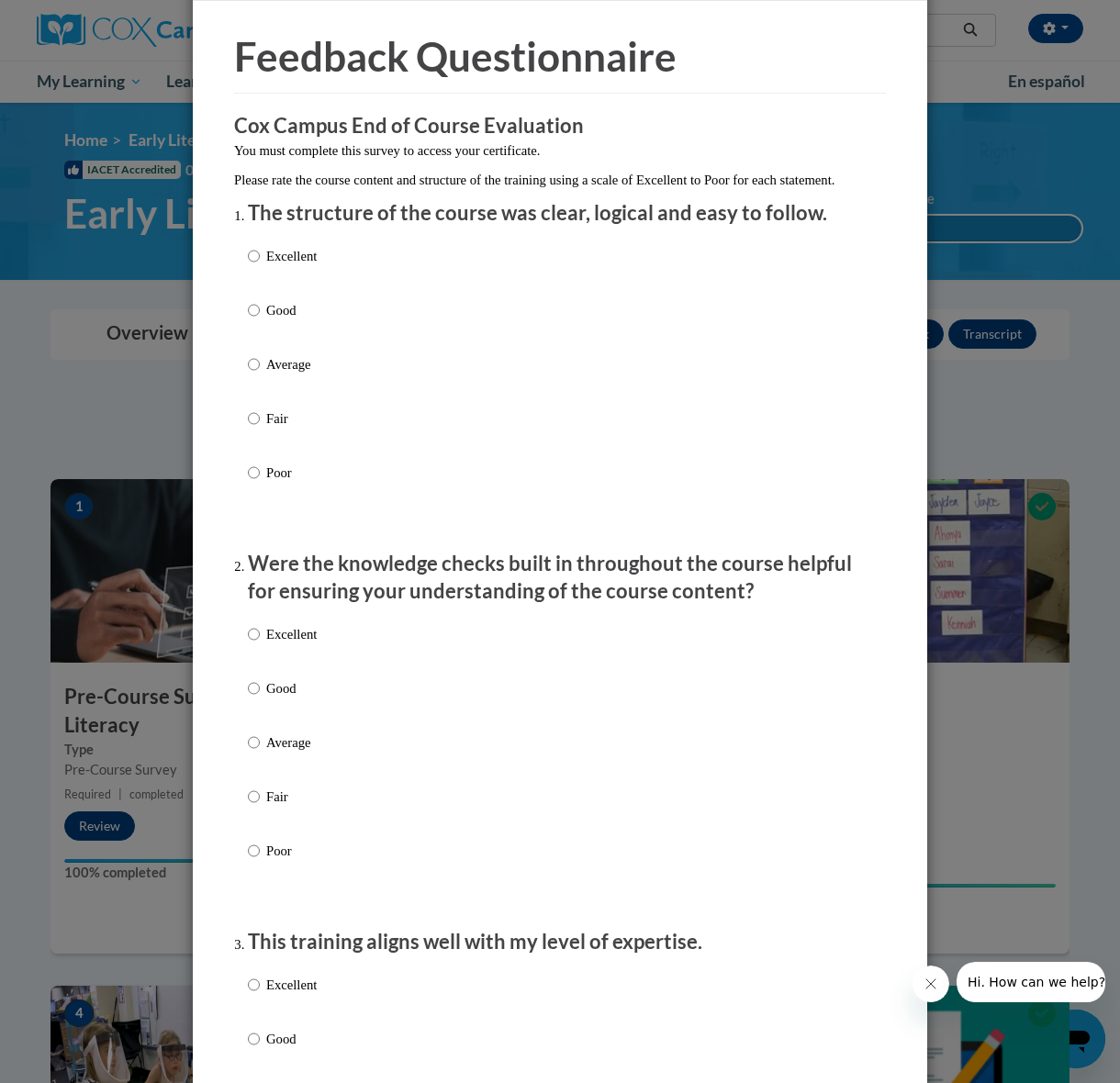
scroll to position [59, 0]
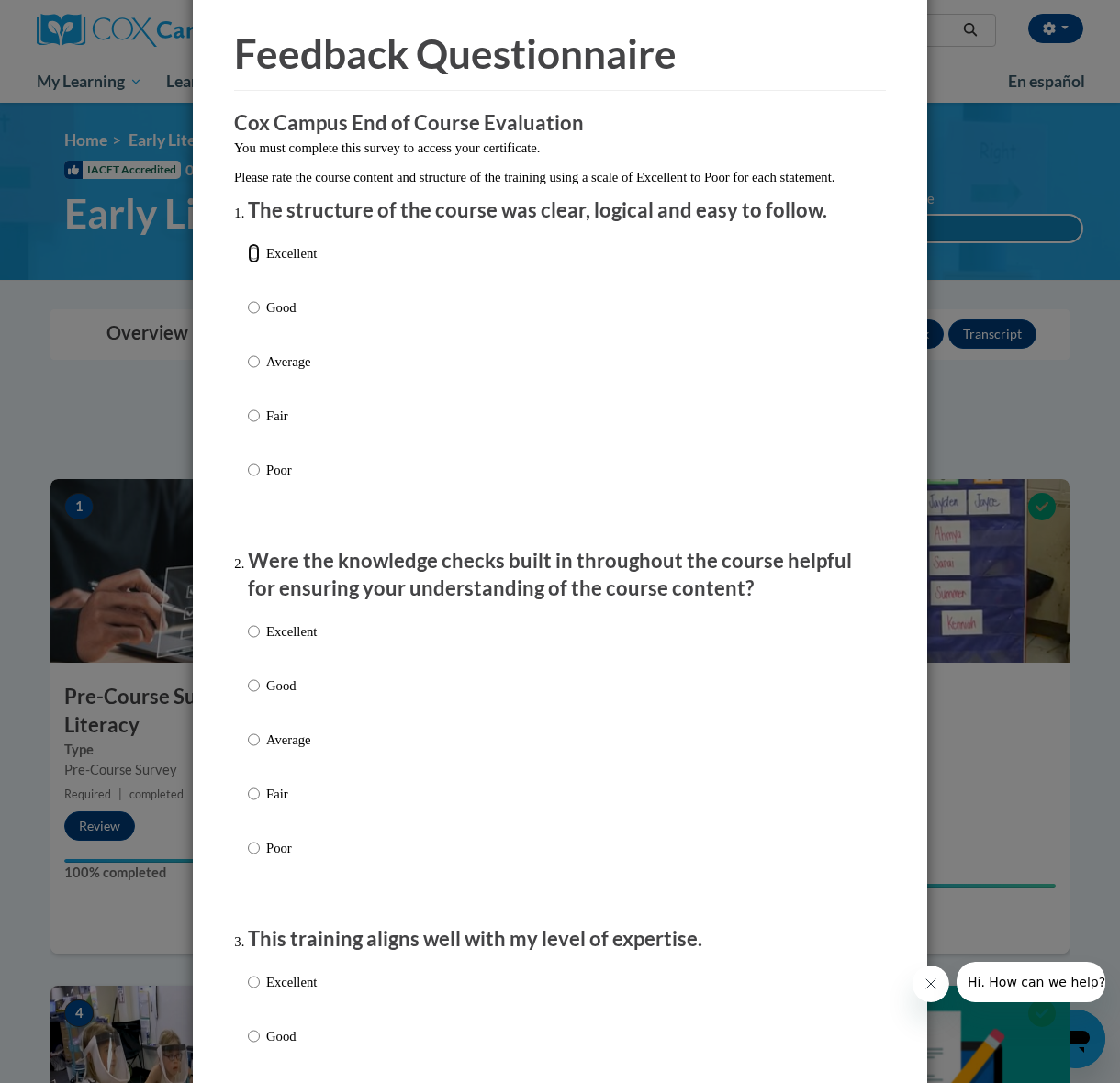
click at [255, 263] on input "Excellent" at bounding box center [254, 254] width 12 height 20
radio input "true"
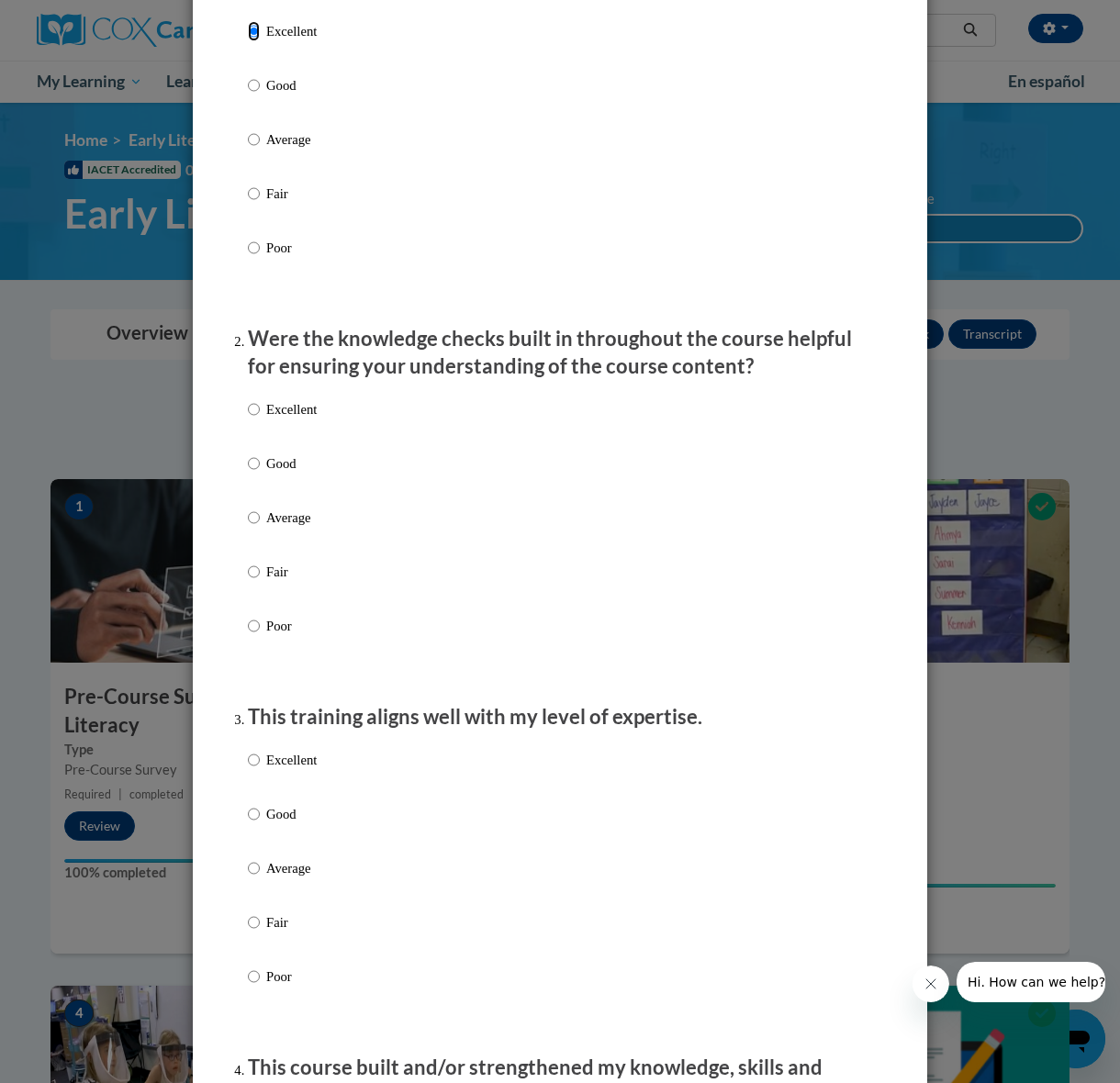
scroll to position [288, 0]
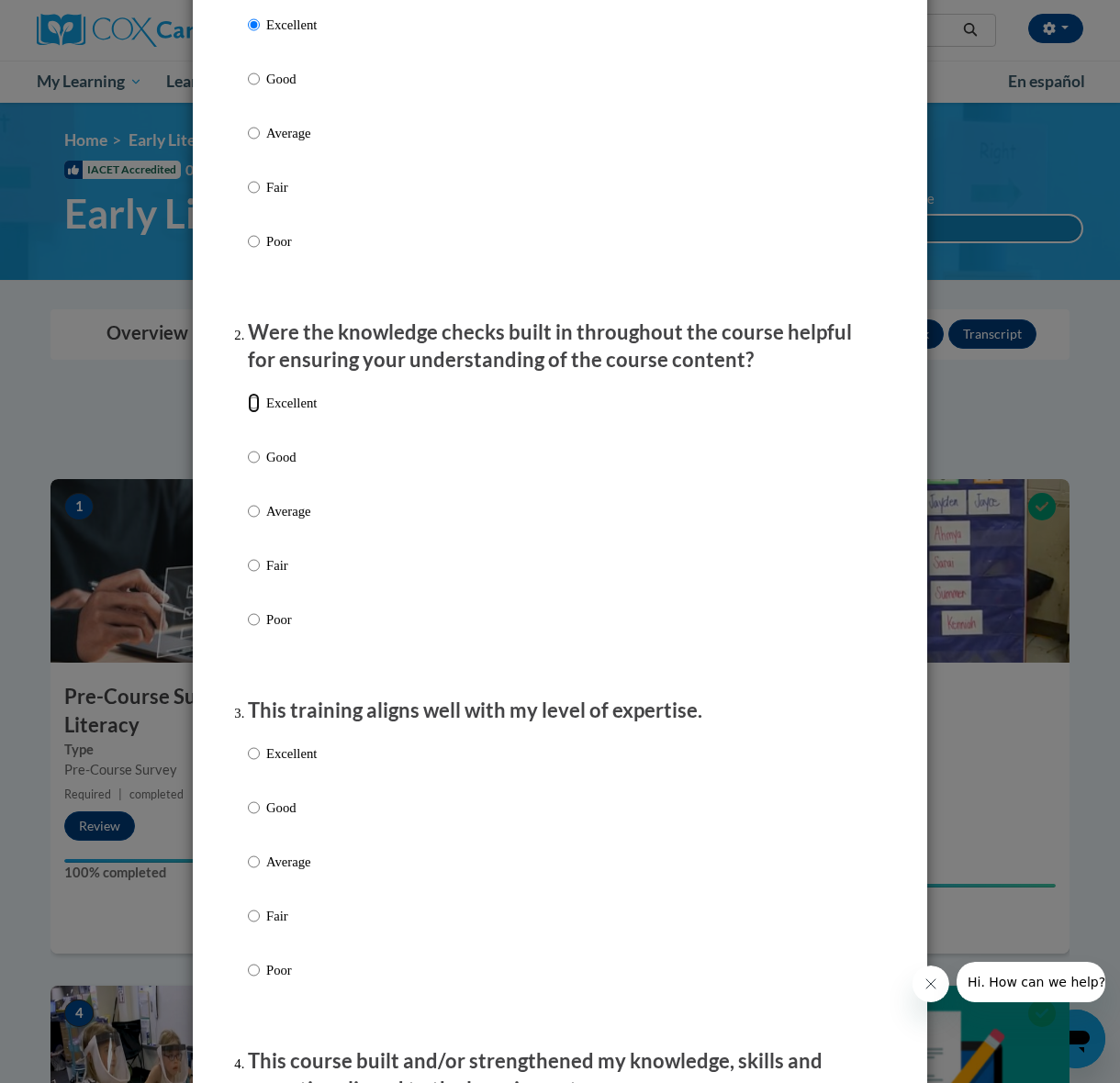
click at [257, 413] on input "Excellent" at bounding box center [254, 403] width 12 height 20
radio input "true"
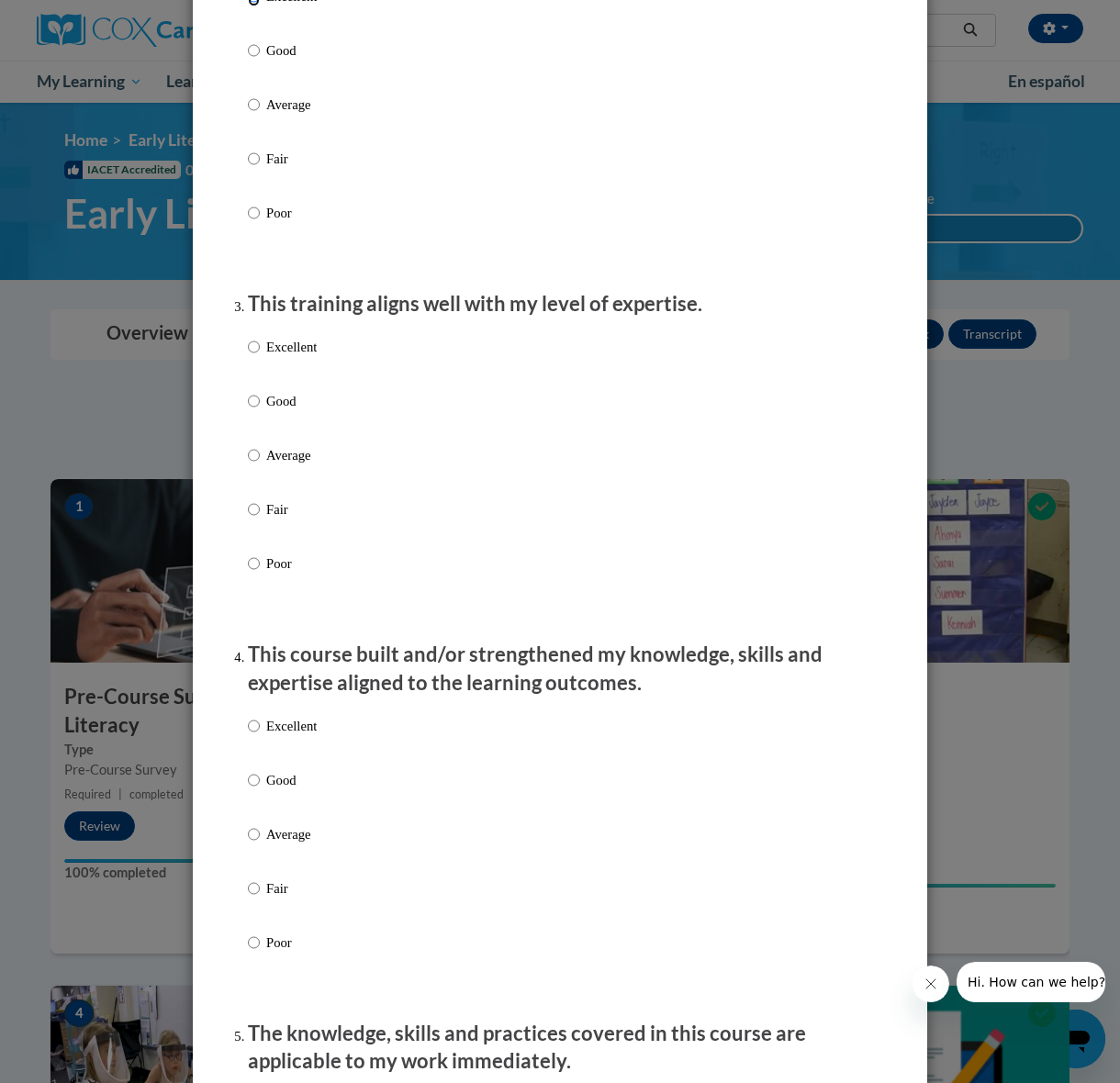
scroll to position [735, 0]
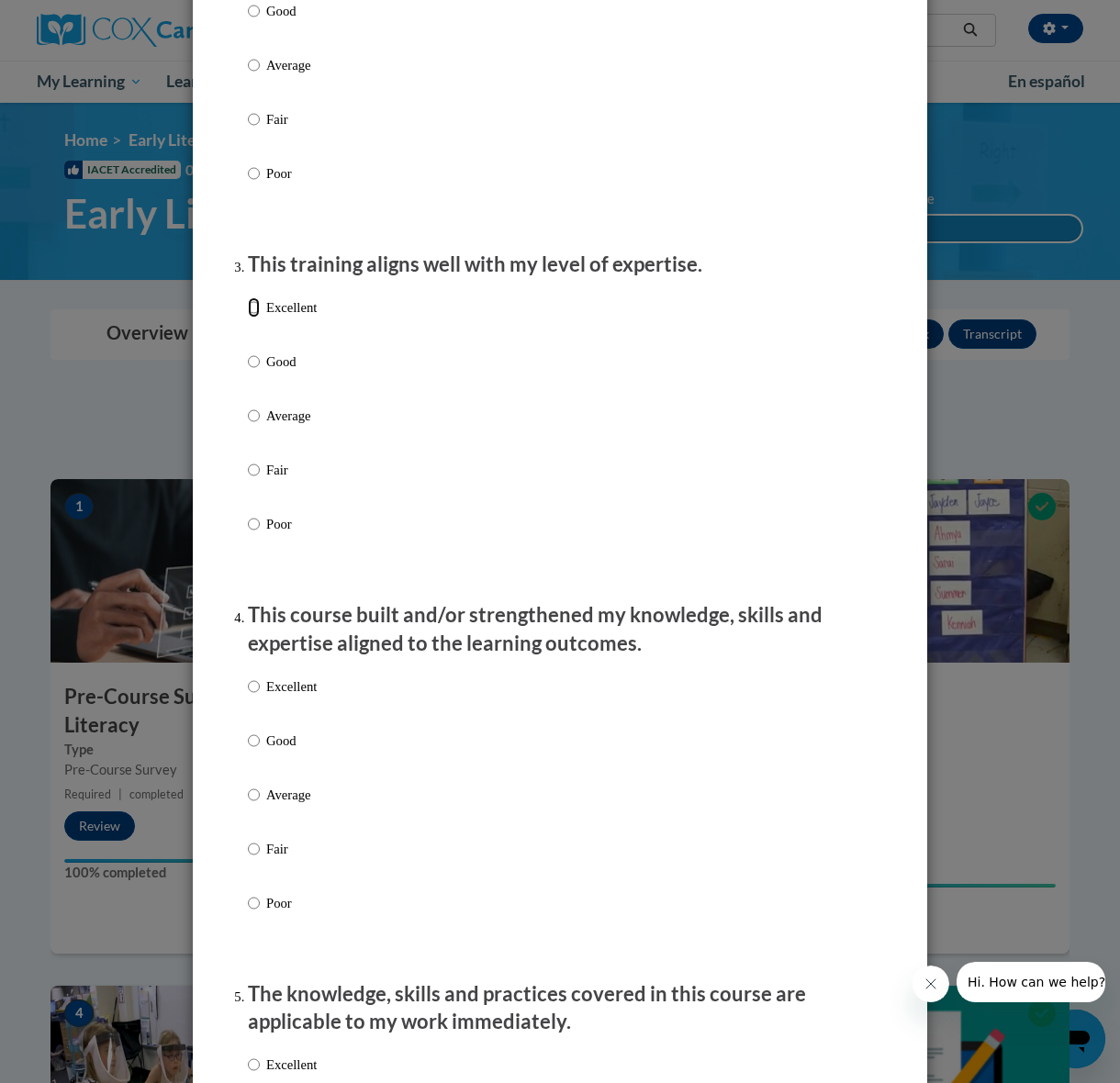
click at [248, 318] on input "Excellent" at bounding box center [254, 308] width 12 height 20
radio input "true"
click at [250, 697] on input "Excellent" at bounding box center [254, 686] width 12 height 20
radio input "true"
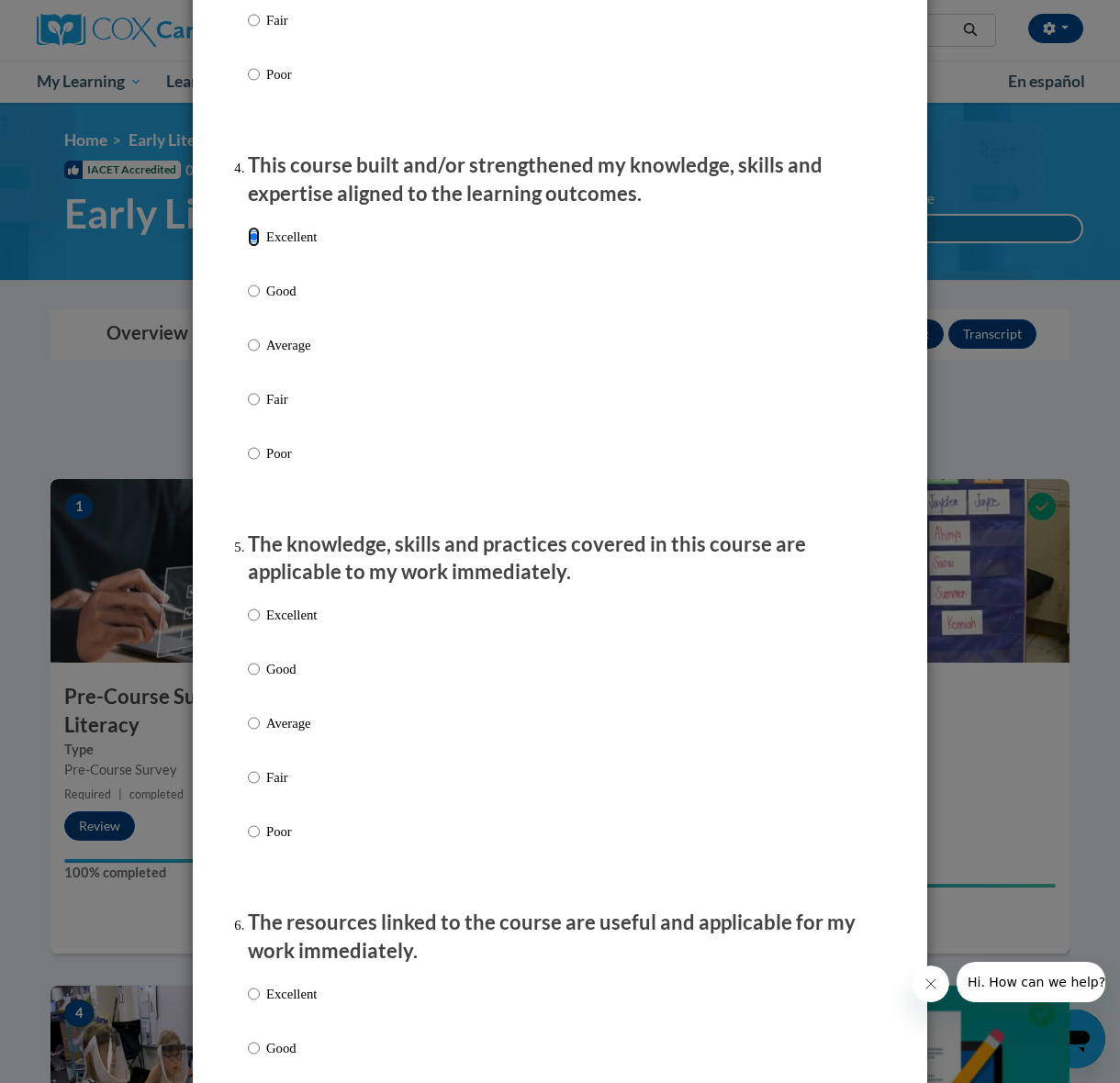
scroll to position [1190, 0]
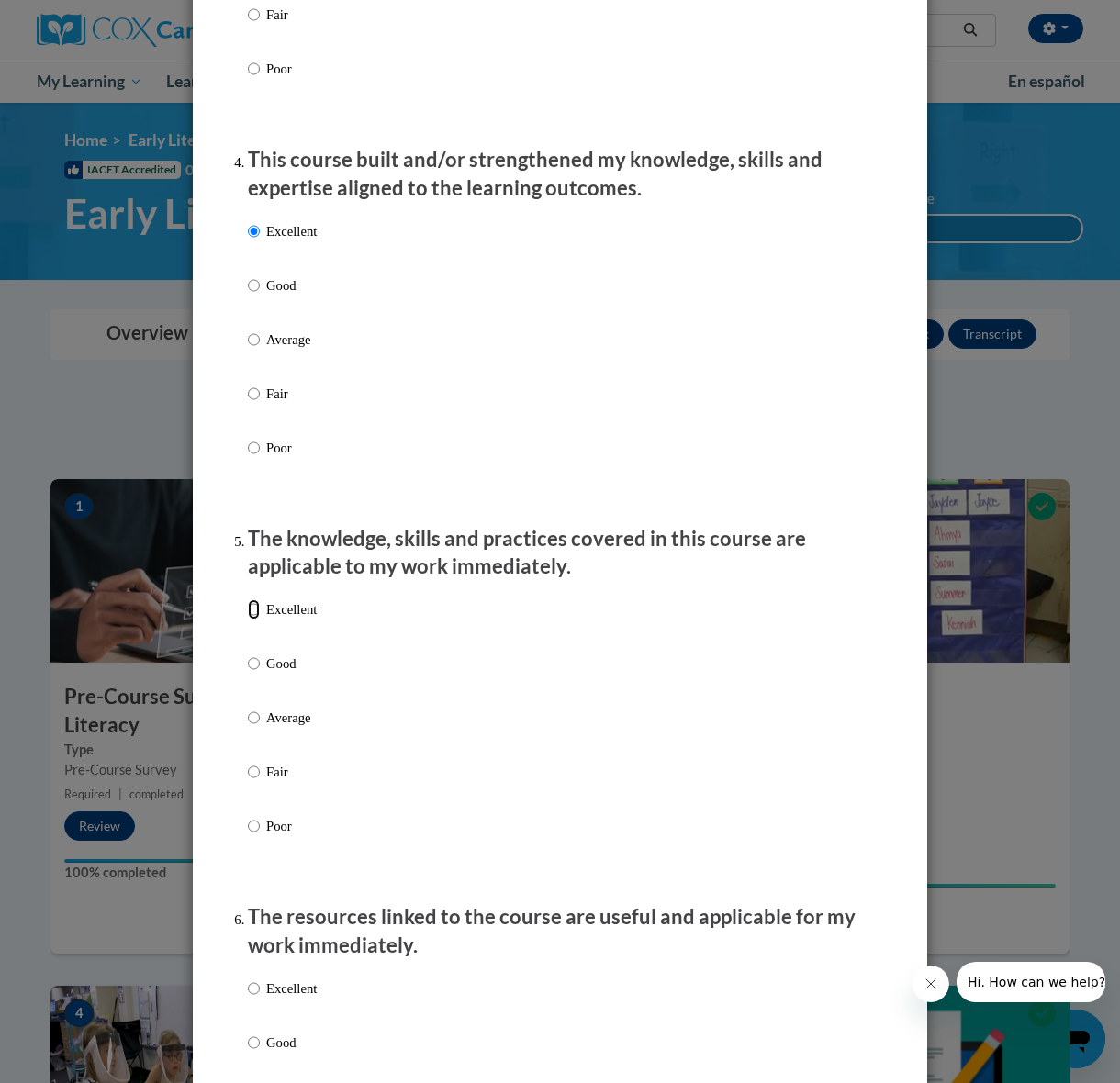
click at [255, 620] on input "Excellent" at bounding box center [254, 610] width 12 height 20
radio input "true"
click at [257, 999] on input "Excellent" at bounding box center [254, 989] width 12 height 20
radio input "true"
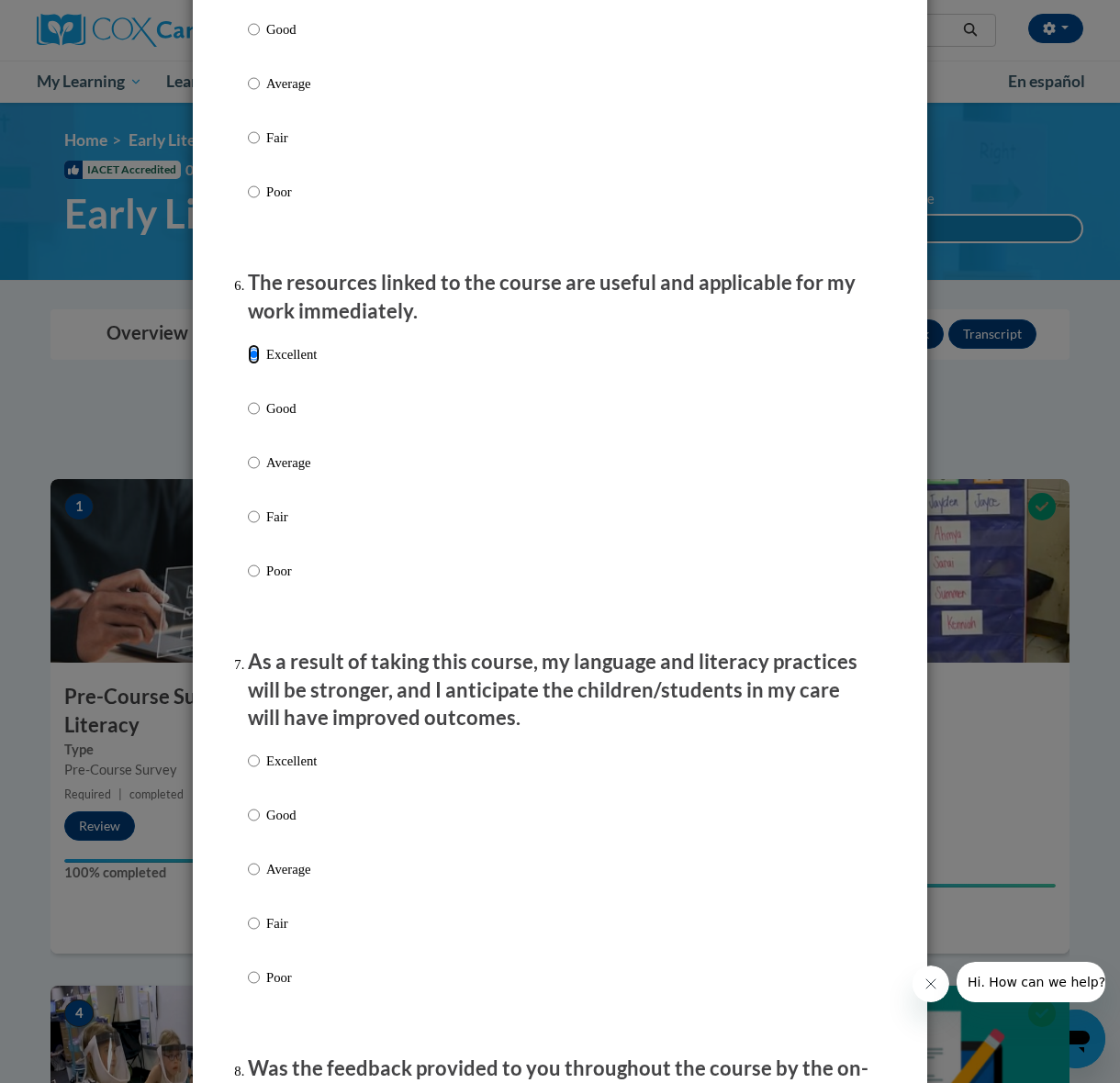
scroll to position [1830, 0]
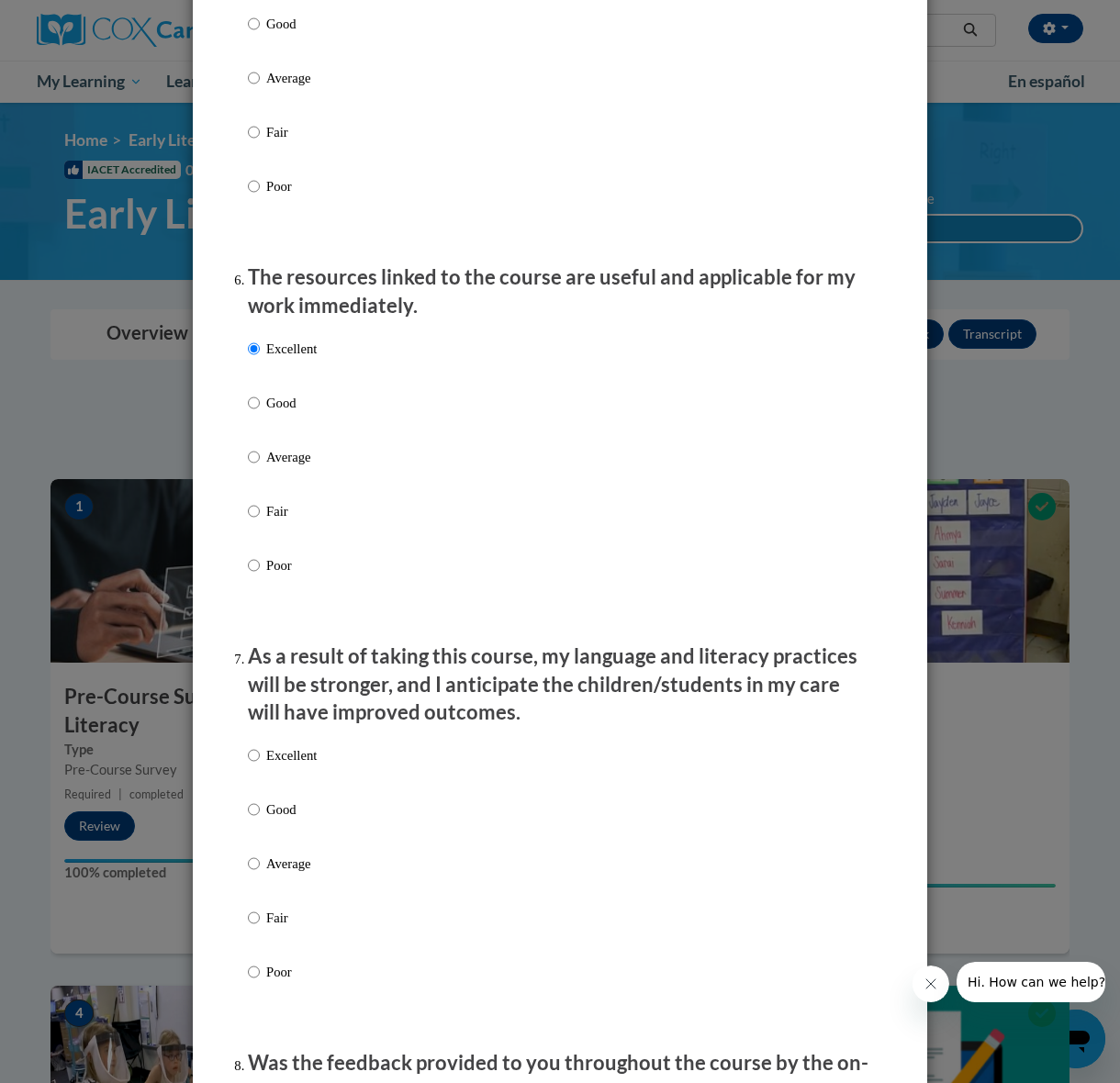
click at [269, 765] on p "Excellent" at bounding box center [291, 756] width 50 height 20
click at [259, 765] on input "Excellent" at bounding box center [254, 756] width 12 height 20
radio input "true"
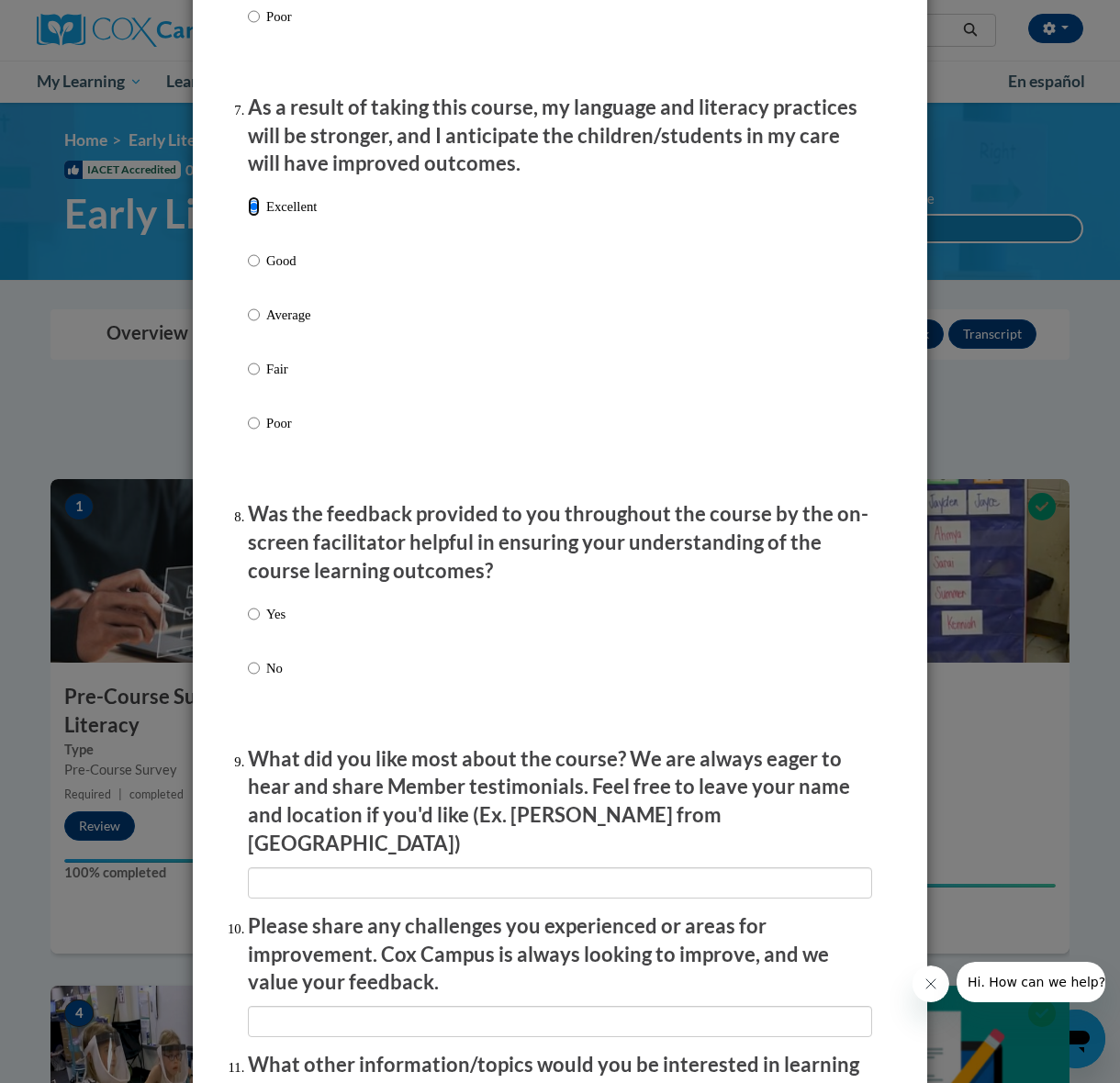
scroll to position [2382, 0]
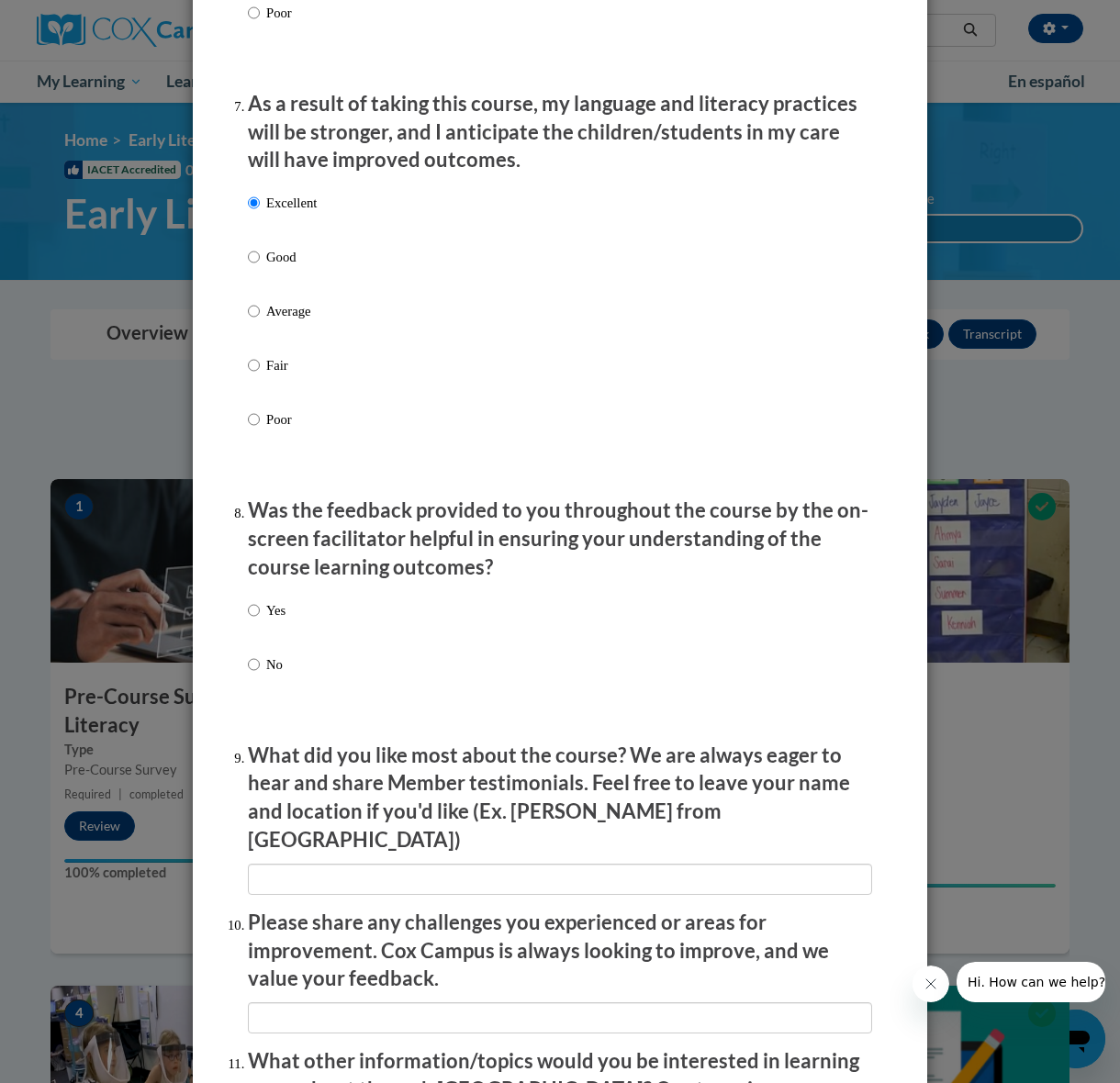
click at [252, 646] on label "Yes" at bounding box center [267, 625] width 38 height 50
click at [252, 621] on input "Yes" at bounding box center [254, 611] width 12 height 20
radio input "true"
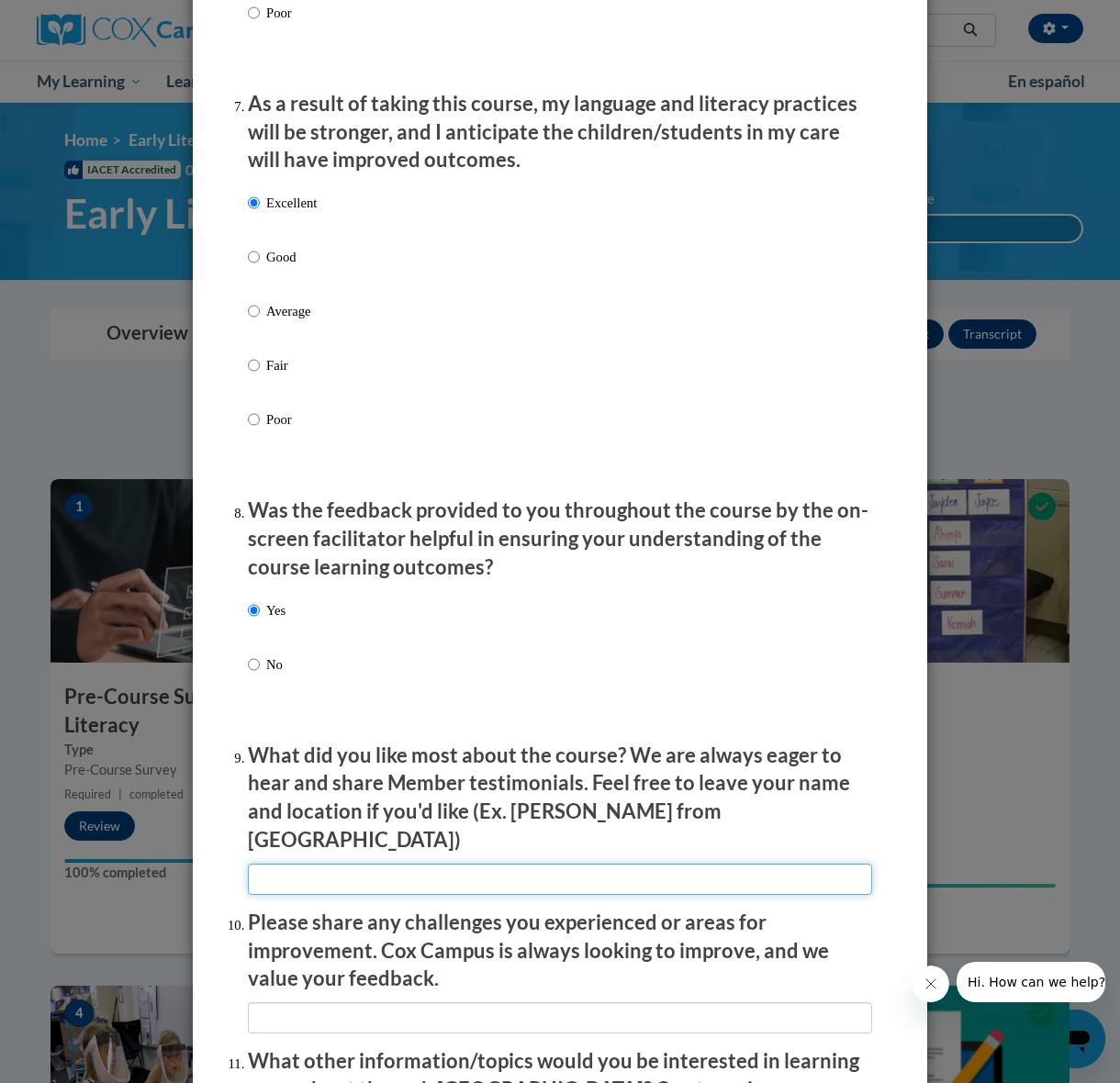
click at [282, 871] on input "textbox" at bounding box center [560, 879] width 624 height 31
type input "the easy way it is laid out"
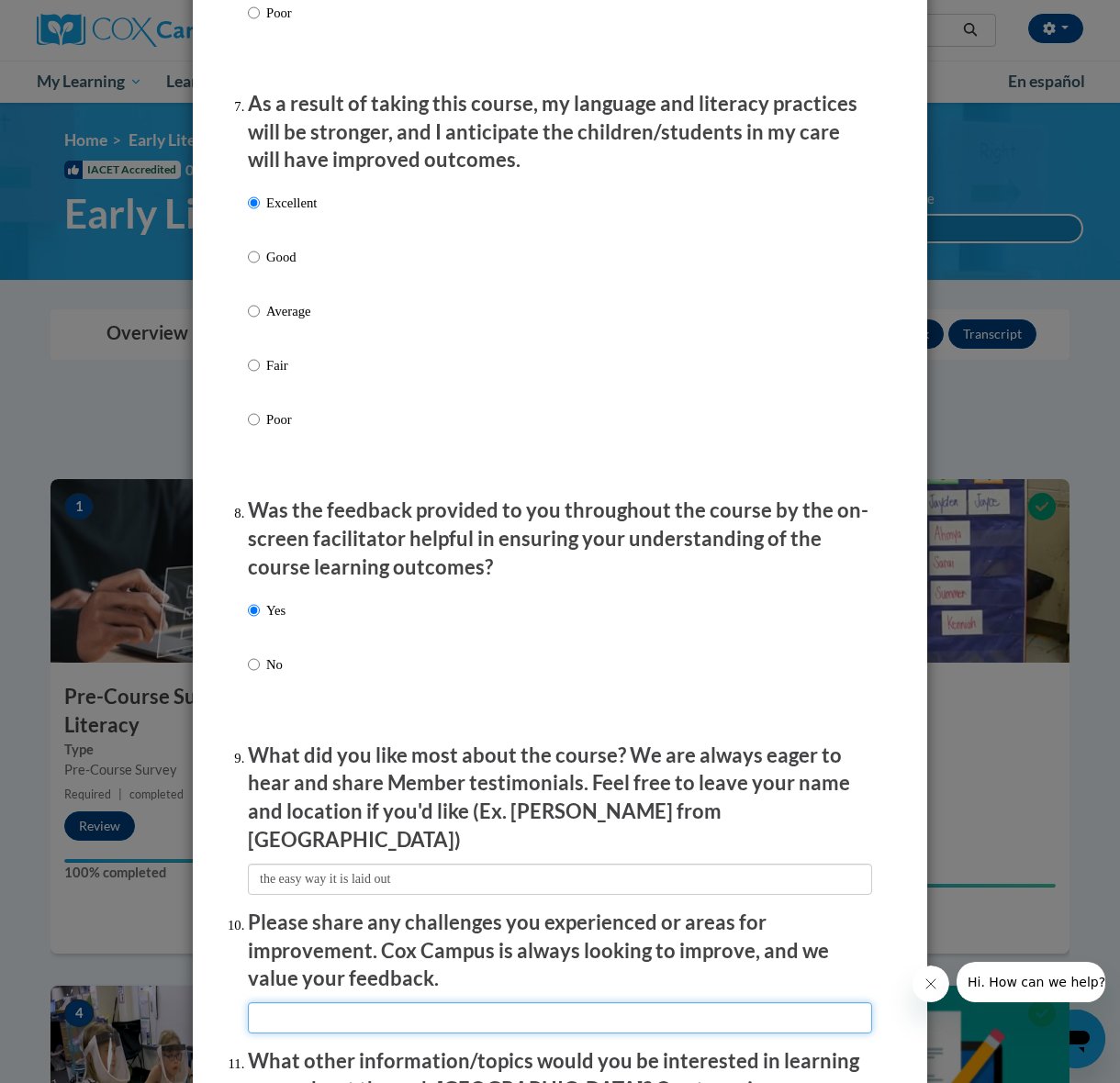
click at [311, 1008] on input "textbox" at bounding box center [560, 1018] width 624 height 31
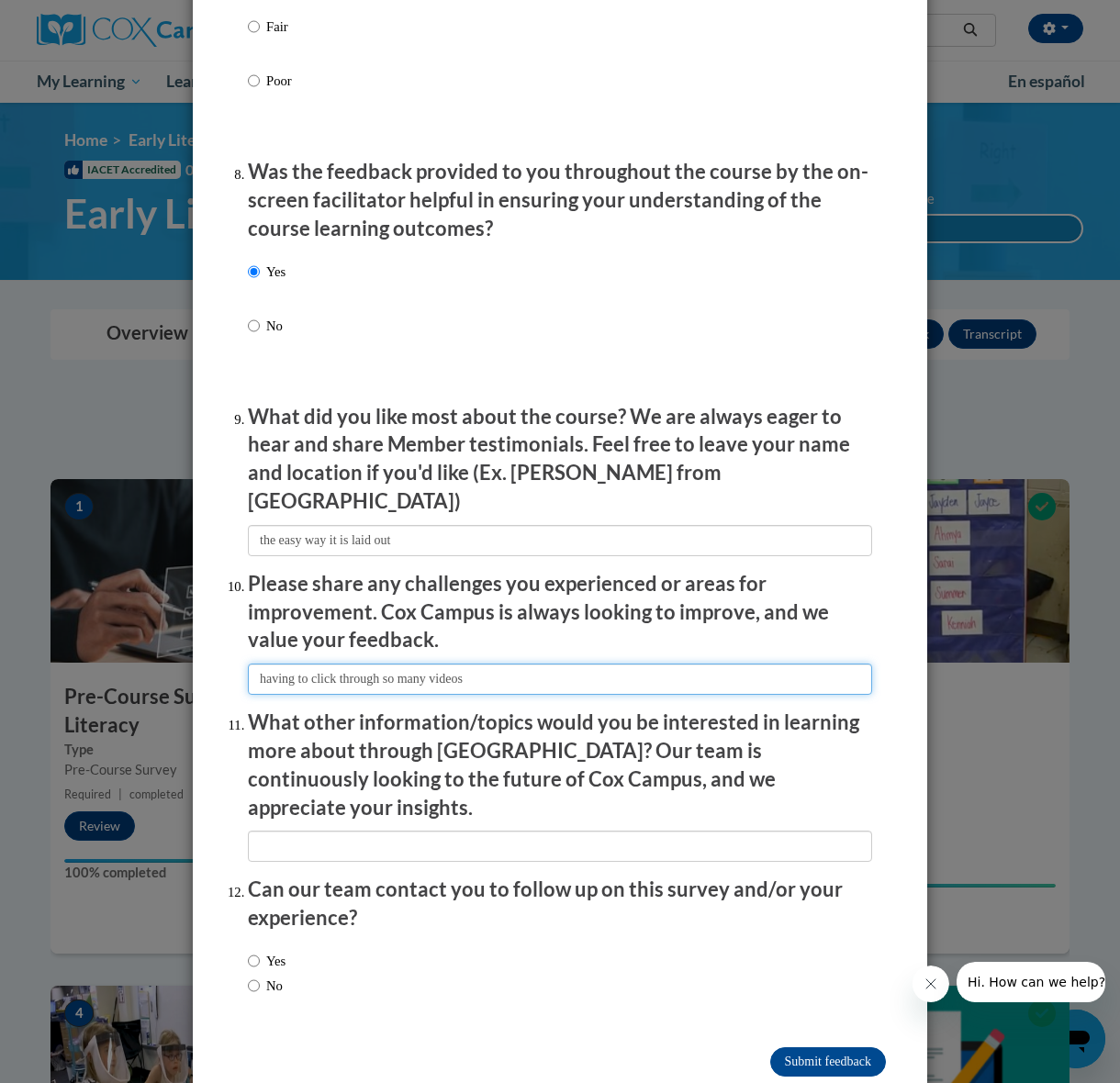
scroll to position [2735, 0]
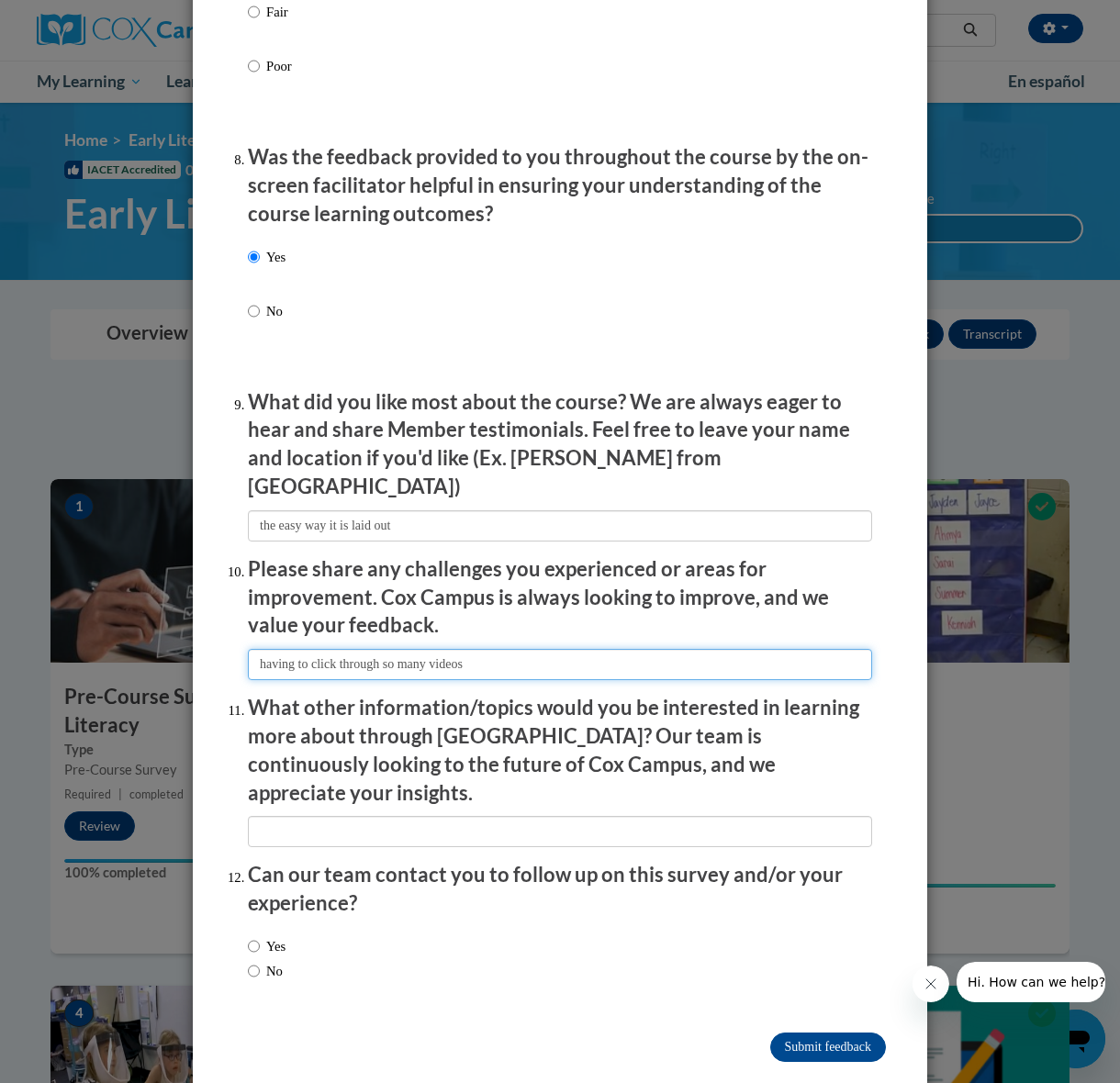
type input "having to click through so many videos"
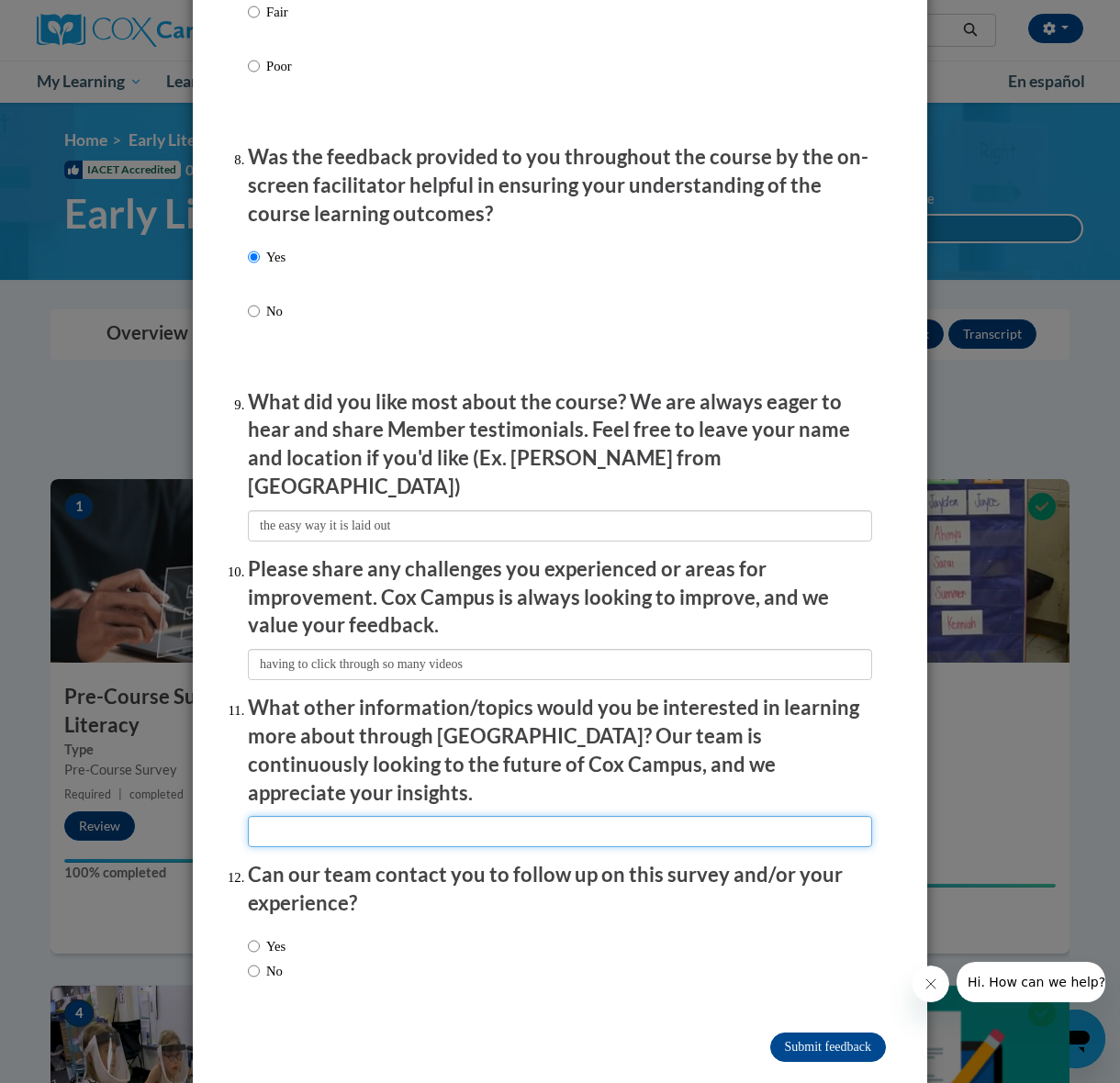
click at [390, 816] on input "textbox" at bounding box center [560, 832] width 624 height 31
type input "na"
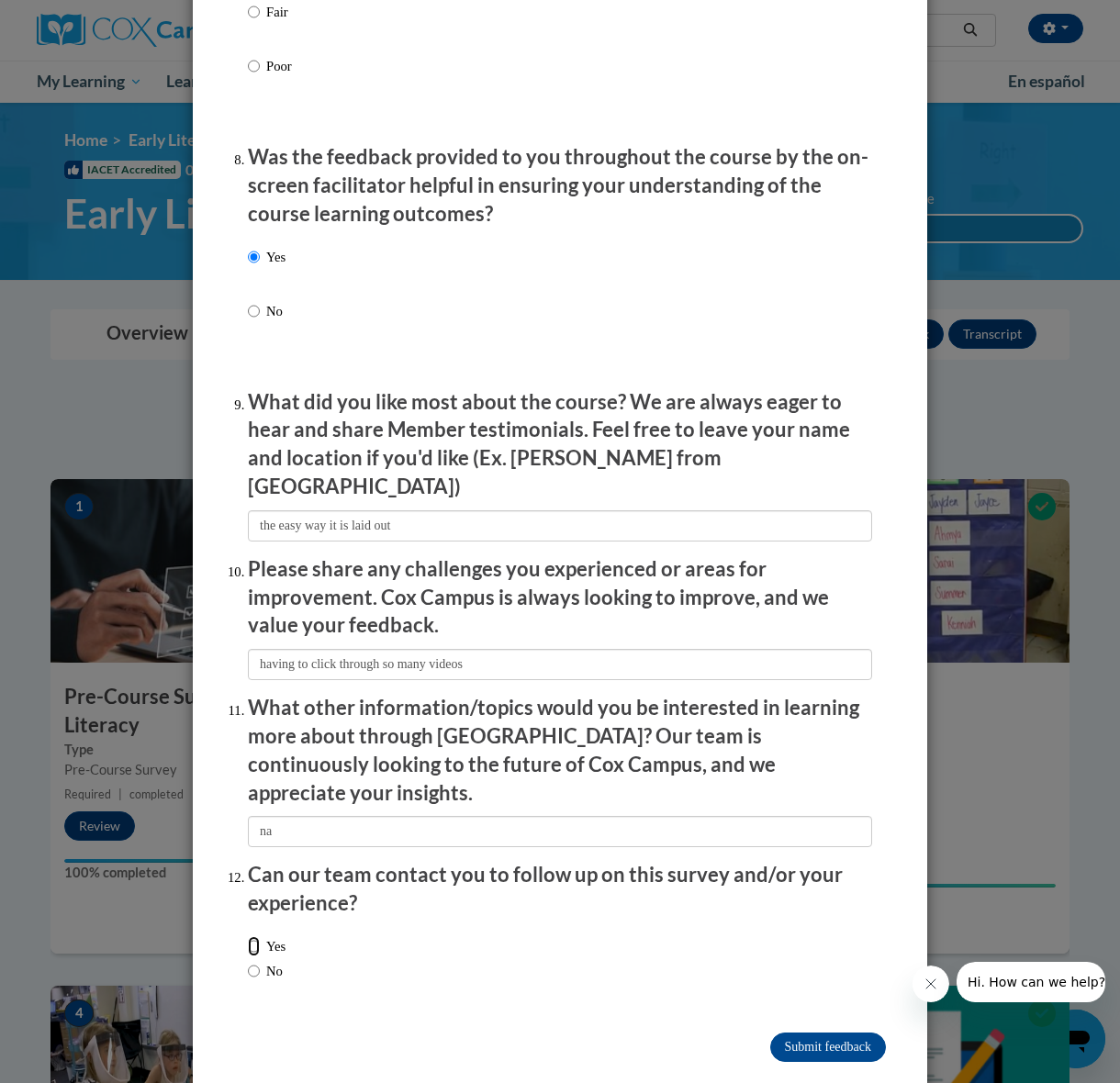
click at [254, 937] on input "Yes" at bounding box center [254, 947] width 12 height 20
radio input "true"
click at [251, 961] on input "No" at bounding box center [254, 971] width 12 height 20
radio input "true"
click at [807, 1033] on input "Submit feedback" at bounding box center [827, 1048] width 116 height 30
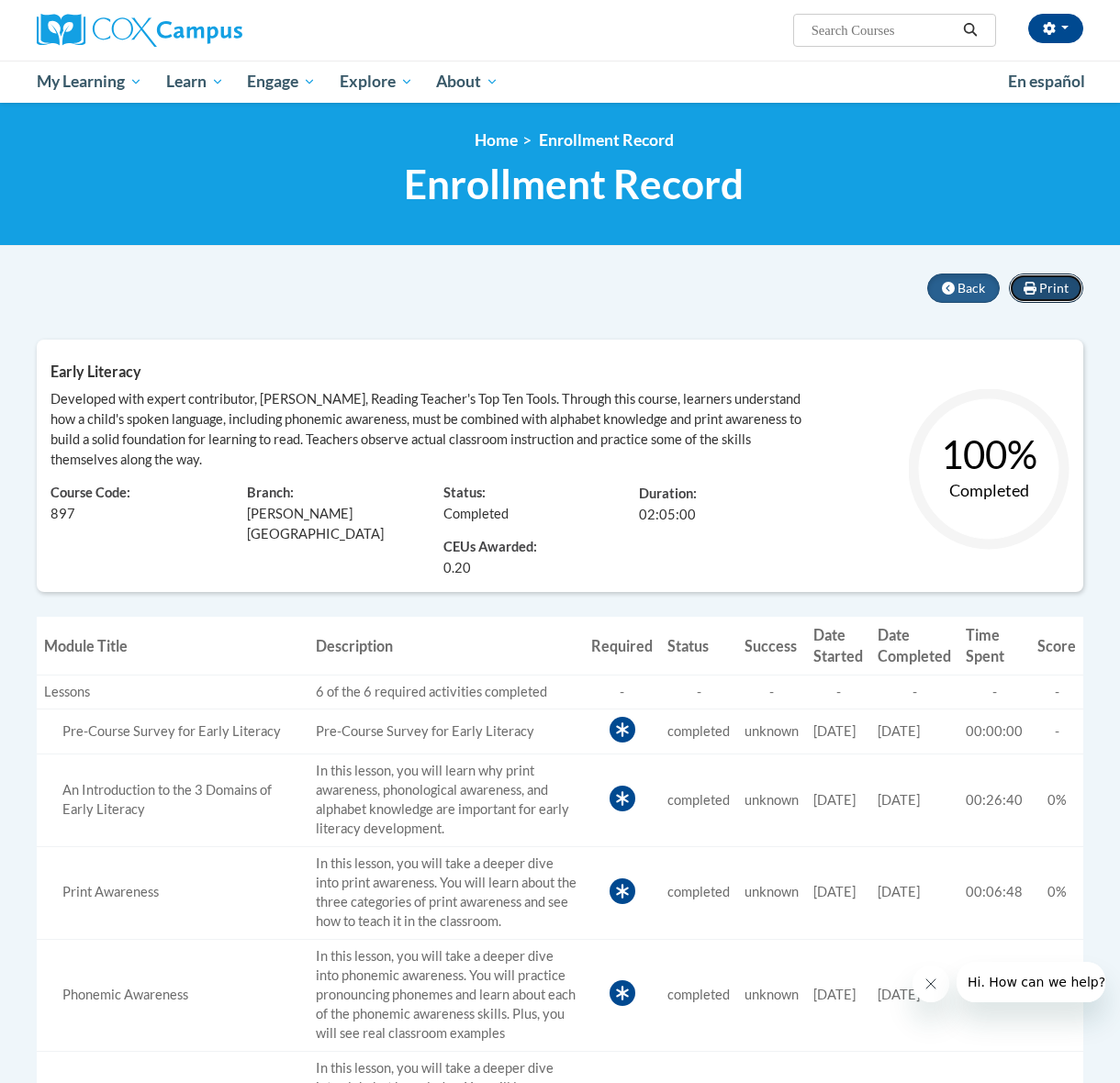
click at [1060, 283] on span "Print" at bounding box center [1054, 287] width 30 height 16
click at [985, 283] on span "Back" at bounding box center [971, 287] width 28 height 16
